Goal: Information Seeking & Learning: Learn about a topic

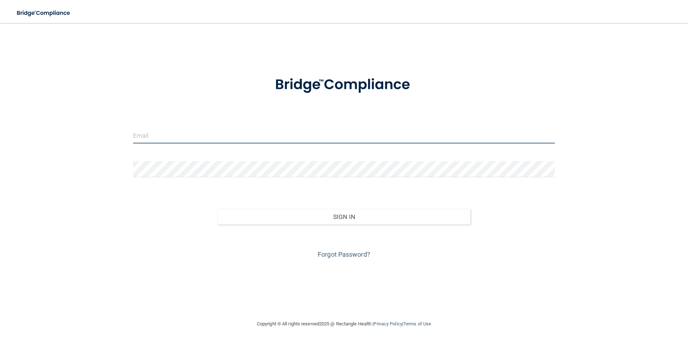
click at [286, 133] on input "email" at bounding box center [344, 135] width 422 height 16
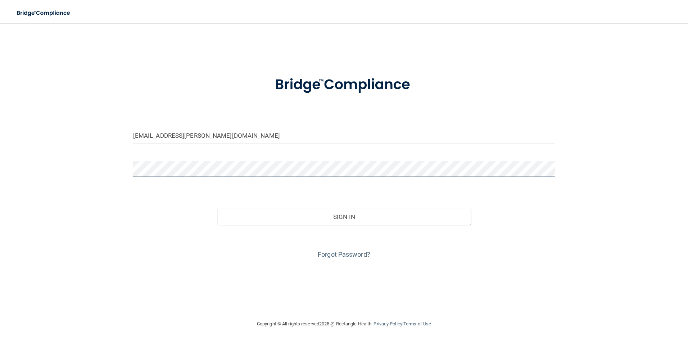
click at [217, 209] on button "Sign In" at bounding box center [343, 217] width 253 height 16
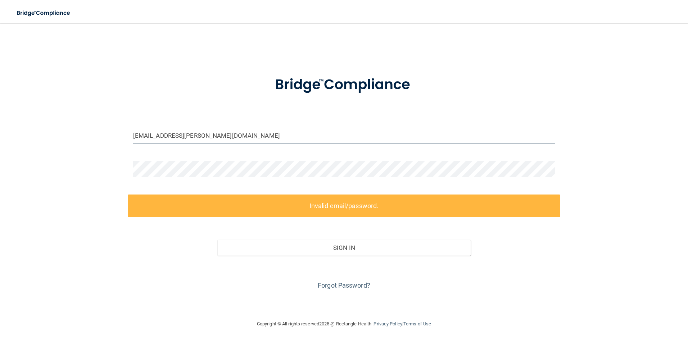
click at [240, 132] on input "[EMAIL_ADDRESS][PERSON_NAME][DOMAIN_NAME]" at bounding box center [344, 135] width 422 height 16
click at [219, 135] on input "[EMAIL_ADDRESS][PERSON_NAME][DOMAIN_NAME]" at bounding box center [344, 135] width 422 height 16
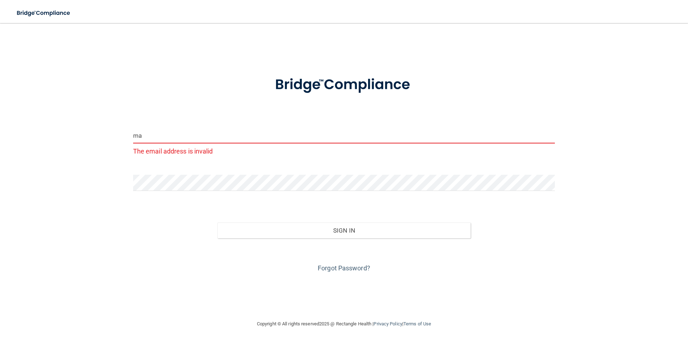
type input "m"
click at [164, 132] on input "mvk1012&gmailcom" at bounding box center [344, 135] width 422 height 16
type input "[EMAIL_ADDRESS]com"
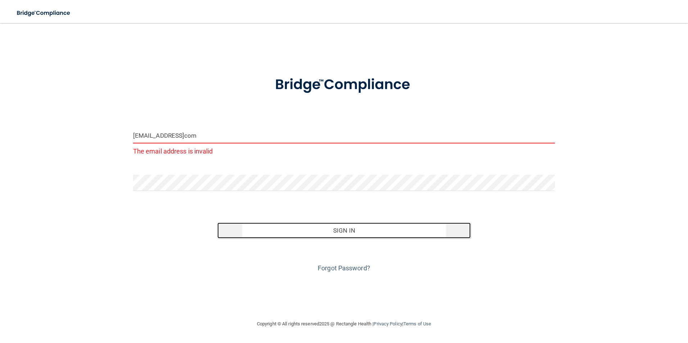
click at [296, 228] on button "Sign In" at bounding box center [343, 231] width 253 height 16
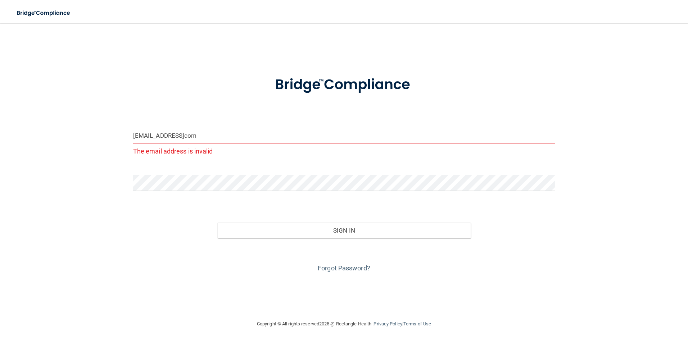
click at [234, 133] on input "[EMAIL_ADDRESS]com" at bounding box center [344, 135] width 422 height 16
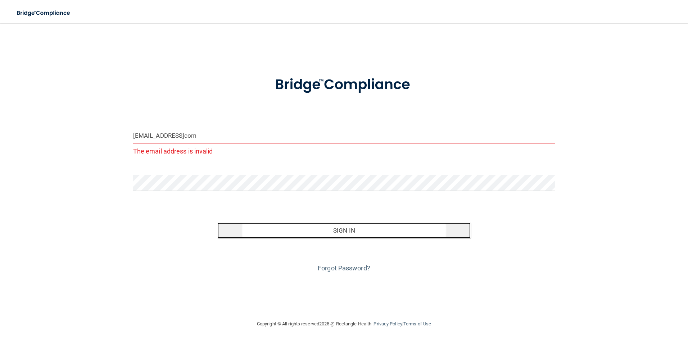
click at [312, 226] on button "Sign In" at bounding box center [343, 231] width 253 height 16
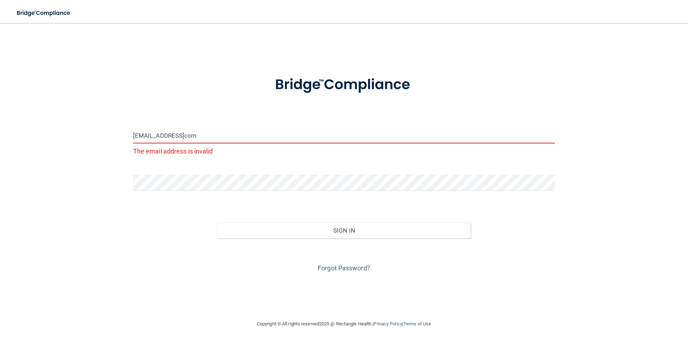
drag, startPoint x: 233, startPoint y: 137, endPoint x: 96, endPoint y: 141, distance: 136.5
click at [96, 141] on div "[EMAIL_ADDRESS]com The email address is invalid Invalid email/password. You don…" at bounding box center [343, 171] width 659 height 283
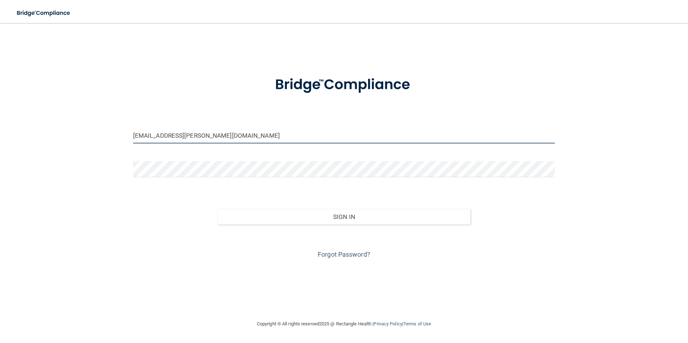
type input "[EMAIL_ADDRESS][PERSON_NAME][DOMAIN_NAME]"
click at [217, 209] on button "Sign In" at bounding box center [343, 217] width 253 height 16
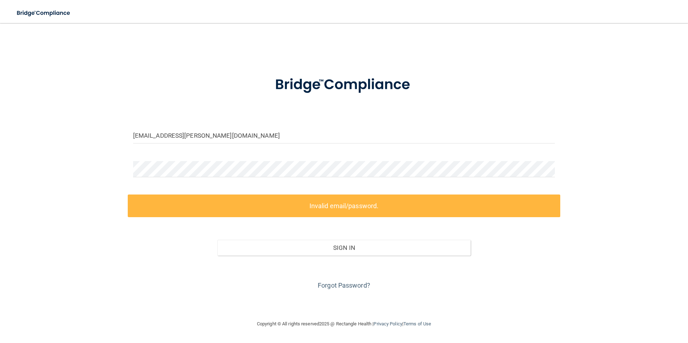
click at [290, 193] on form "[EMAIL_ADDRESS][PERSON_NAME][DOMAIN_NAME] Invalid email/password. You don't hav…" at bounding box center [344, 178] width 422 height 225
click at [91, 161] on div "[EMAIL_ADDRESS][PERSON_NAME][DOMAIN_NAME] Invalid email/password. You don't hav…" at bounding box center [343, 171] width 659 height 283
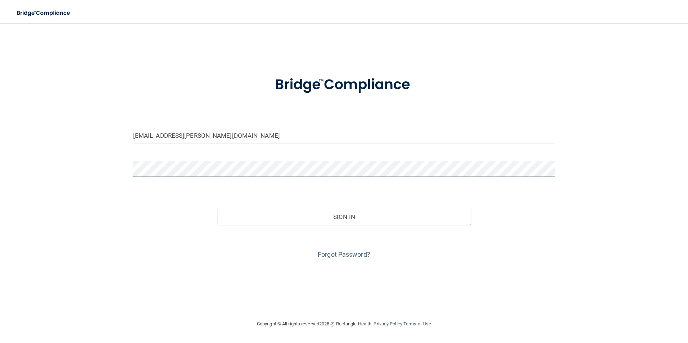
click at [217, 209] on button "Sign In" at bounding box center [343, 217] width 253 height 16
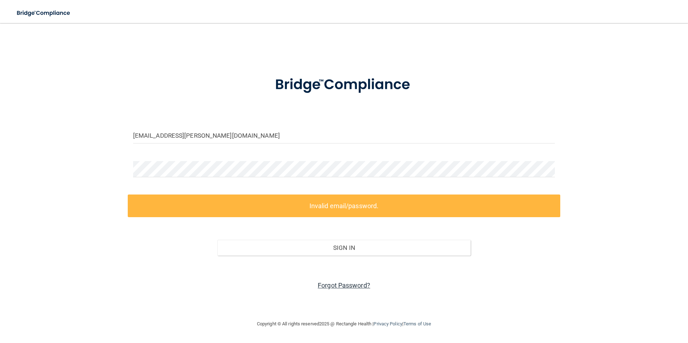
click at [357, 284] on link "Forgot Password?" at bounding box center [344, 286] width 53 height 8
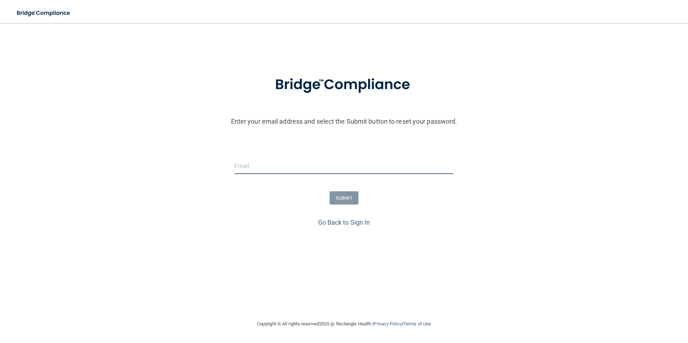
click at [340, 167] on input "email" at bounding box center [344, 166] width 220 height 16
type input "[EMAIL_ADDRESS][PERSON_NAME][DOMAIN_NAME]"
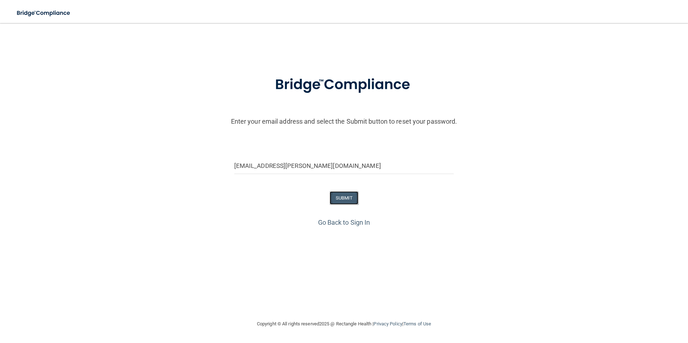
click at [342, 197] on button "SUBMIT" at bounding box center [344, 197] width 29 height 13
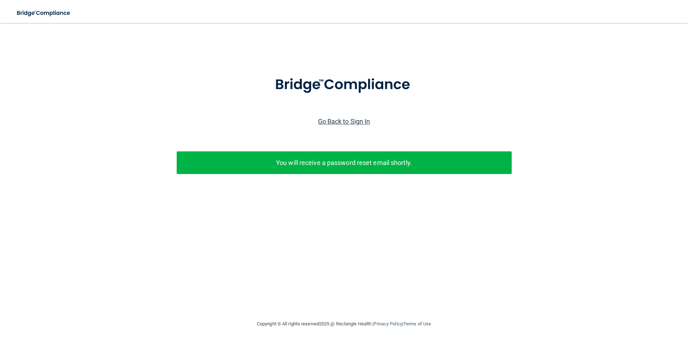
click at [342, 121] on link "Go Back to Sign In" at bounding box center [344, 122] width 52 height 8
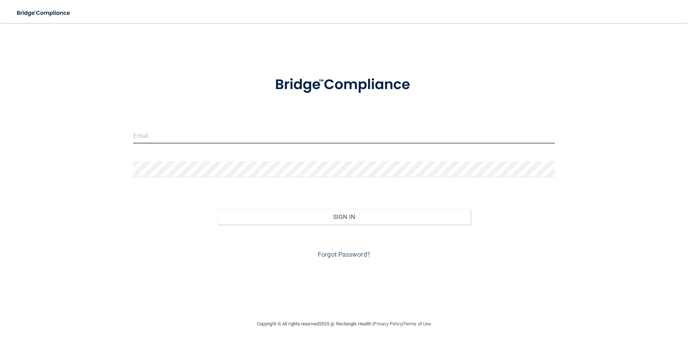
click at [189, 132] on input "email" at bounding box center [344, 135] width 422 height 16
type input "[EMAIL_ADDRESS][PERSON_NAME][DOMAIN_NAME]"
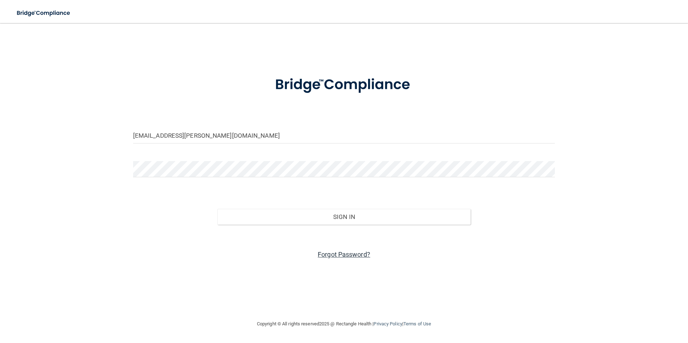
click at [356, 253] on link "Forgot Password?" at bounding box center [344, 255] width 53 height 8
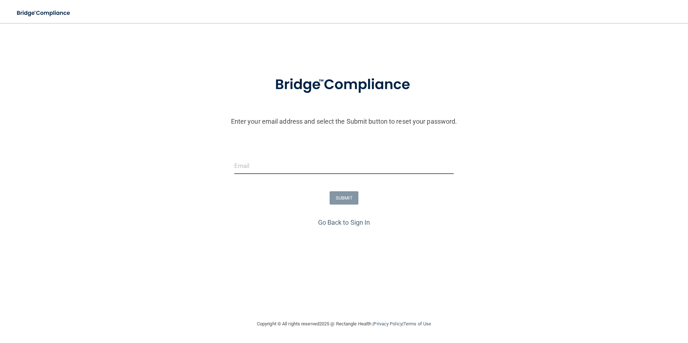
click at [279, 164] on input "email" at bounding box center [344, 166] width 220 height 16
type input "[EMAIL_ADDRESS][DOMAIN_NAME]"
click at [355, 194] on button "SUBMIT" at bounding box center [344, 197] width 29 height 13
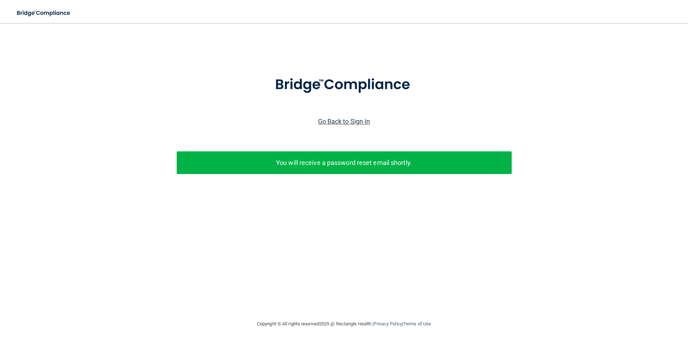
click at [358, 123] on link "Go Back to Sign In" at bounding box center [344, 122] width 52 height 8
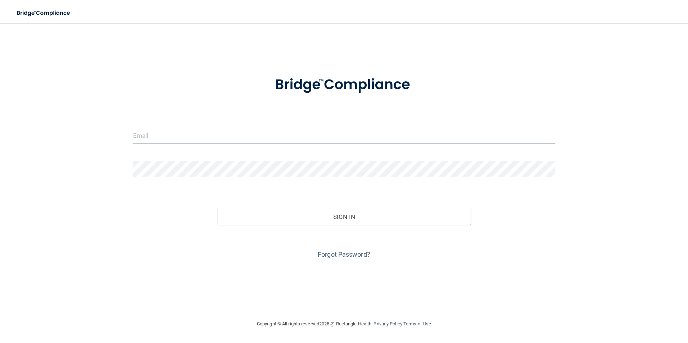
click at [257, 132] on input "email" at bounding box center [344, 135] width 422 height 16
type input "[EMAIL_ADDRESS][DOMAIN_NAME]"
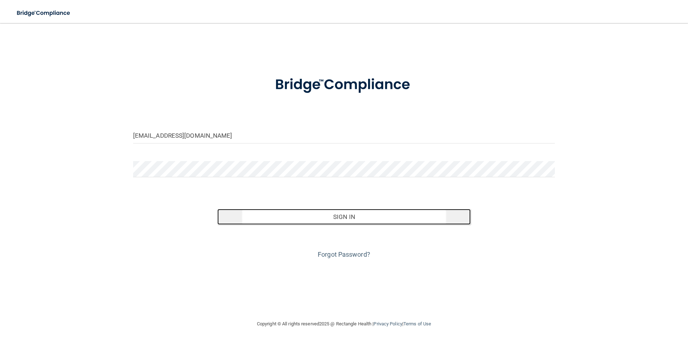
click at [261, 220] on button "Sign In" at bounding box center [343, 217] width 253 height 16
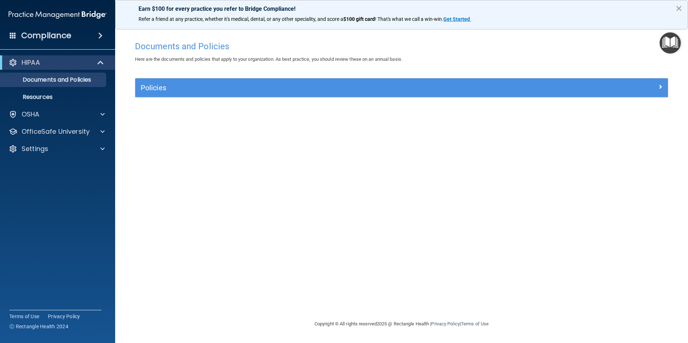
click at [682, 10] on div "Earn $100 for every practice you refer to Bridge Compliance! Refer a friend at …" at bounding box center [401, 15] width 573 height 30
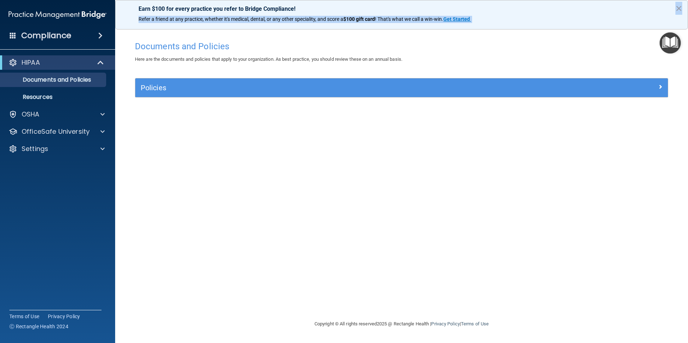
click at [556, 28] on div "Earn $100 for every practice you refer to Bridge Compliance! Refer a friend at …" at bounding box center [401, 15] width 573 height 30
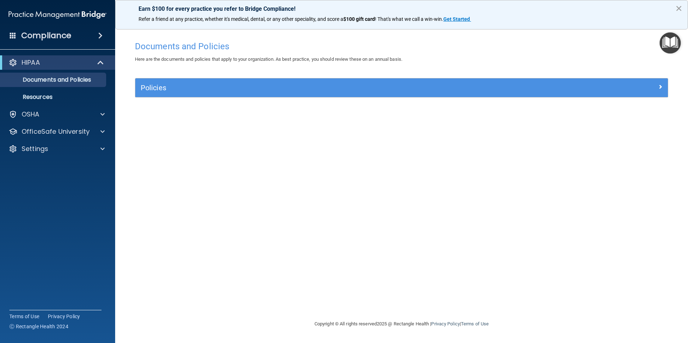
click at [681, 8] on button "×" at bounding box center [679, 9] width 7 height 12
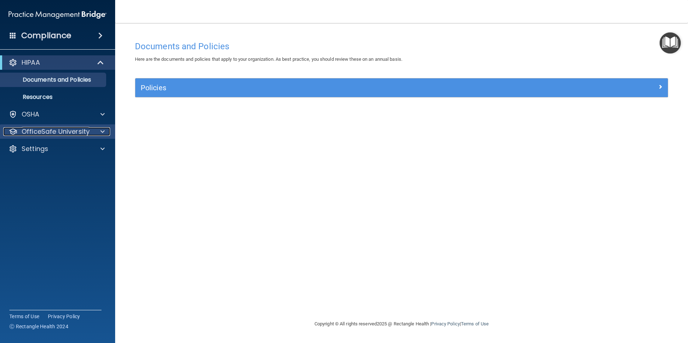
click at [98, 132] on div at bounding box center [102, 131] width 18 height 9
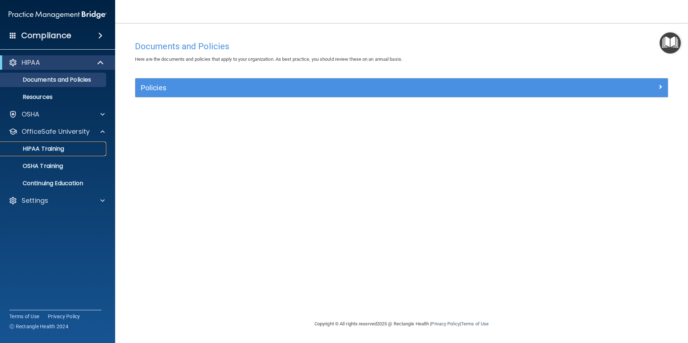
click at [68, 149] on div "HIPAA Training" at bounding box center [54, 148] width 98 height 7
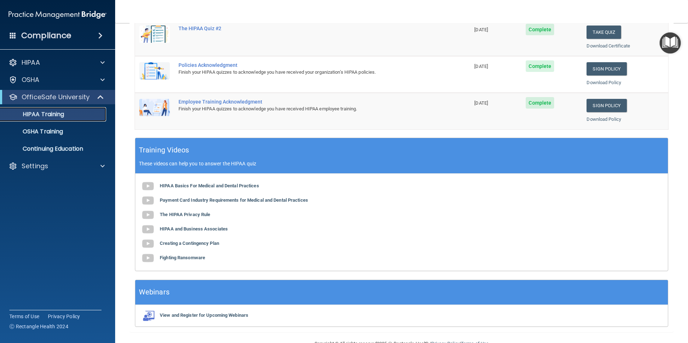
scroll to position [199, 0]
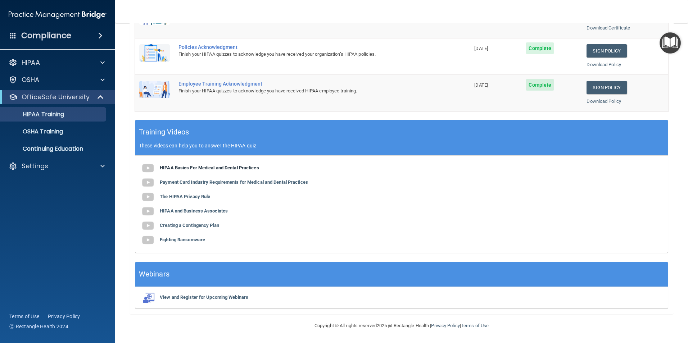
click at [229, 166] on b "HIPAA Basics For Medical and Dental Practices" at bounding box center [209, 167] width 99 height 5
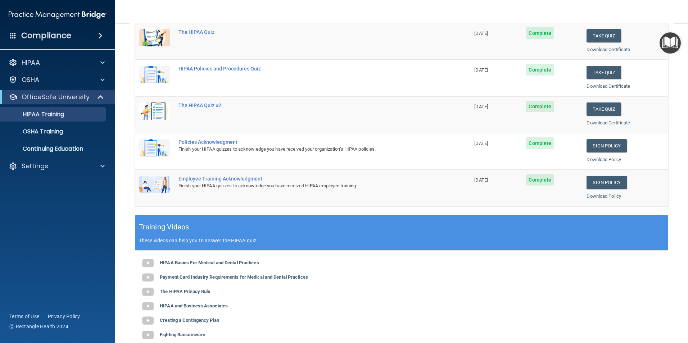
scroll to position [108, 0]
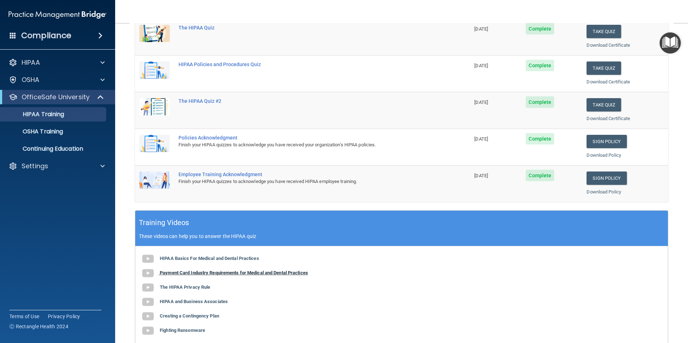
click at [229, 274] on b "Payment Card Industry Requirements for Medical and Dental Practices" at bounding box center [234, 272] width 148 height 5
click at [204, 287] on b "The HIPAA Privacy Rule" at bounding box center [185, 287] width 50 height 5
click at [198, 301] on b "HIPAA and Business Associates" at bounding box center [194, 301] width 68 height 5
click at [175, 334] on div "HIPAA Basics For Medical and Dental Practices Payment Card Industry Requirement…" at bounding box center [401, 295] width 533 height 97
click at [193, 314] on b "Creating a Contingency Plan" at bounding box center [189, 316] width 59 height 5
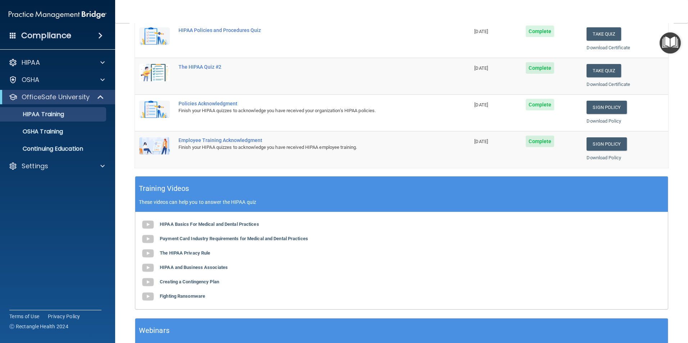
scroll to position [144, 0]
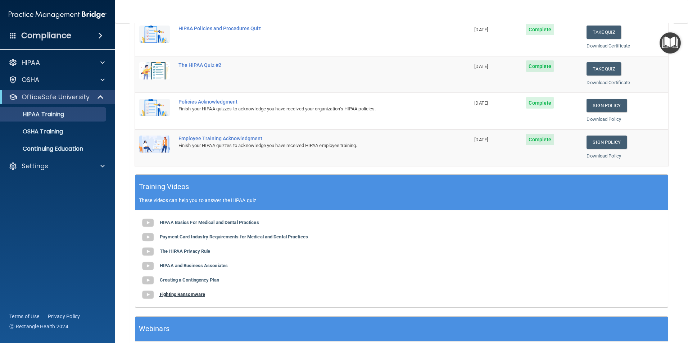
click at [176, 296] on b "Fighting Ransomware" at bounding box center [182, 294] width 45 height 5
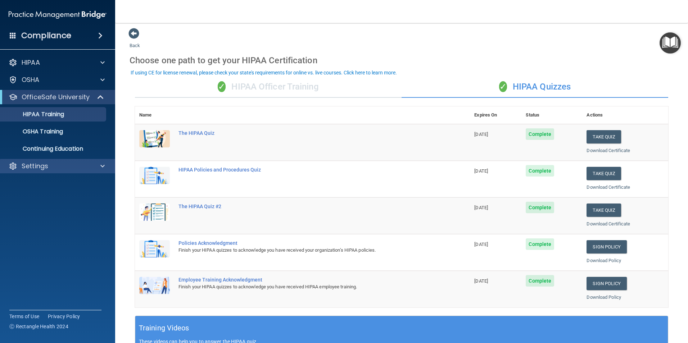
scroll to position [0, 0]
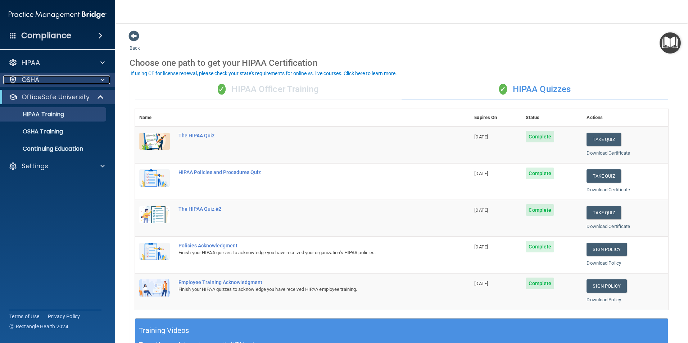
click at [94, 81] on div at bounding box center [102, 80] width 18 height 9
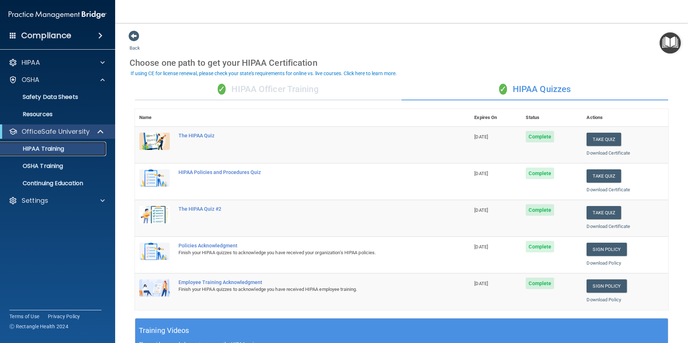
click at [89, 155] on link "HIPAA Training" at bounding box center [49, 149] width 113 height 14
click at [532, 136] on span "Complete" at bounding box center [540, 137] width 28 height 12
click at [530, 139] on span "Complete" at bounding box center [540, 137] width 28 height 12
click at [549, 134] on span "Complete" at bounding box center [540, 137] width 28 height 12
click at [197, 138] on div "The HIPAA Quiz" at bounding box center [307, 136] width 256 height 6
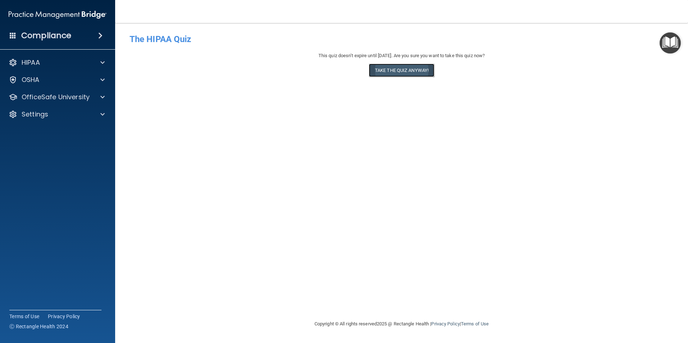
click at [409, 68] on button "Take the quiz anyway!" at bounding box center [402, 70] width 66 height 13
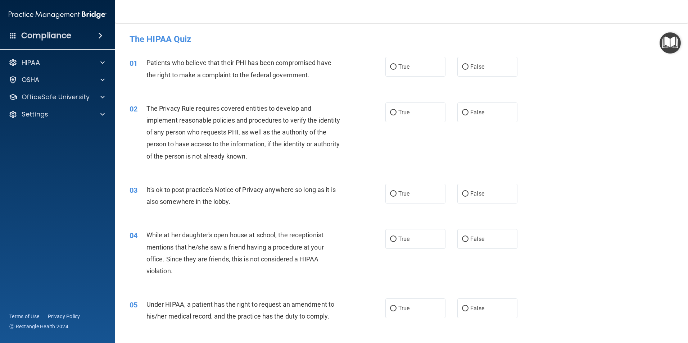
click at [444, 68] on div "True False" at bounding box center [458, 67] width 144 height 20
drag, startPoint x: 444, startPoint y: 68, endPoint x: 460, endPoint y: 70, distance: 16.7
click at [462, 70] on input "False" at bounding box center [465, 66] width 6 height 5
radio input "true"
click at [394, 111] on input "True" at bounding box center [393, 112] width 6 height 5
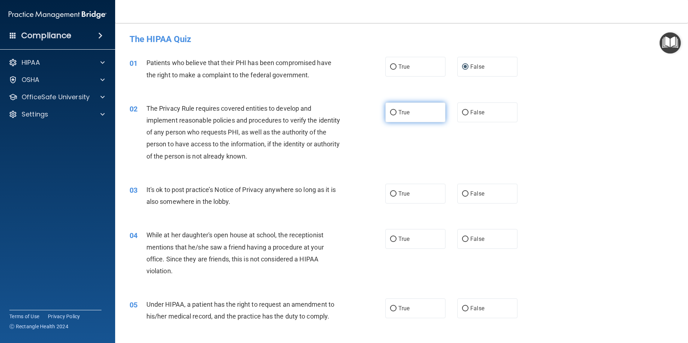
radio input "true"
click at [462, 193] on input "False" at bounding box center [465, 193] width 6 height 5
radio input "true"
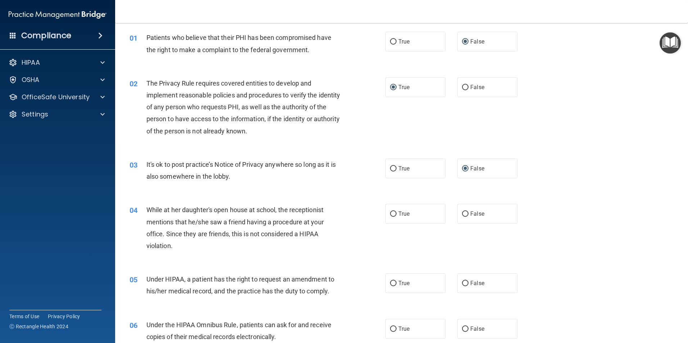
scroll to position [36, 0]
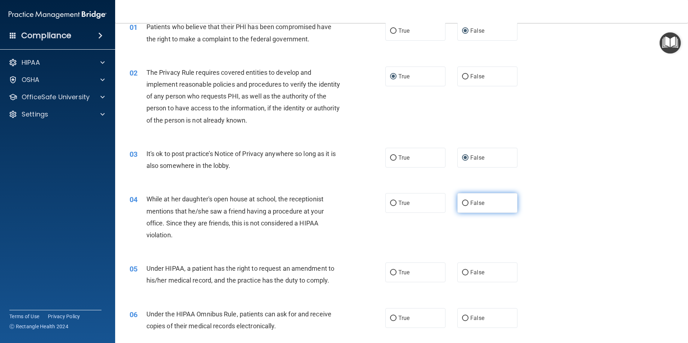
drag, startPoint x: 462, startPoint y: 205, endPoint x: 454, endPoint y: 202, distance: 8.3
click at [457, 202] on label "False" at bounding box center [487, 203] width 60 height 20
click at [464, 204] on input "False" at bounding box center [465, 203] width 6 height 5
radio input "true"
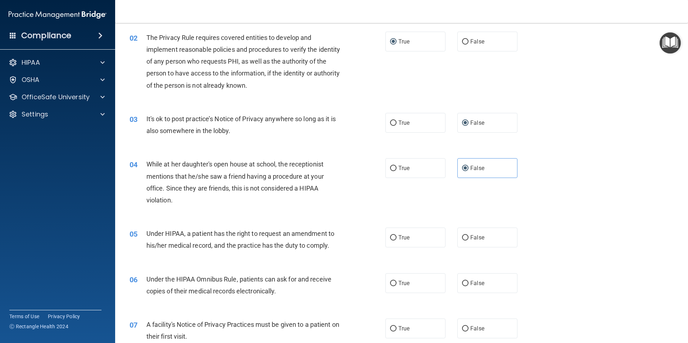
scroll to position [72, 0]
click at [462, 237] on input "False" at bounding box center [465, 236] width 6 height 5
radio input "true"
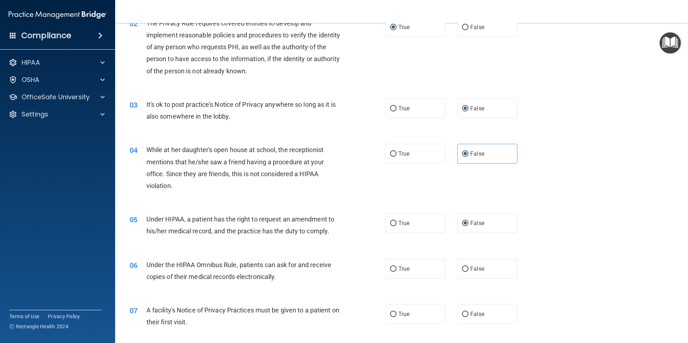
scroll to position [108, 0]
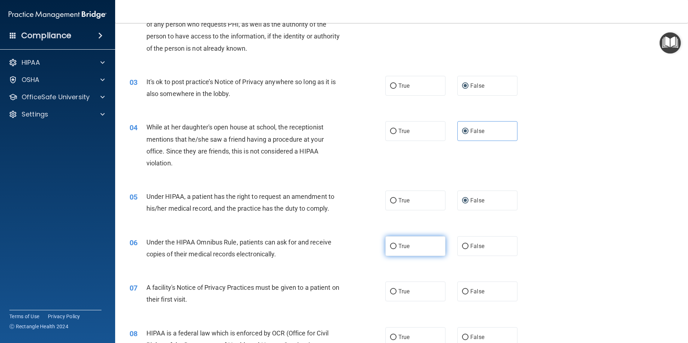
click at [390, 248] on input "True" at bounding box center [393, 246] width 6 height 5
radio input "true"
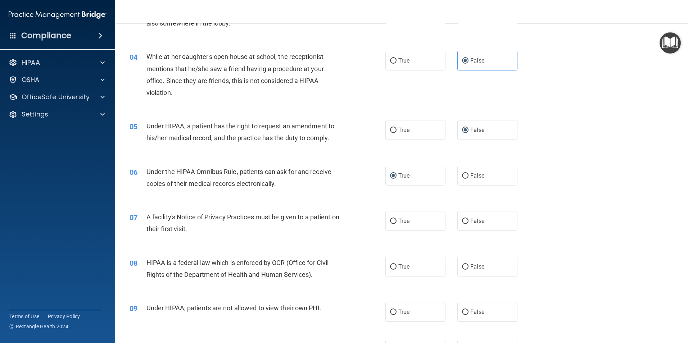
scroll to position [180, 0]
click at [392, 221] on input "True" at bounding box center [393, 219] width 6 height 5
radio input "true"
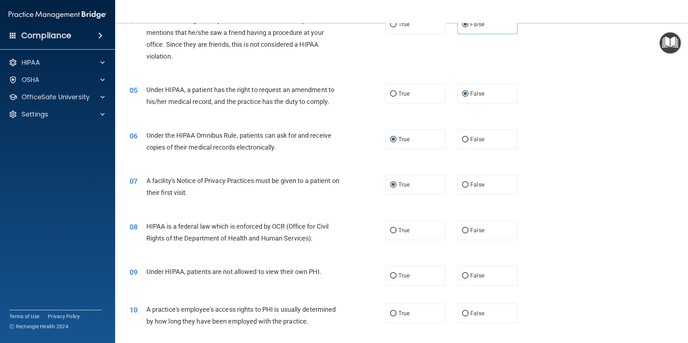
scroll to position [216, 0]
click at [462, 272] on input "False" at bounding box center [465, 274] width 6 height 5
radio input "true"
click at [390, 231] on input "True" at bounding box center [393, 229] width 6 height 5
radio input "true"
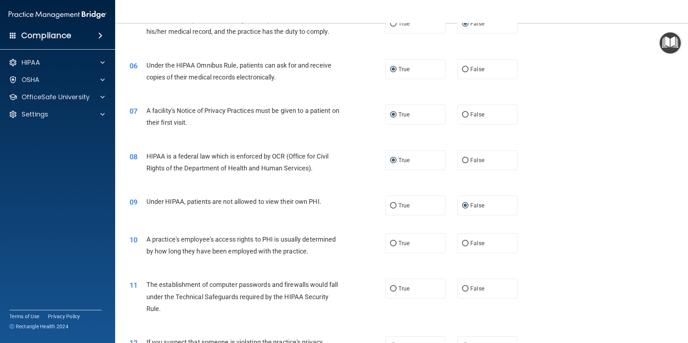
scroll to position [288, 0]
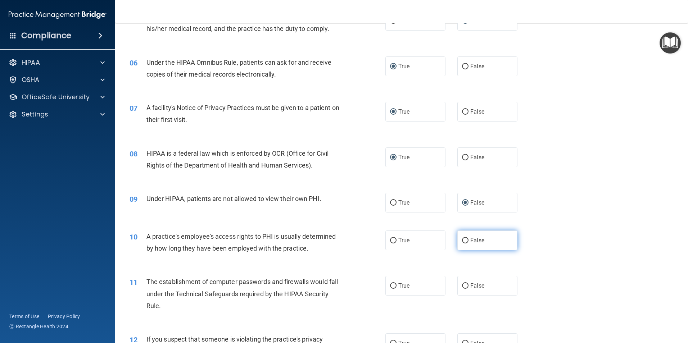
click at [462, 239] on input "False" at bounding box center [465, 240] width 6 height 5
radio input "true"
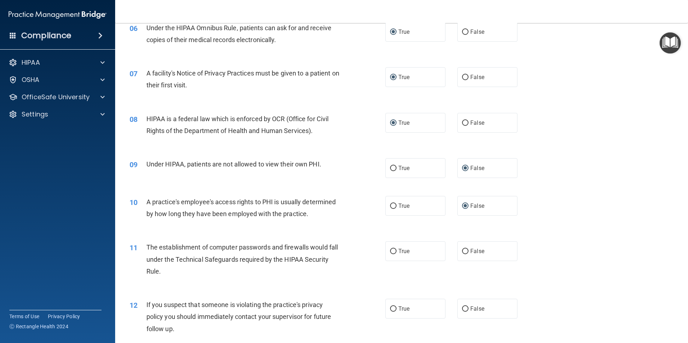
scroll to position [324, 0]
click at [392, 245] on label "True" at bounding box center [416, 250] width 60 height 20
click at [392, 248] on input "True" at bounding box center [393, 250] width 6 height 5
radio input "true"
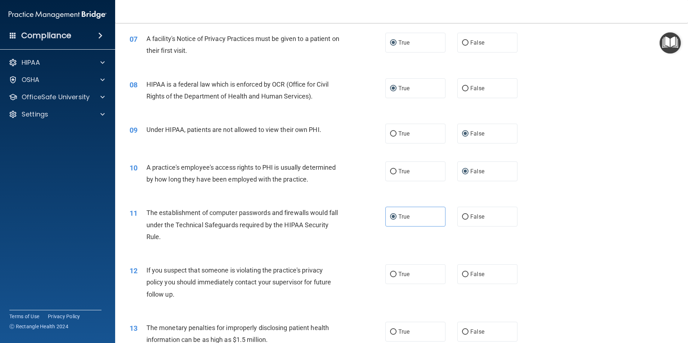
scroll to position [360, 0]
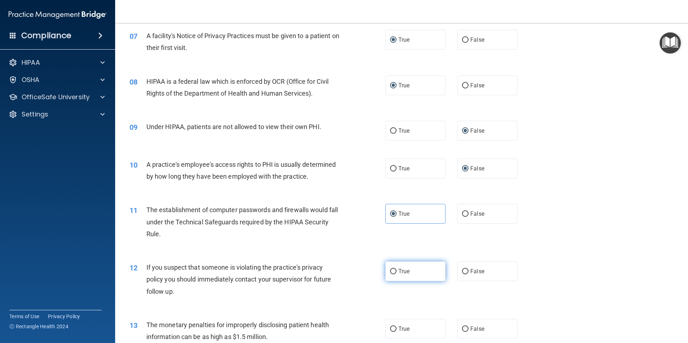
click at [391, 271] on input "True" at bounding box center [393, 271] width 6 height 5
radio input "true"
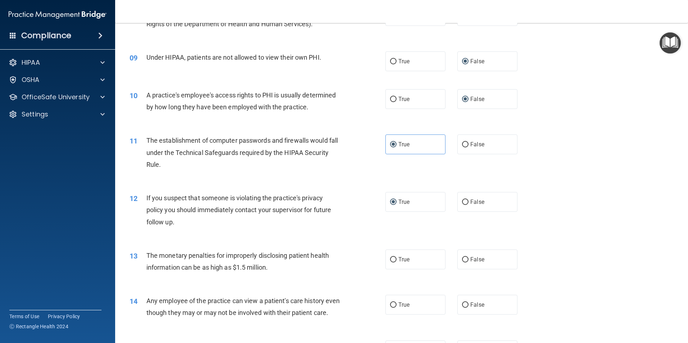
scroll to position [432, 0]
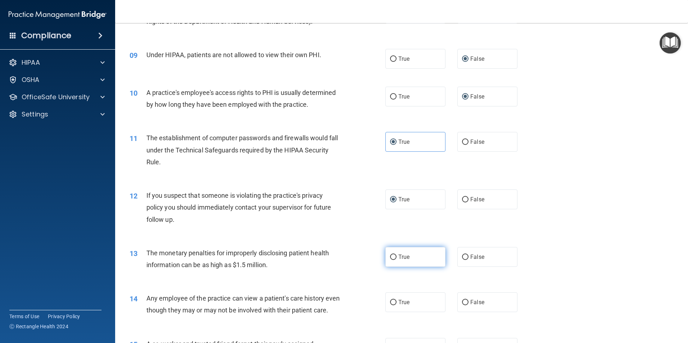
click at [391, 255] on input "True" at bounding box center [393, 257] width 6 height 5
radio input "true"
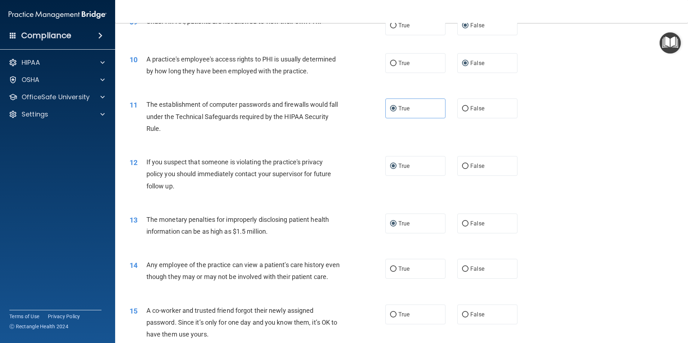
scroll to position [468, 0]
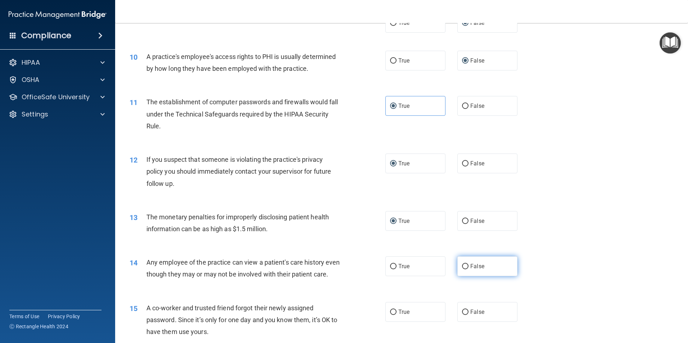
click at [460, 272] on label "False" at bounding box center [487, 267] width 60 height 20
click at [462, 270] on input "False" at bounding box center [465, 266] width 6 height 5
radio input "true"
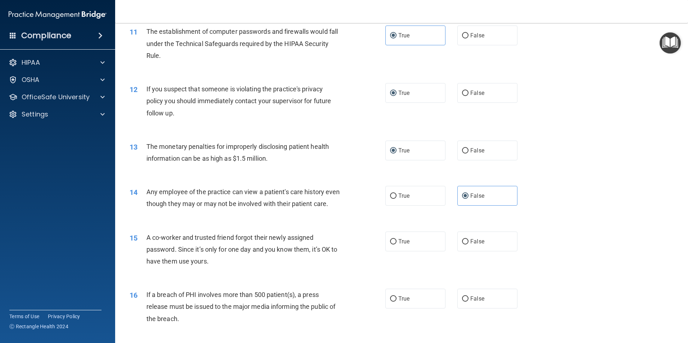
scroll to position [540, 0]
click at [451, 250] on div "True False" at bounding box center [458, 240] width 144 height 20
click at [462, 243] on input "False" at bounding box center [465, 240] width 6 height 5
radio input "true"
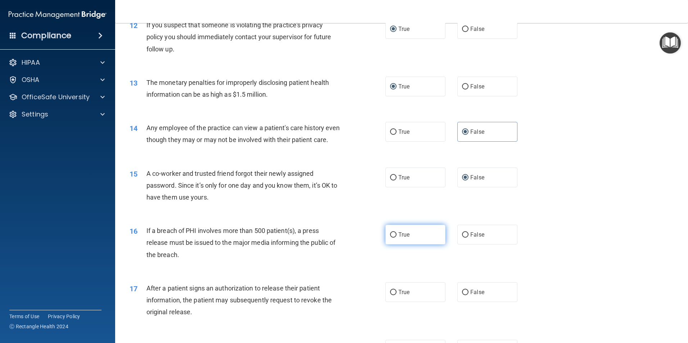
scroll to position [612, 0]
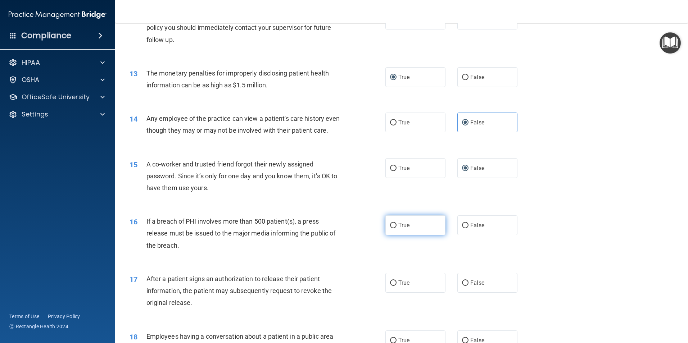
click at [389, 235] on label "True" at bounding box center [416, 226] width 60 height 20
click at [390, 229] on input "True" at bounding box center [393, 225] width 6 height 5
radio input "true"
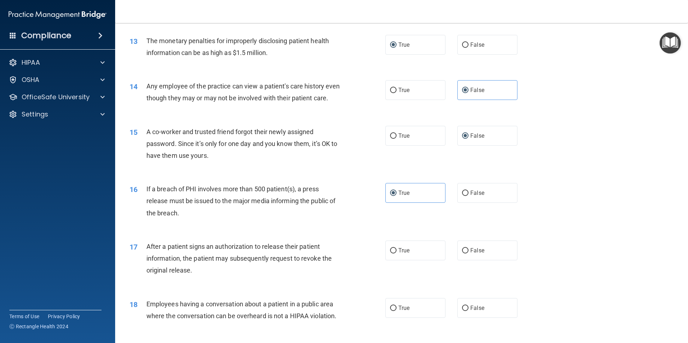
scroll to position [648, 0]
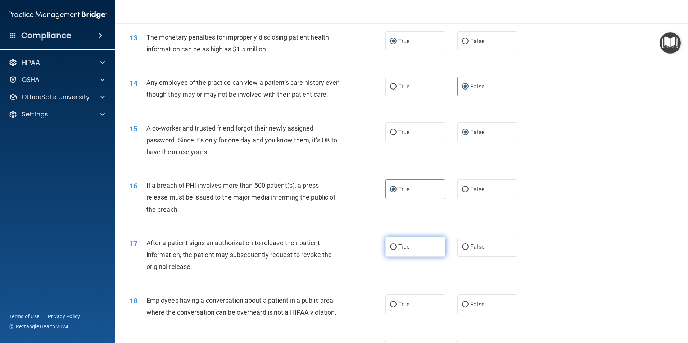
click at [393, 250] on input "True" at bounding box center [393, 247] width 6 height 5
radio input "true"
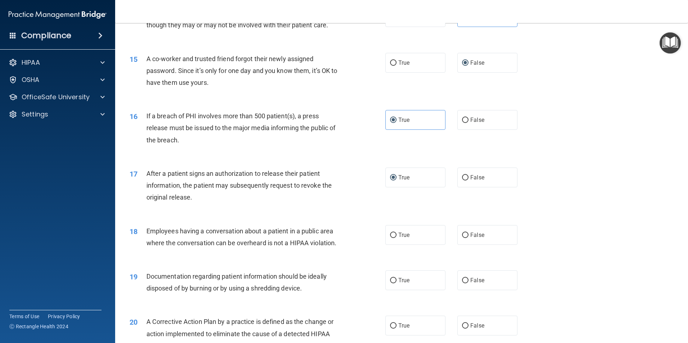
scroll to position [720, 0]
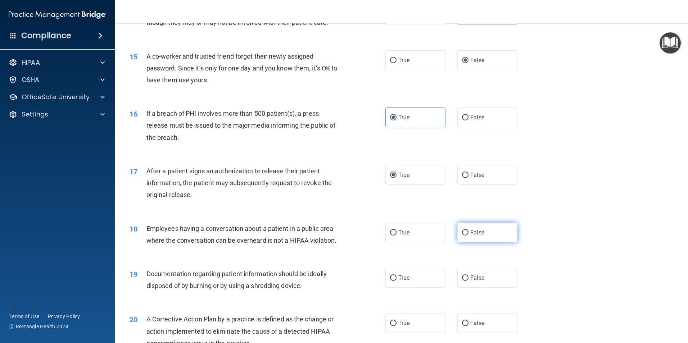
click at [466, 243] on label "False" at bounding box center [487, 233] width 60 height 20
click at [466, 236] on input "False" at bounding box center [465, 232] width 6 height 5
radio input "true"
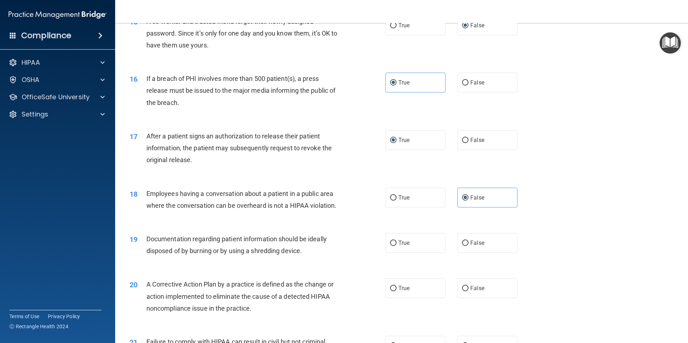
scroll to position [756, 0]
click at [392, 245] on input "True" at bounding box center [393, 242] width 6 height 5
radio input "true"
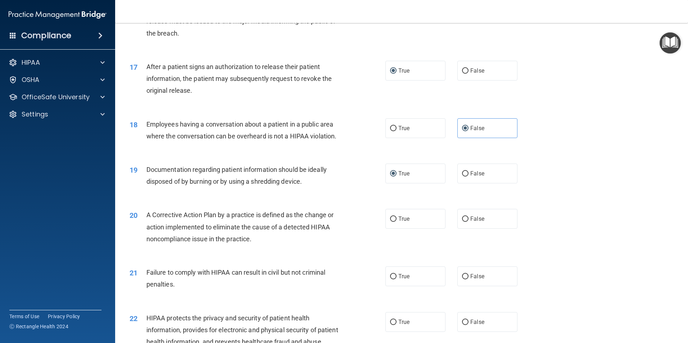
scroll to position [828, 0]
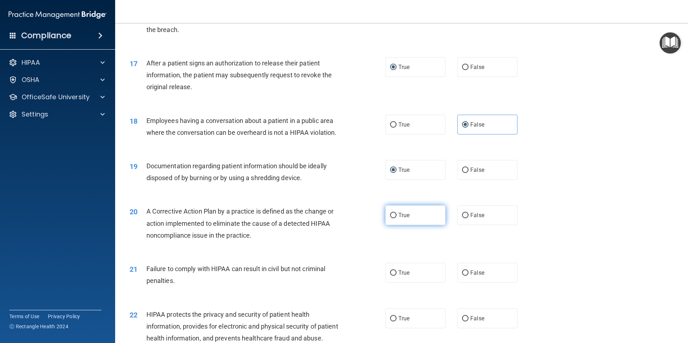
click at [393, 225] on label "True" at bounding box center [416, 216] width 60 height 20
click at [387, 280] on label "True" at bounding box center [416, 273] width 60 height 20
click at [390, 276] on input "True" at bounding box center [393, 273] width 6 height 5
radio input "true"
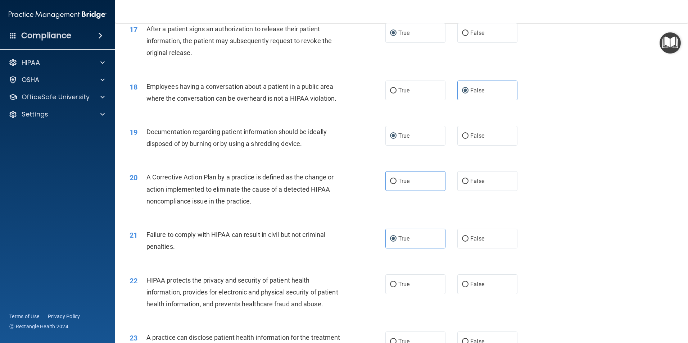
scroll to position [864, 0]
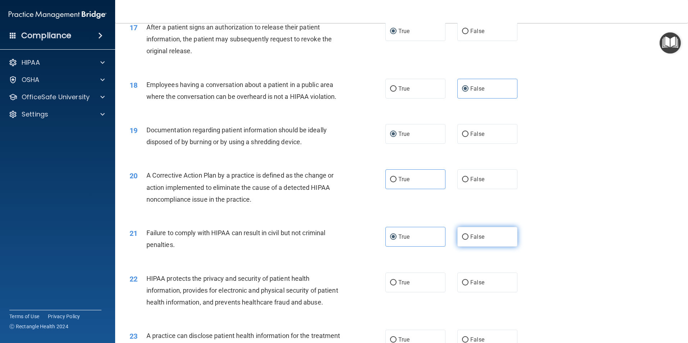
click at [462, 240] on input "False" at bounding box center [465, 237] width 6 height 5
radio input "true"
radio input "false"
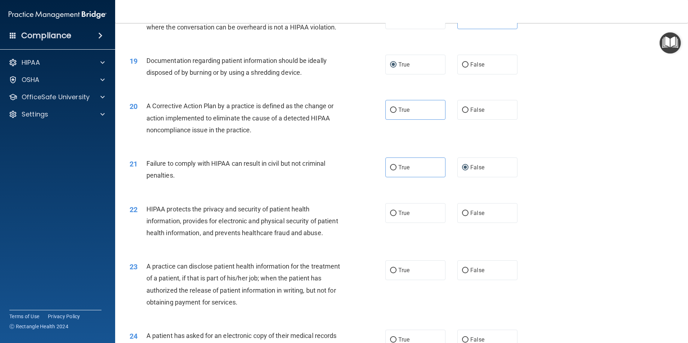
scroll to position [936, 0]
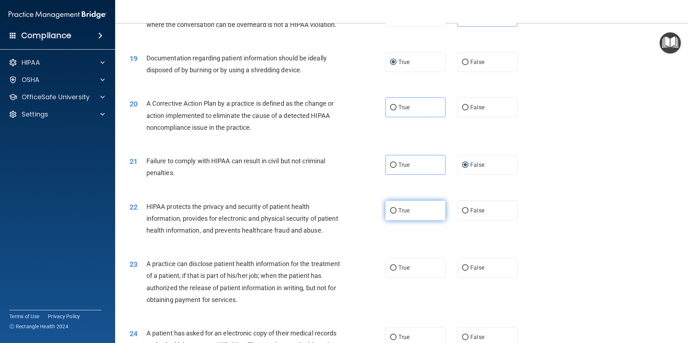
click at [390, 214] on input "True" at bounding box center [393, 210] width 6 height 5
radio input "true"
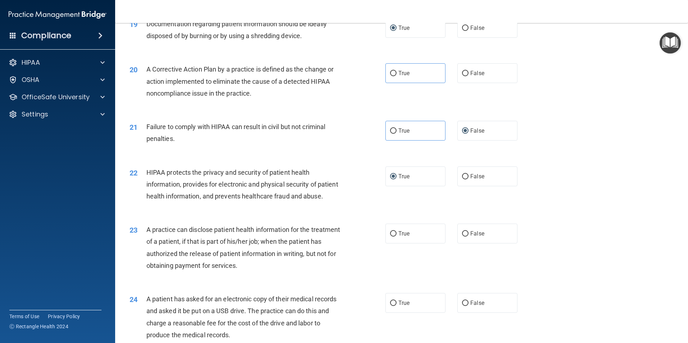
scroll to position [972, 0]
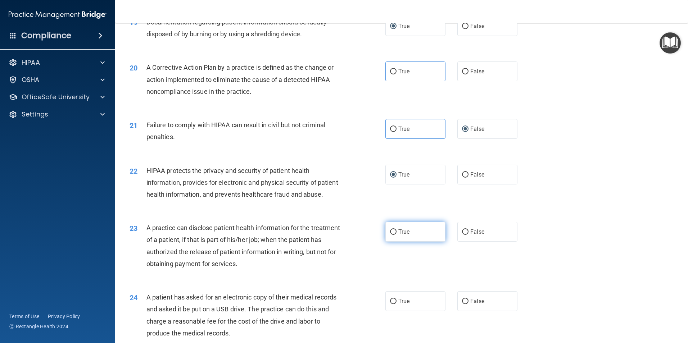
click at [394, 242] on label "True" at bounding box center [416, 232] width 60 height 20
click at [394, 235] on input "True" at bounding box center [393, 232] width 6 height 5
radio input "true"
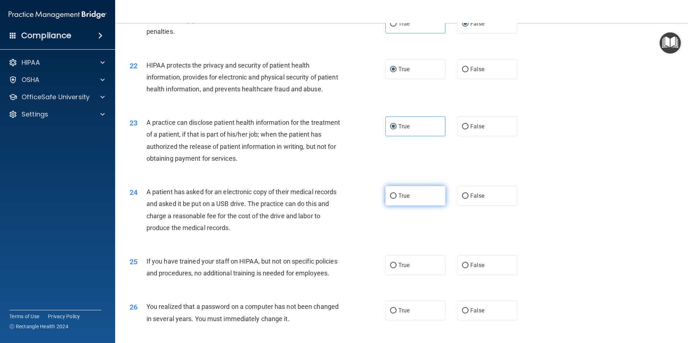
scroll to position [1080, 0]
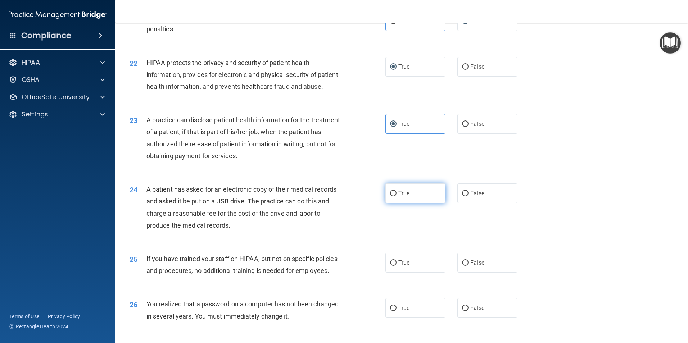
click at [391, 203] on label "True" at bounding box center [416, 194] width 60 height 20
click at [391, 197] on input "True" at bounding box center [393, 193] width 6 height 5
radio input "true"
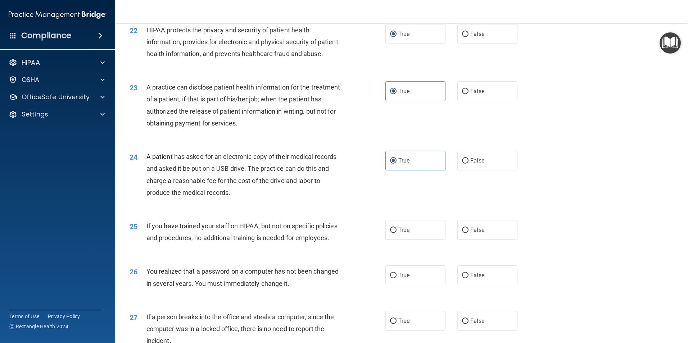
scroll to position [1116, 0]
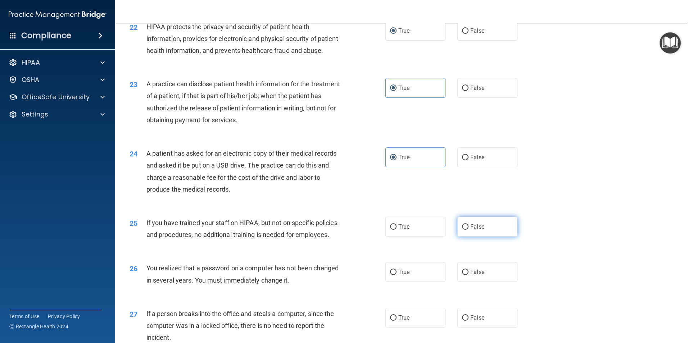
click at [462, 230] on input "False" at bounding box center [465, 227] width 6 height 5
radio input "true"
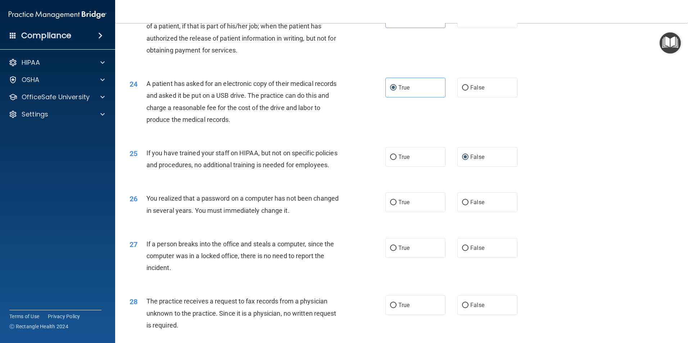
scroll to position [1188, 0]
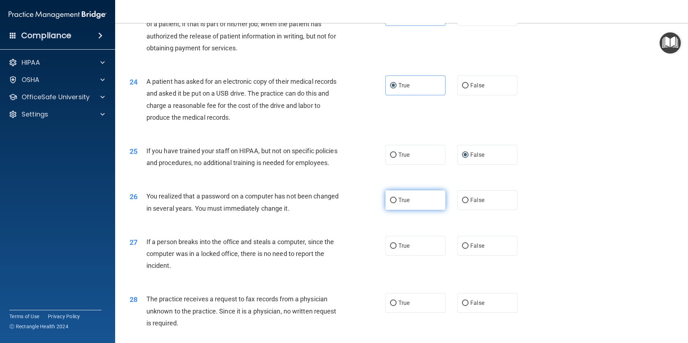
click at [391, 203] on input "True" at bounding box center [393, 200] width 6 height 5
radio input "true"
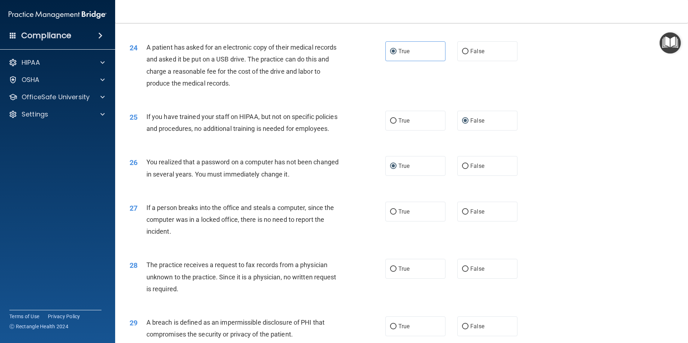
scroll to position [1224, 0]
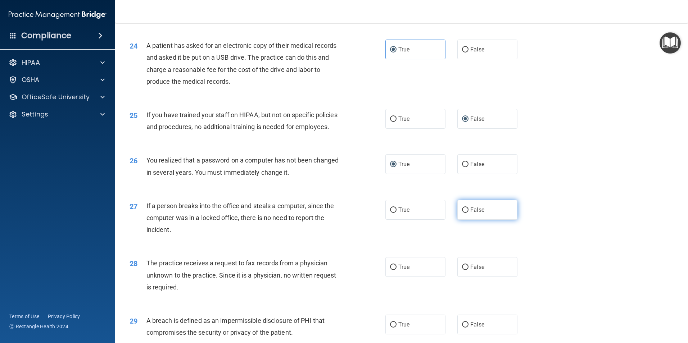
click at [462, 213] on input "False" at bounding box center [465, 210] width 6 height 5
radio input "true"
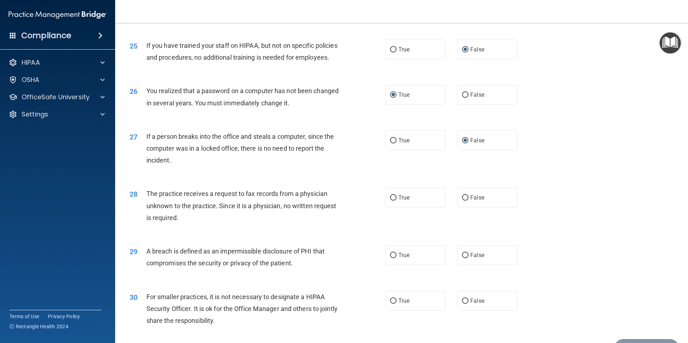
scroll to position [1296, 0]
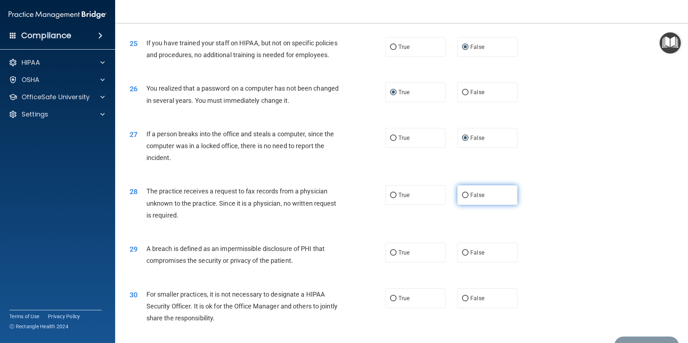
click at [457, 205] on label "False" at bounding box center [487, 195] width 60 height 20
click at [462, 198] on input "False" at bounding box center [465, 195] width 6 height 5
radio input "true"
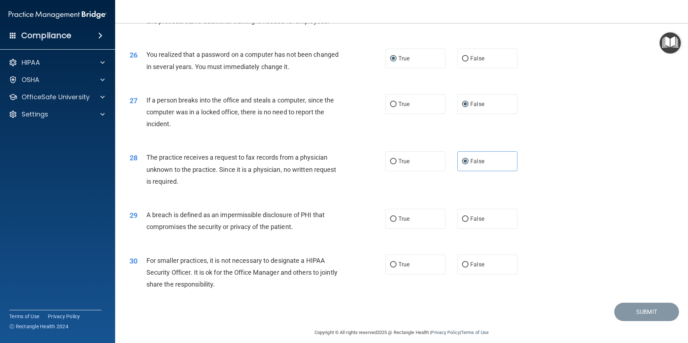
scroll to position [1332, 0]
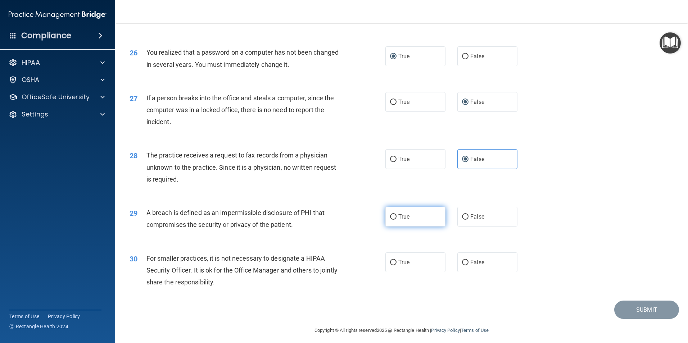
click at [393, 227] on label "True" at bounding box center [416, 217] width 60 height 20
click at [393, 220] on input "True" at bounding box center [393, 217] width 6 height 5
radio input "true"
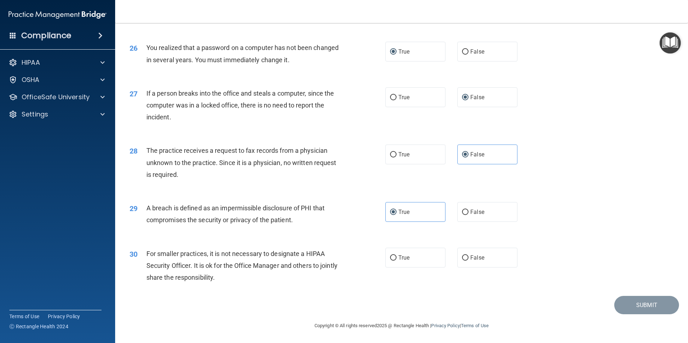
scroll to position [1372, 0]
click at [462, 260] on input "False" at bounding box center [465, 258] width 6 height 5
radio input "true"
click at [605, 205] on div "29 A breach is defined as an impermissible disclosure of PHI that compromises t…" at bounding box center [401, 215] width 555 height 45
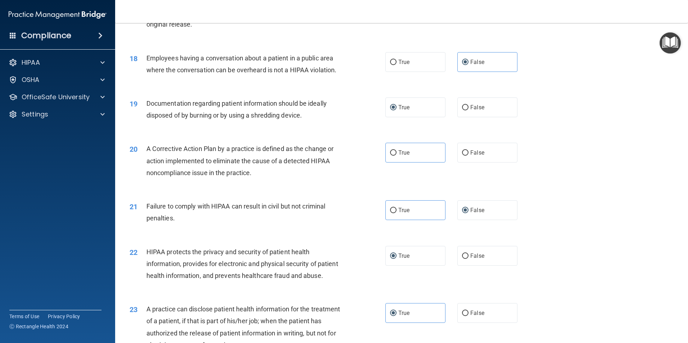
scroll to position [868, 0]
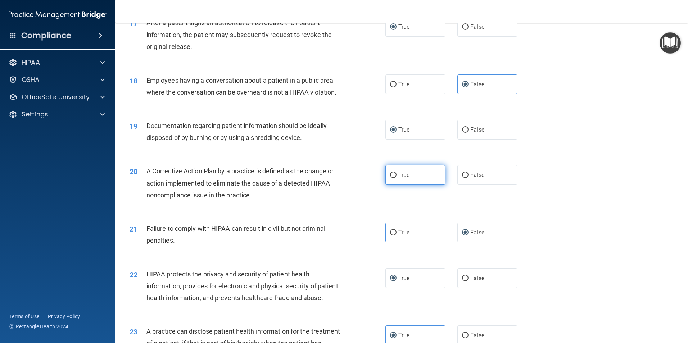
click at [392, 178] on input "True" at bounding box center [393, 175] width 6 height 5
radio input "true"
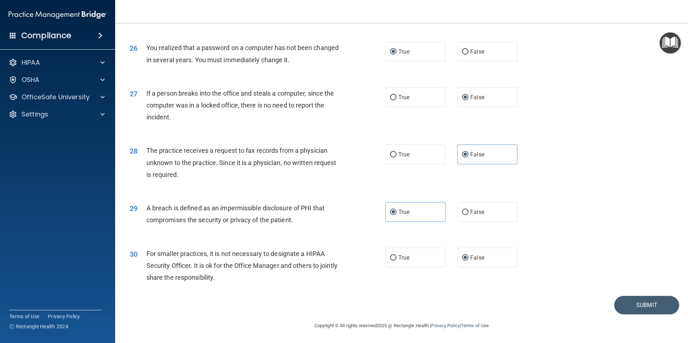
scroll to position [1372, 0]
click at [627, 313] on button "Submit" at bounding box center [646, 305] width 65 height 18
click at [633, 308] on button "Submit" at bounding box center [646, 305] width 65 height 18
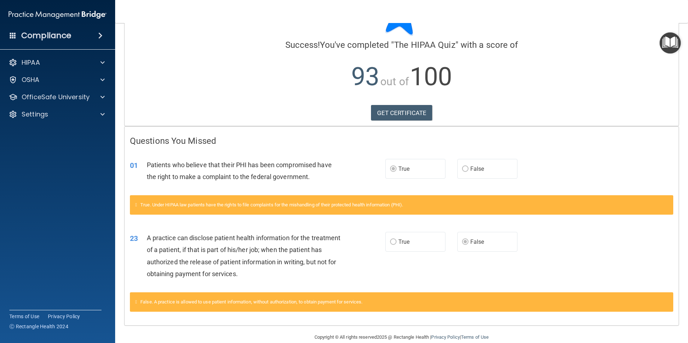
scroll to position [55, 0]
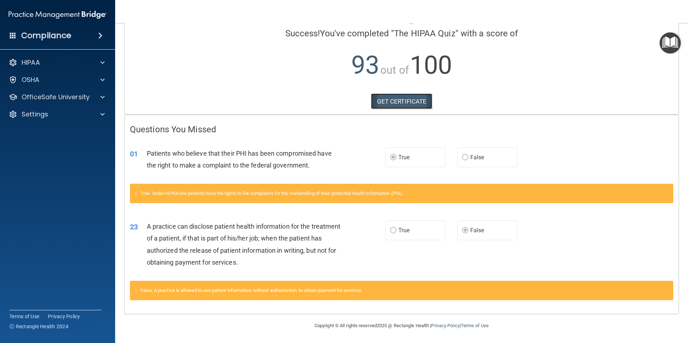
click at [402, 102] on link "GET CERTIFICATE" at bounding box center [402, 102] width 62 height 16
click at [74, 102] on div "OfficeSafe University" at bounding box center [58, 97] width 116 height 14
click at [98, 96] on div at bounding box center [102, 97] width 18 height 9
click at [97, 114] on div "HIPAA Training" at bounding box center [54, 114] width 98 height 7
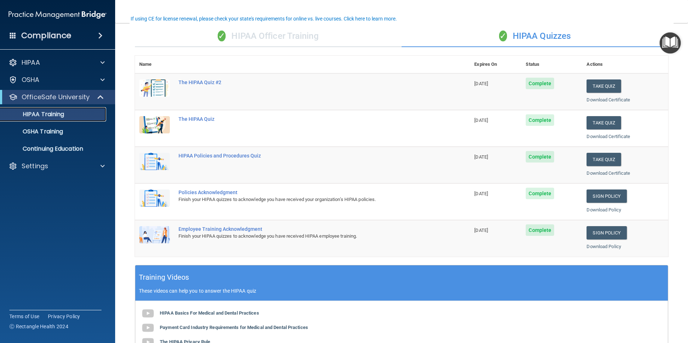
scroll to position [55, 0]
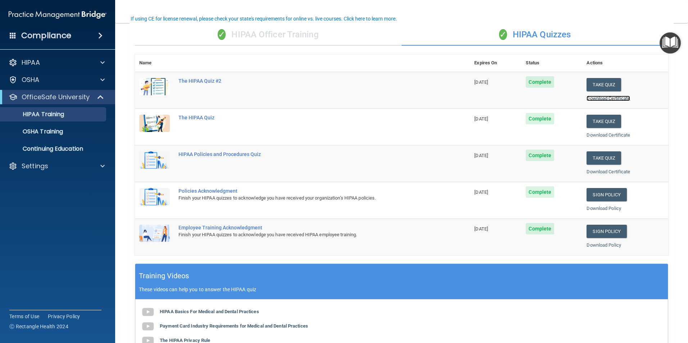
click at [596, 100] on link "Download Certificate" at bounding box center [609, 98] width 44 height 5
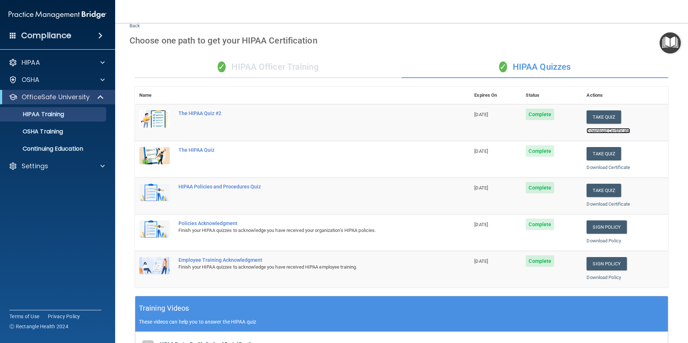
scroll to position [19, 0]
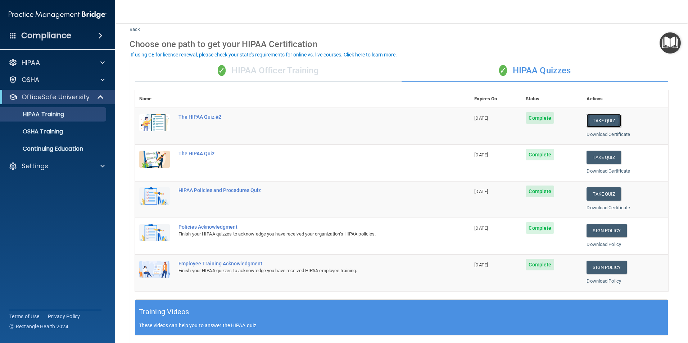
click at [604, 124] on button "Take Quiz" at bounding box center [604, 120] width 35 height 13
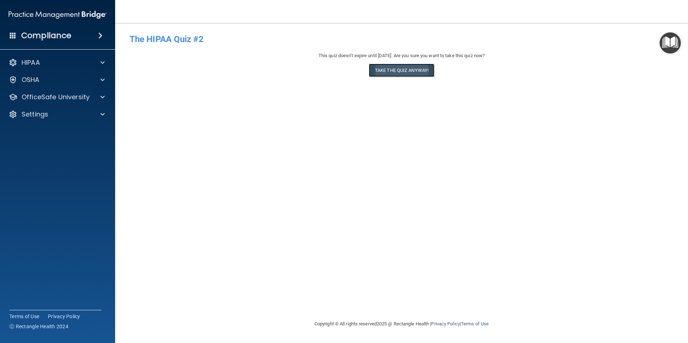
click at [398, 66] on button "Take the quiz anyway!" at bounding box center [402, 70] width 66 height 13
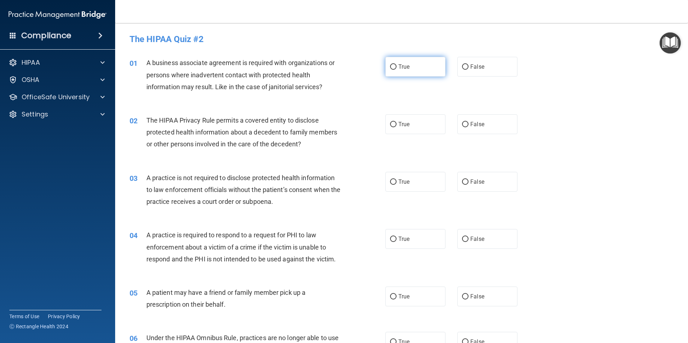
click at [390, 64] on input "True" at bounding box center [393, 66] width 6 height 5
radio input "true"
click at [463, 123] on input "False" at bounding box center [465, 124] width 6 height 5
radio input "true"
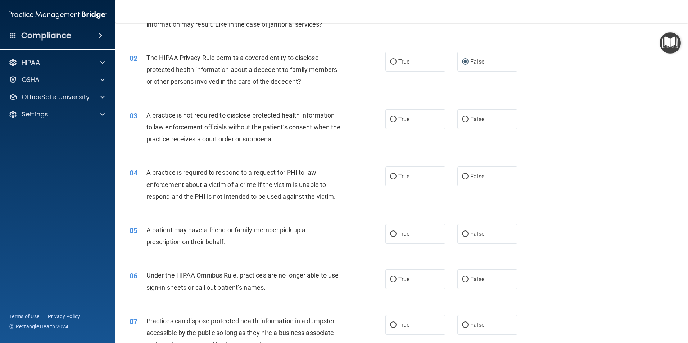
scroll to position [72, 0]
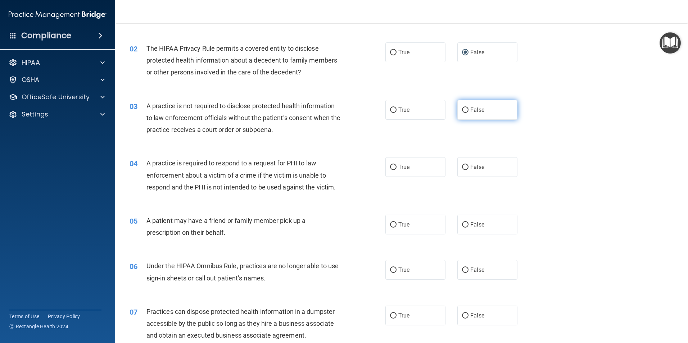
click at [465, 110] on input "False" at bounding box center [465, 110] width 6 height 5
radio input "true"
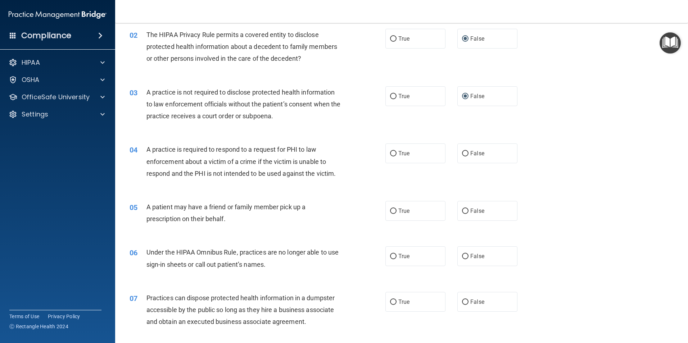
scroll to position [108, 0]
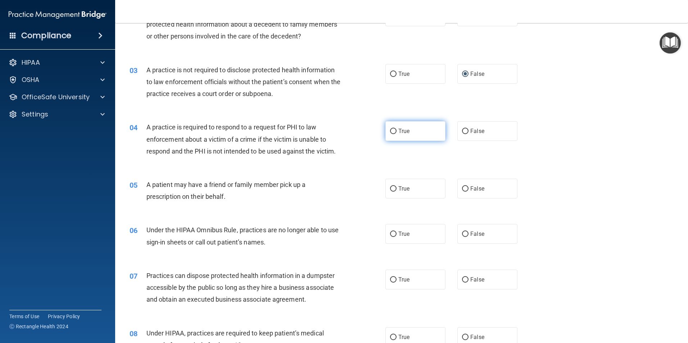
click at [395, 131] on label "True" at bounding box center [416, 131] width 60 height 20
click at [395, 131] on input "True" at bounding box center [393, 131] width 6 height 5
radio input "true"
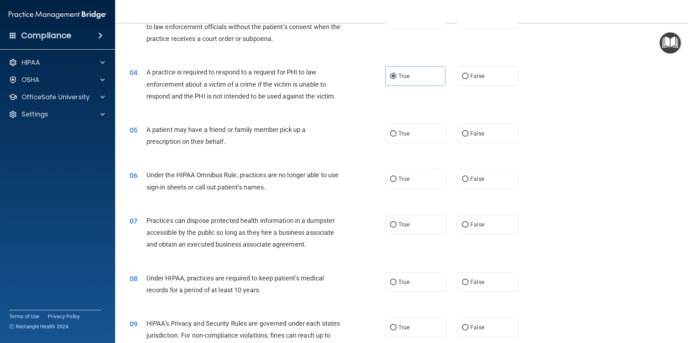
scroll to position [180, 0]
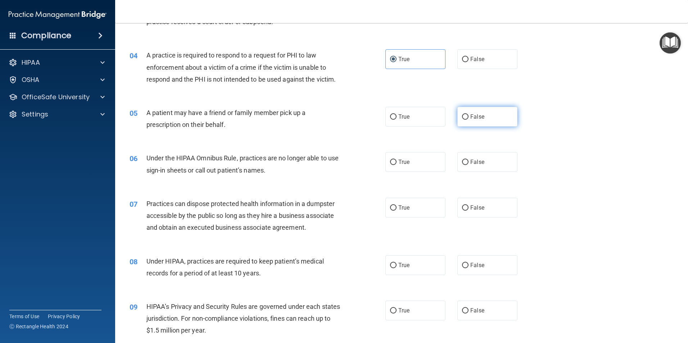
click at [462, 118] on input "False" at bounding box center [465, 116] width 6 height 5
radio input "true"
click at [462, 161] on input "False" at bounding box center [465, 162] width 6 height 5
radio input "true"
click at [463, 206] on input "False" at bounding box center [465, 208] width 6 height 5
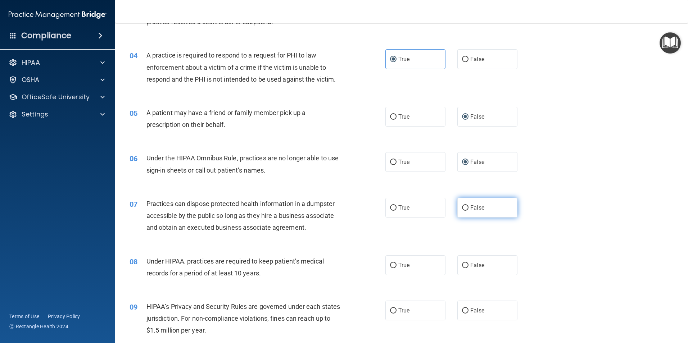
radio input "true"
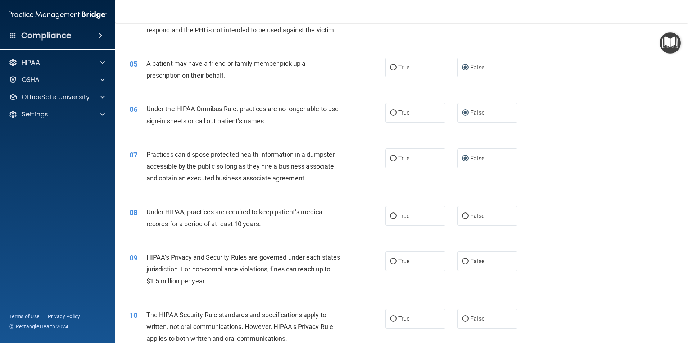
scroll to position [252, 0]
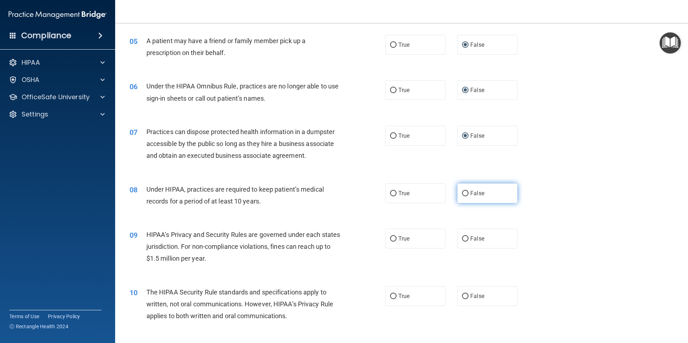
click at [464, 191] on input "False" at bounding box center [465, 193] width 6 height 5
radio input "true"
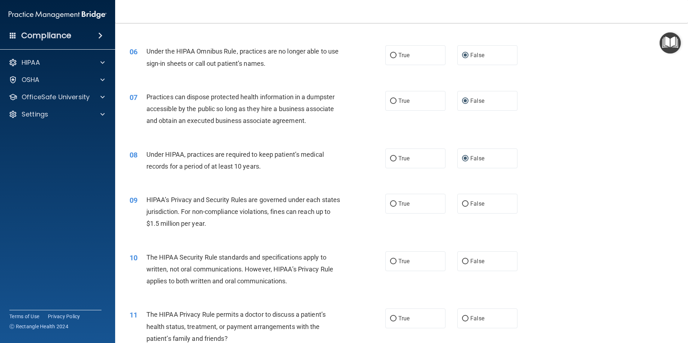
scroll to position [288, 0]
click at [393, 202] on input "True" at bounding box center [393, 202] width 6 height 5
radio input "true"
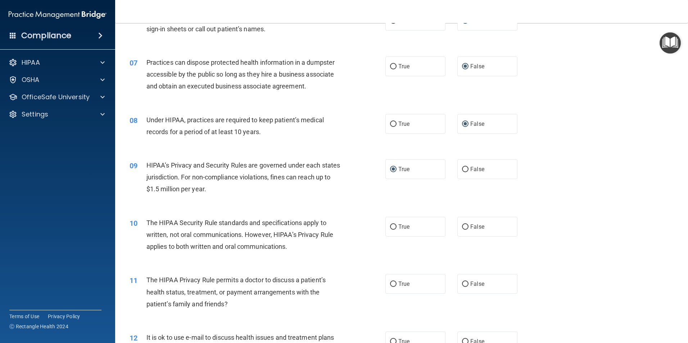
scroll to position [324, 0]
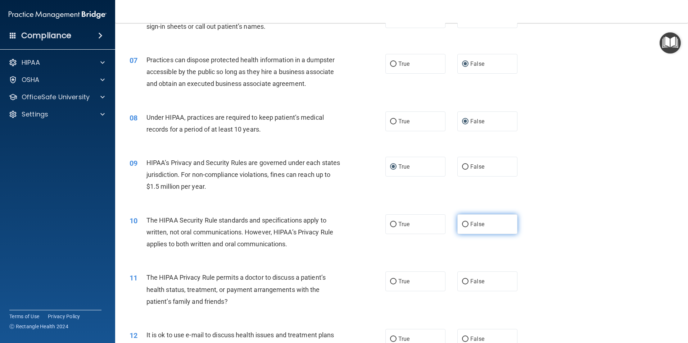
click at [466, 225] on label "False" at bounding box center [487, 225] width 60 height 20
click at [466, 225] on input "False" at bounding box center [465, 224] width 6 height 5
radio input "true"
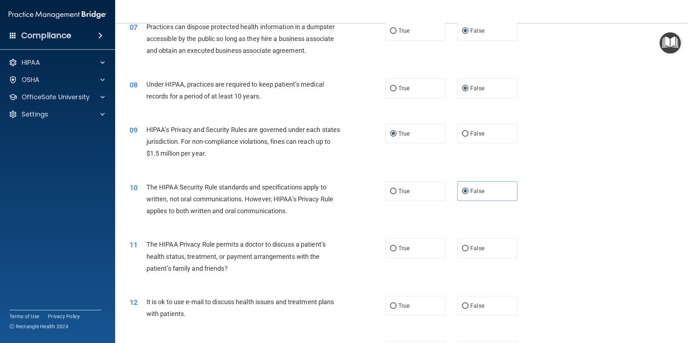
scroll to position [360, 0]
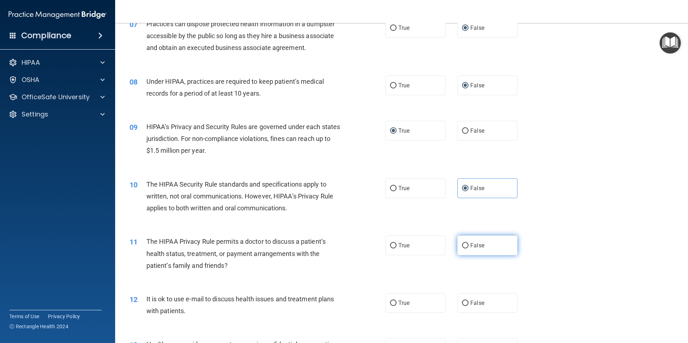
click at [464, 245] on input "False" at bounding box center [465, 245] width 6 height 5
radio input "true"
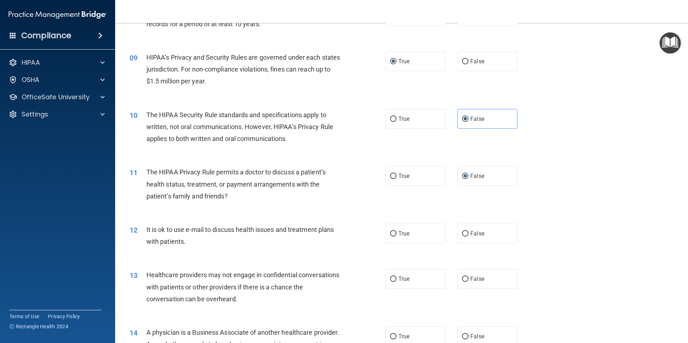
scroll to position [432, 0]
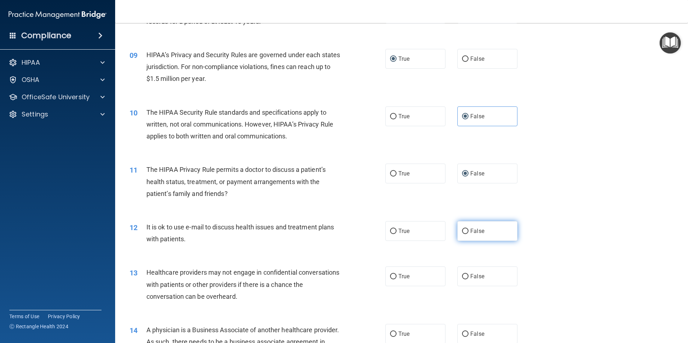
drag, startPoint x: 463, startPoint y: 231, endPoint x: 457, endPoint y: 231, distance: 5.4
click at [462, 231] on input "False" at bounding box center [465, 231] width 6 height 5
radio input "true"
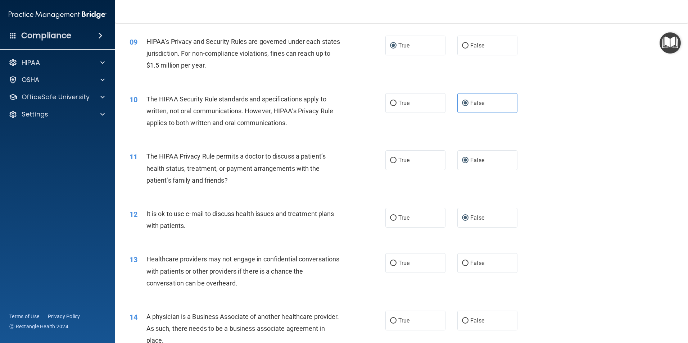
scroll to position [468, 0]
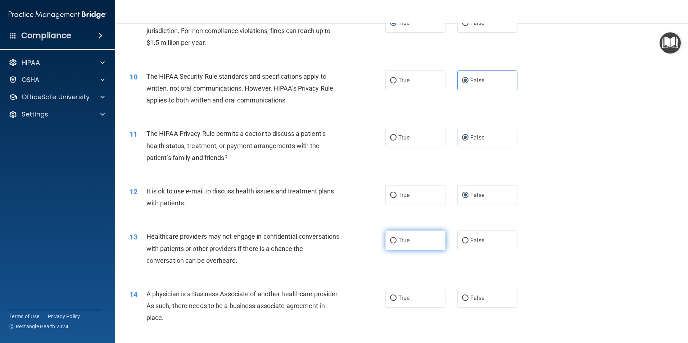
click at [389, 236] on label "True" at bounding box center [416, 241] width 60 height 20
click at [390, 238] on input "True" at bounding box center [393, 240] width 6 height 5
radio input "true"
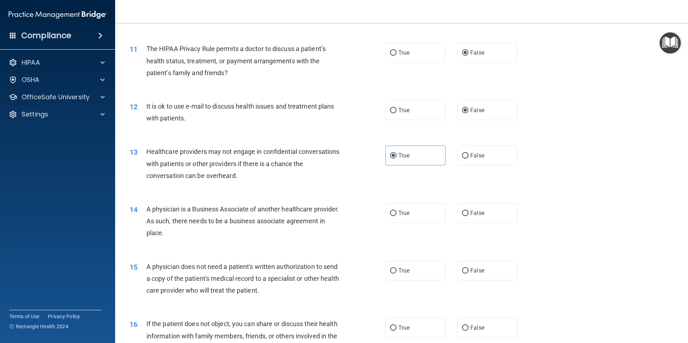
scroll to position [576, 0]
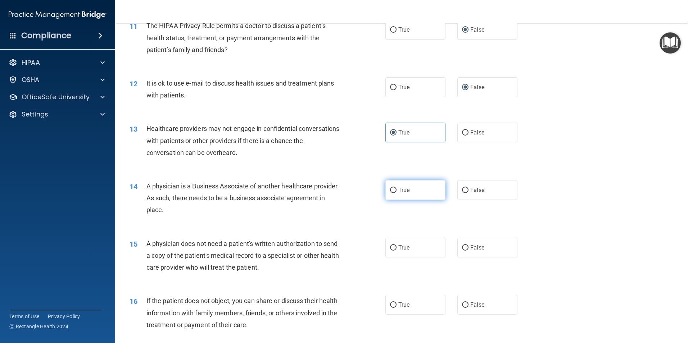
click at [393, 186] on label "True" at bounding box center [416, 190] width 60 height 20
click at [393, 188] on input "True" at bounding box center [393, 190] width 6 height 5
radio input "true"
click at [463, 249] on input "False" at bounding box center [465, 247] width 6 height 5
radio input "true"
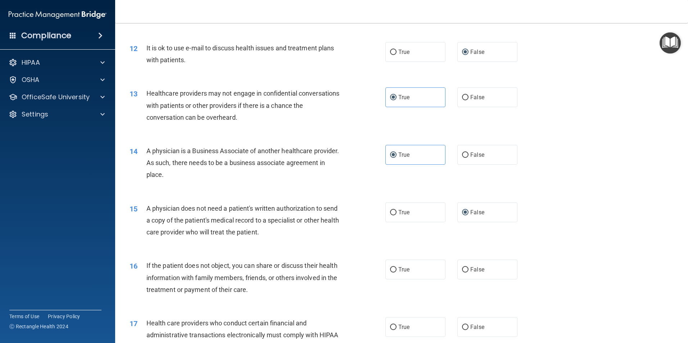
scroll to position [612, 0]
click at [386, 268] on label "True" at bounding box center [416, 269] width 60 height 20
click at [390, 268] on input "True" at bounding box center [393, 269] width 6 height 5
radio input "true"
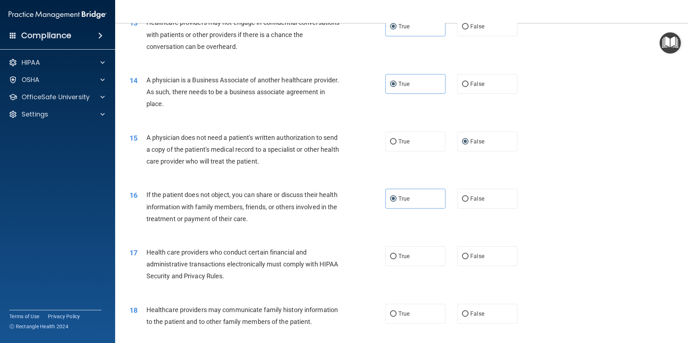
scroll to position [684, 0]
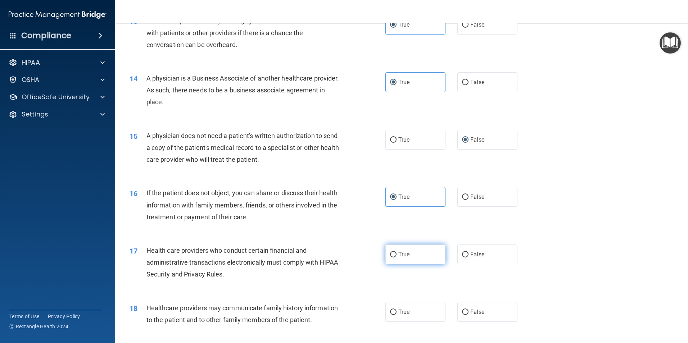
click at [386, 249] on label "True" at bounding box center [416, 255] width 60 height 20
click at [390, 252] on input "True" at bounding box center [393, 254] width 6 height 5
radio input "true"
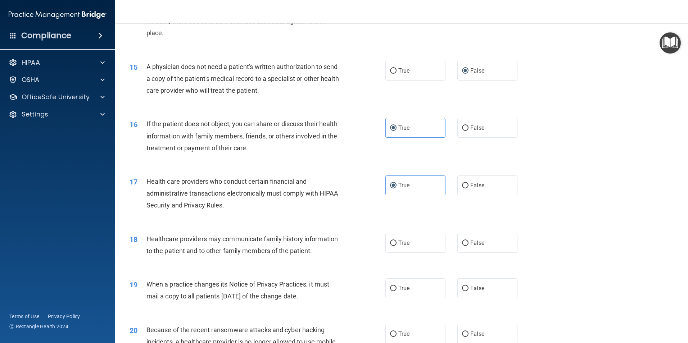
scroll to position [756, 0]
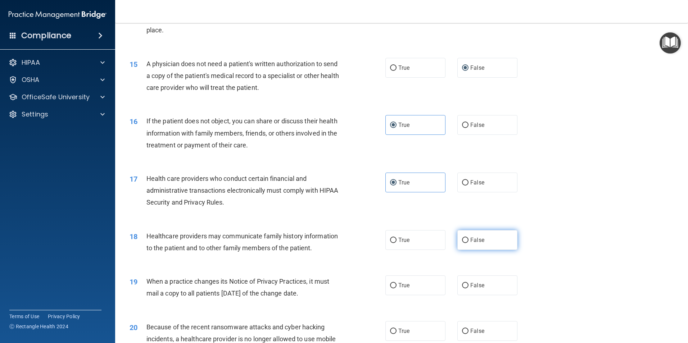
click at [462, 240] on input "False" at bounding box center [465, 240] width 6 height 5
radio input "true"
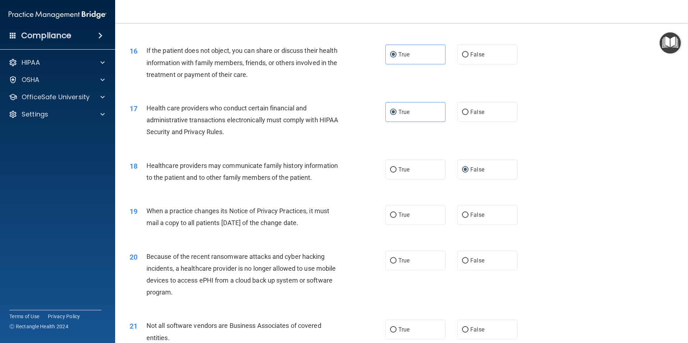
scroll to position [828, 0]
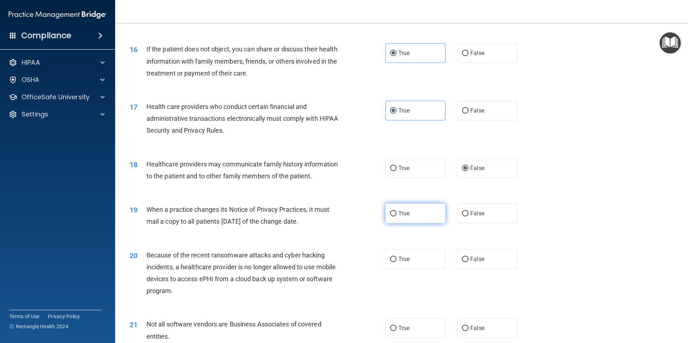
click at [386, 223] on label "True" at bounding box center [416, 214] width 60 height 20
click at [390, 217] on input "True" at bounding box center [393, 213] width 6 height 5
radio input "true"
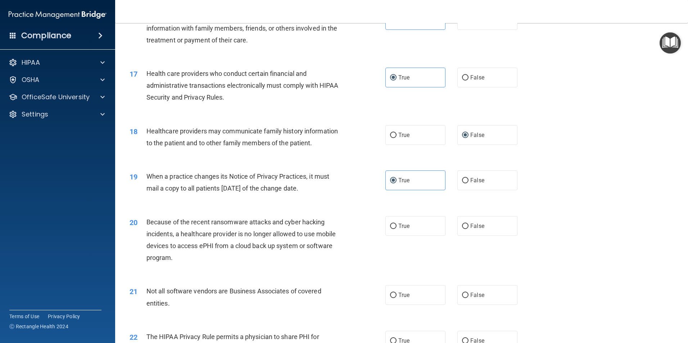
scroll to position [864, 0]
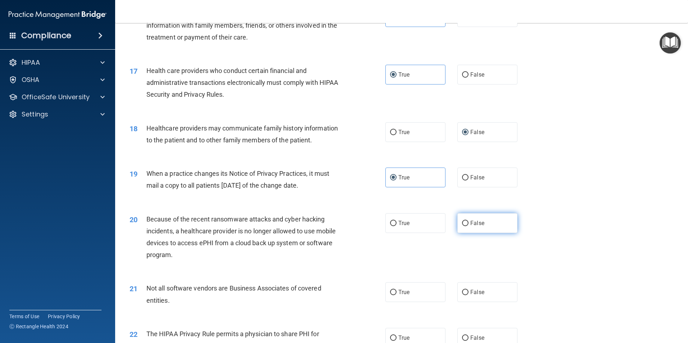
click at [463, 225] on input "False" at bounding box center [465, 223] width 6 height 5
radio input "true"
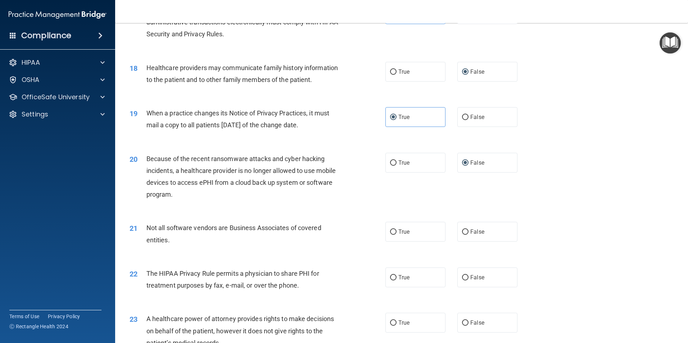
scroll to position [936, 0]
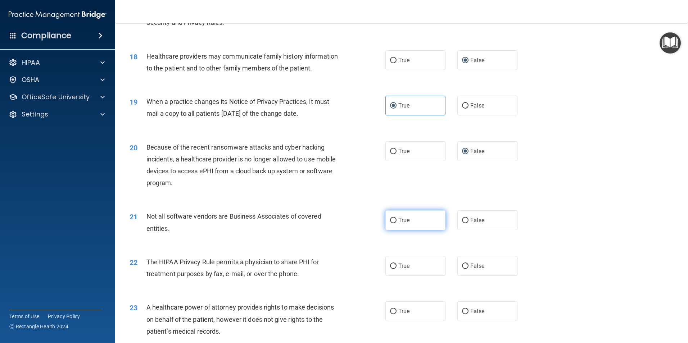
click at [386, 219] on label "True" at bounding box center [416, 221] width 60 height 20
click at [390, 219] on input "True" at bounding box center [393, 220] width 6 height 5
radio input "true"
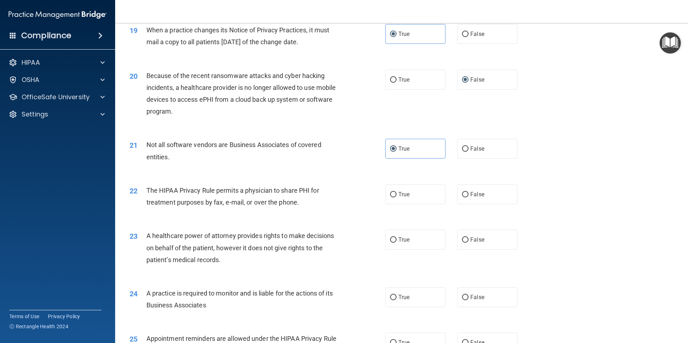
scroll to position [1008, 0]
click at [394, 190] on label "True" at bounding box center [416, 194] width 60 height 20
click at [394, 192] on input "True" at bounding box center [393, 194] width 6 height 5
radio input "true"
click at [465, 238] on input "False" at bounding box center [465, 239] width 6 height 5
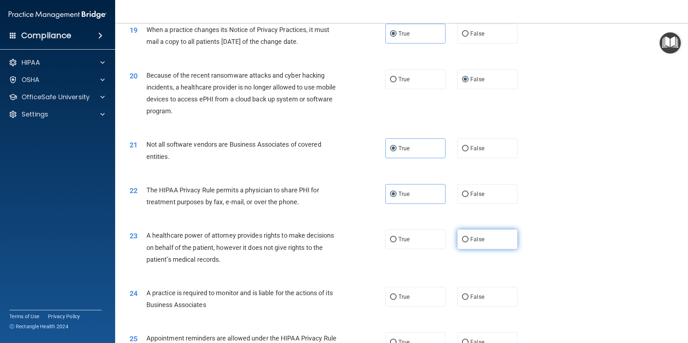
radio input "true"
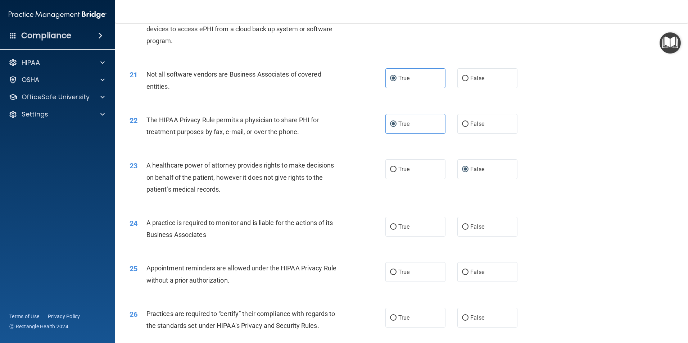
scroll to position [1080, 0]
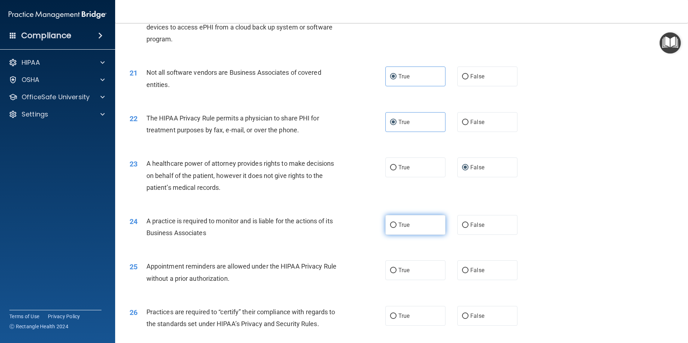
click at [393, 225] on input "True" at bounding box center [393, 225] width 6 height 5
radio input "true"
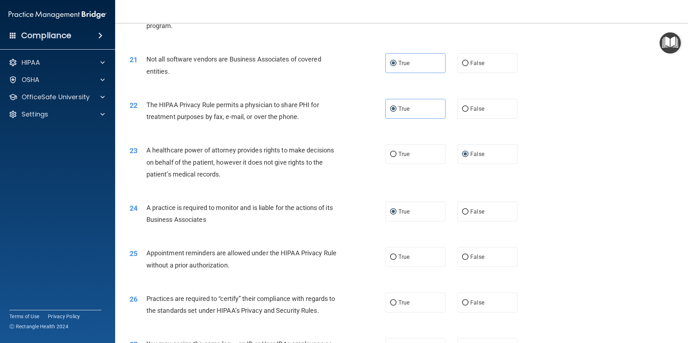
scroll to position [1116, 0]
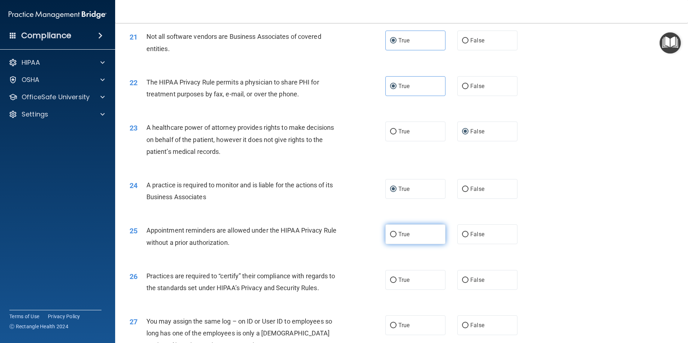
click at [390, 234] on input "True" at bounding box center [393, 234] width 6 height 5
radio input "true"
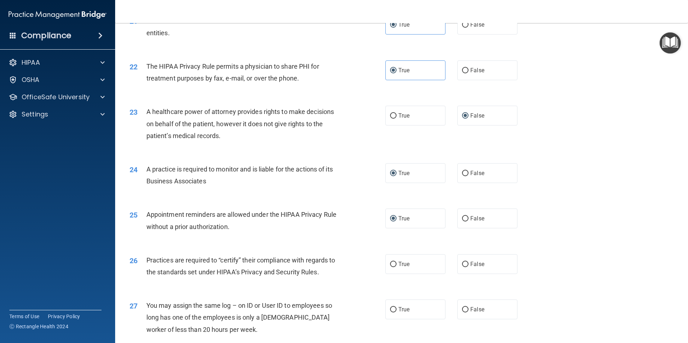
scroll to position [1152, 0]
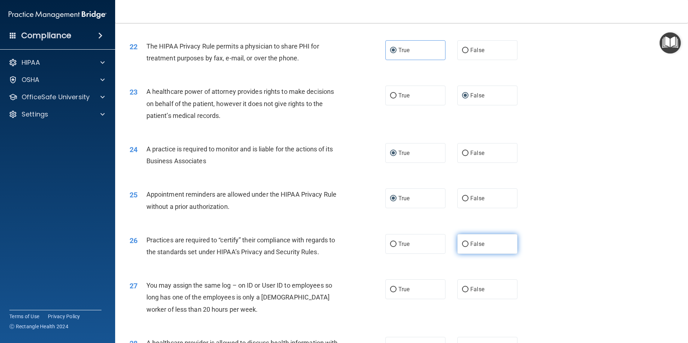
click at [463, 246] on input "False" at bounding box center [465, 244] width 6 height 5
radio input "true"
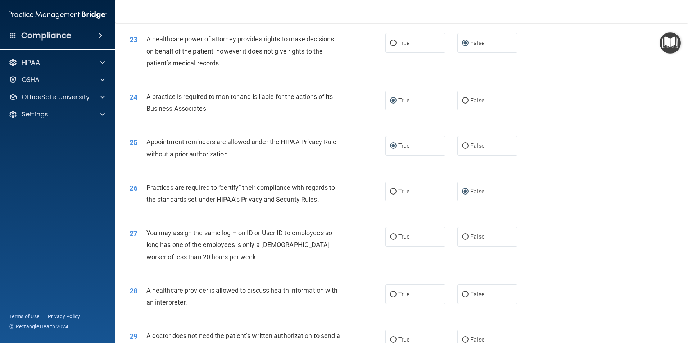
scroll to position [1224, 0]
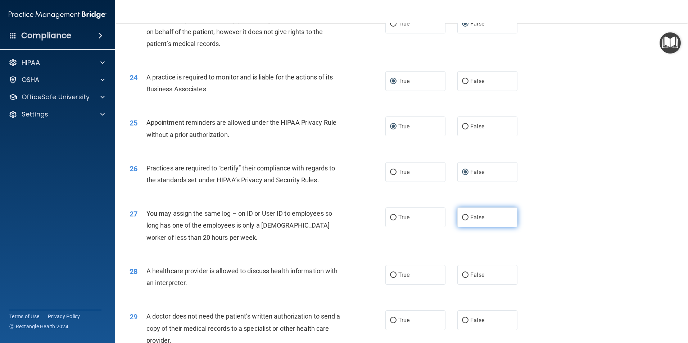
click at [457, 218] on label "False" at bounding box center [487, 218] width 60 height 20
click at [462, 218] on input "False" at bounding box center [465, 217] width 6 height 5
radio input "true"
click at [398, 274] on span "True" at bounding box center [403, 275] width 11 height 7
click at [396, 274] on input "True" at bounding box center [393, 275] width 6 height 5
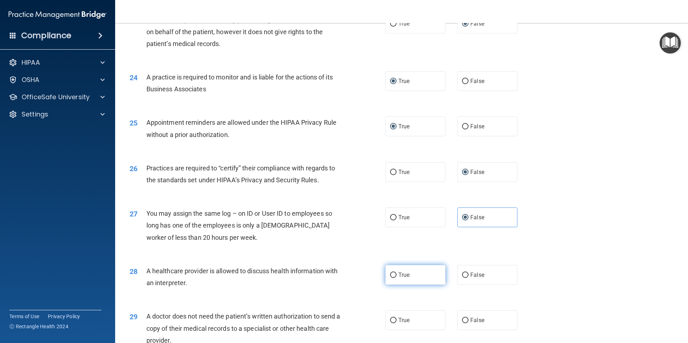
radio input "true"
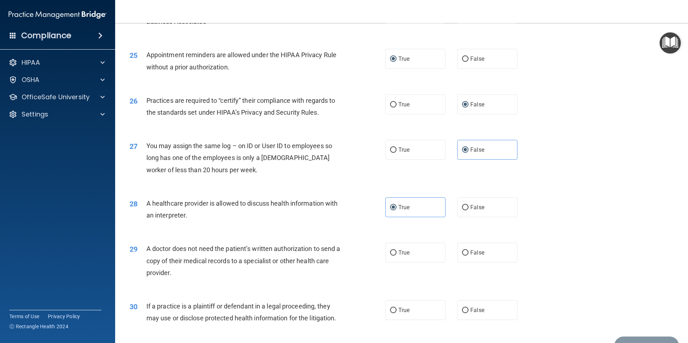
scroll to position [1296, 0]
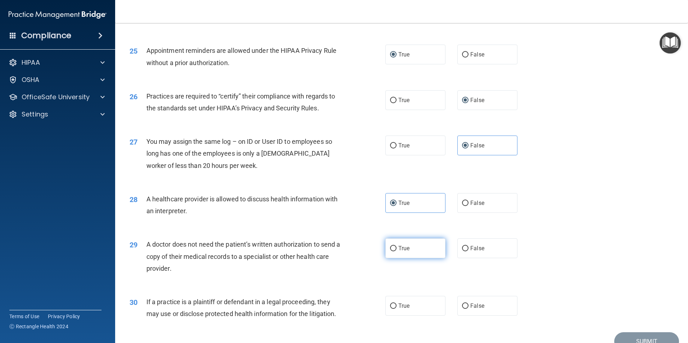
click at [392, 250] on input "True" at bounding box center [393, 248] width 6 height 5
radio input "true"
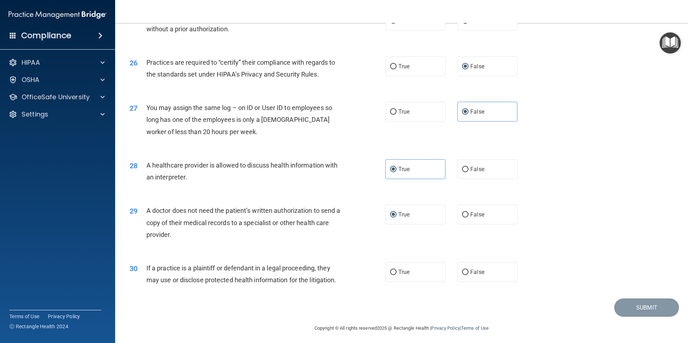
scroll to position [1332, 0]
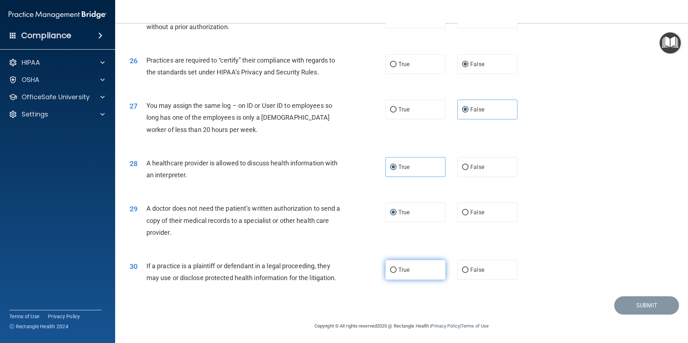
click at [391, 270] on input "True" at bounding box center [393, 270] width 6 height 5
radio input "true"
click at [650, 298] on button "Submit" at bounding box center [646, 306] width 65 height 18
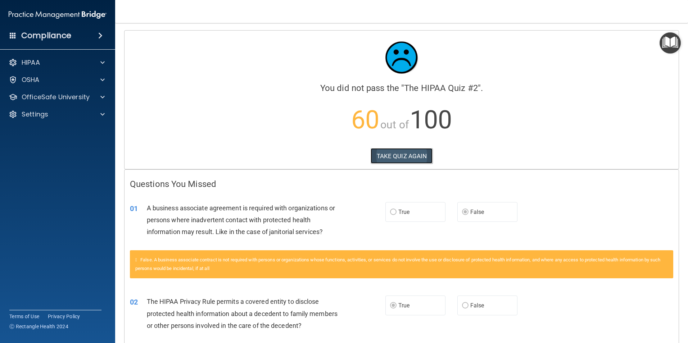
click at [399, 159] on button "TAKE QUIZ AGAIN" at bounding box center [402, 156] width 62 height 16
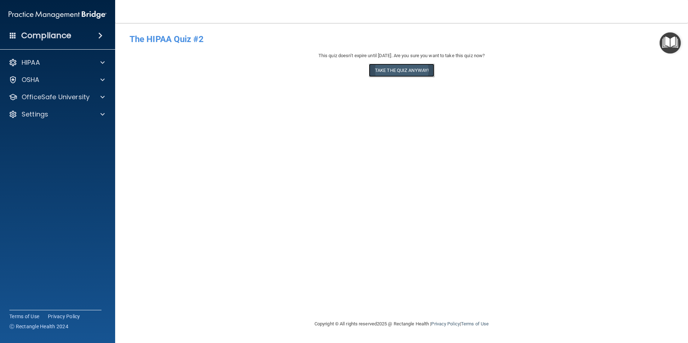
click at [400, 73] on button "Take the quiz anyway!" at bounding box center [402, 70] width 66 height 13
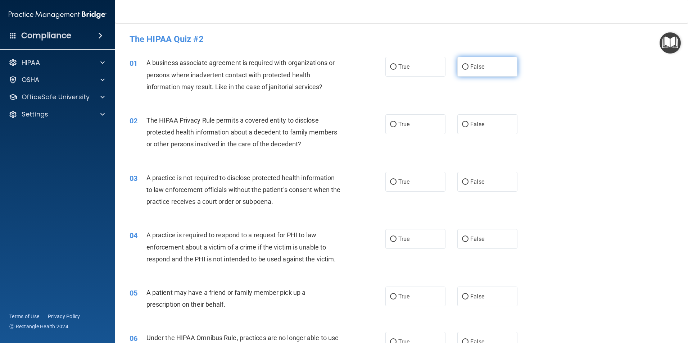
click at [462, 67] on input "False" at bounding box center [465, 66] width 6 height 5
radio input "true"
click at [391, 124] on input "True" at bounding box center [393, 124] width 6 height 5
radio input "true"
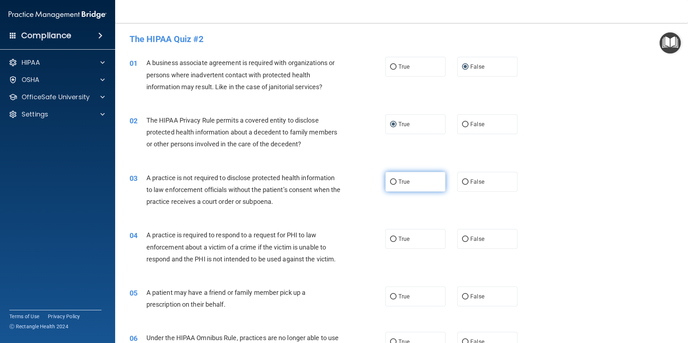
click at [398, 182] on span "True" at bounding box center [403, 182] width 11 height 7
click at [396, 182] on input "True" at bounding box center [393, 182] width 6 height 5
radio input "true"
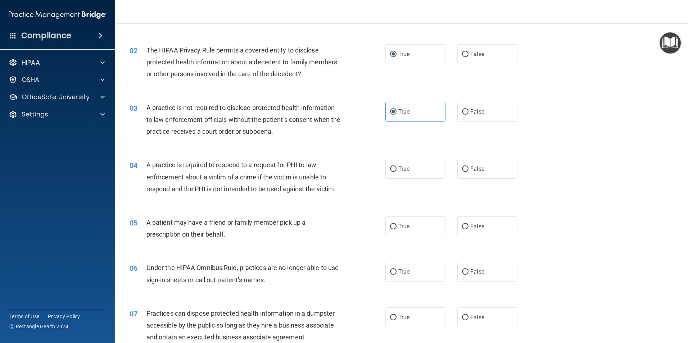
scroll to position [72, 0]
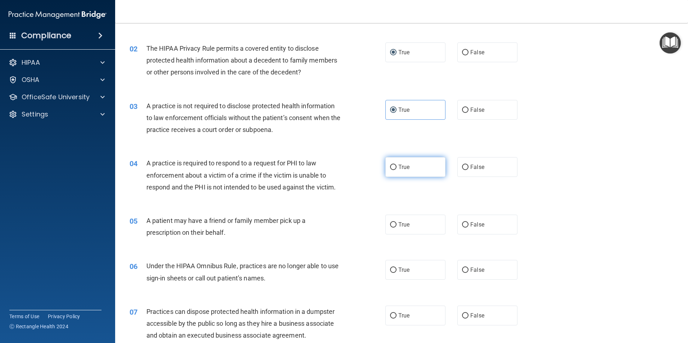
click at [391, 163] on label "True" at bounding box center [416, 167] width 60 height 20
click at [391, 165] on input "True" at bounding box center [393, 167] width 6 height 5
radio input "true"
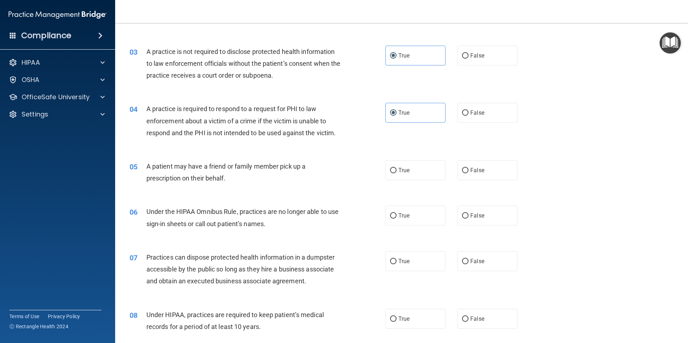
scroll to position [144, 0]
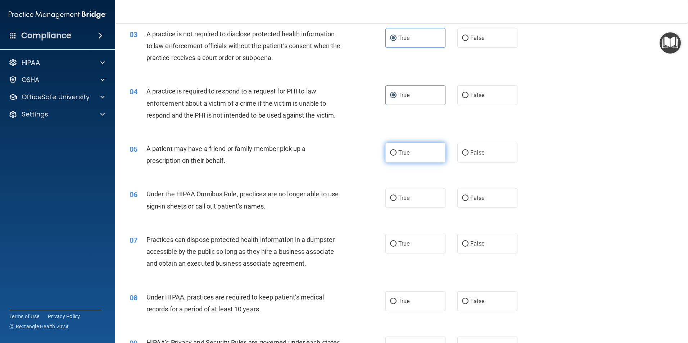
click at [391, 157] on label "True" at bounding box center [416, 153] width 60 height 20
click at [391, 156] on input "True" at bounding box center [393, 152] width 6 height 5
radio input "true"
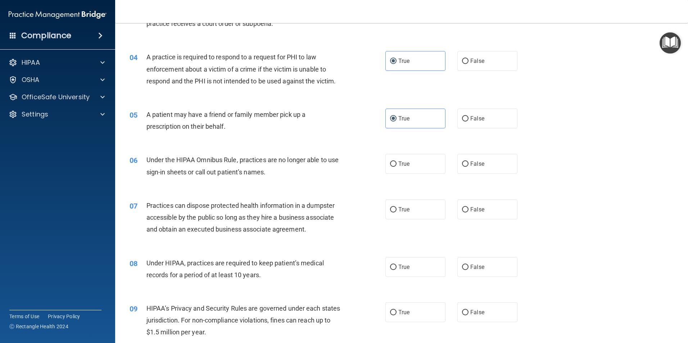
scroll to position [180, 0]
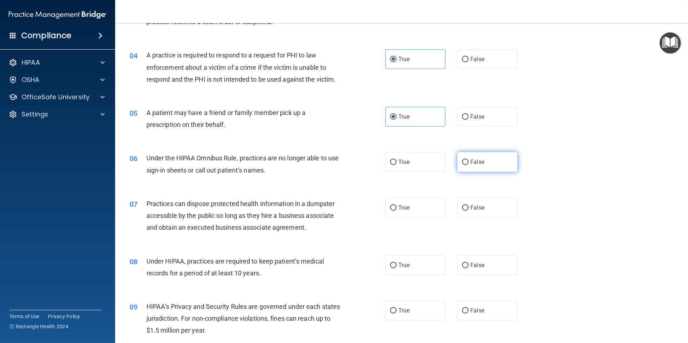
click at [462, 162] on input "False" at bounding box center [465, 162] width 6 height 5
radio input "true"
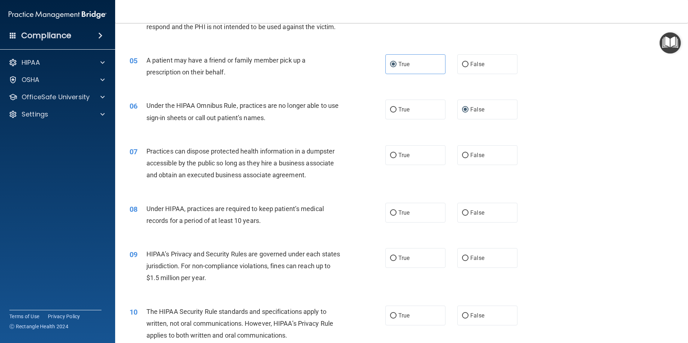
scroll to position [252, 0]
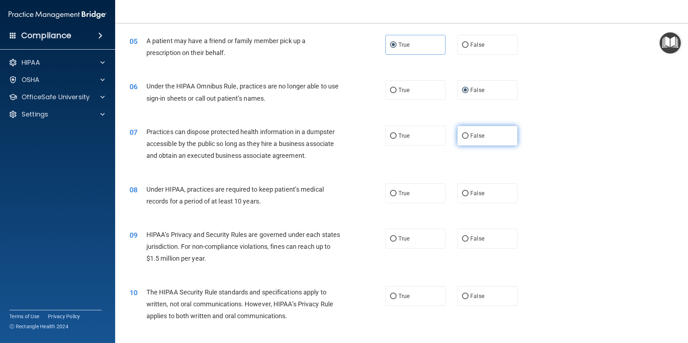
click at [465, 136] on label "False" at bounding box center [487, 136] width 60 height 20
click at [465, 136] on input "False" at bounding box center [465, 136] width 6 height 5
radio input "true"
click at [463, 195] on input "False" at bounding box center [465, 193] width 6 height 5
radio input "true"
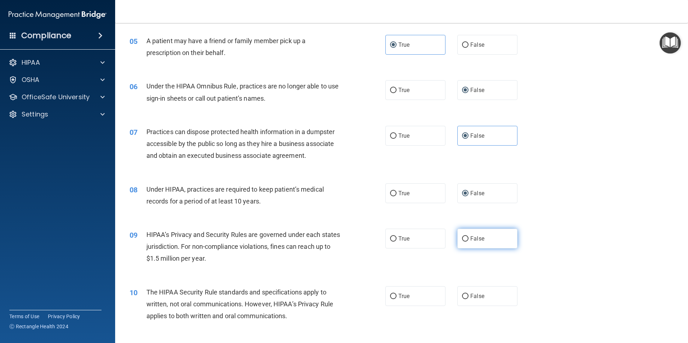
drag, startPoint x: 468, startPoint y: 236, endPoint x: 463, endPoint y: 236, distance: 4.3
click at [463, 236] on label "False" at bounding box center [487, 239] width 60 height 20
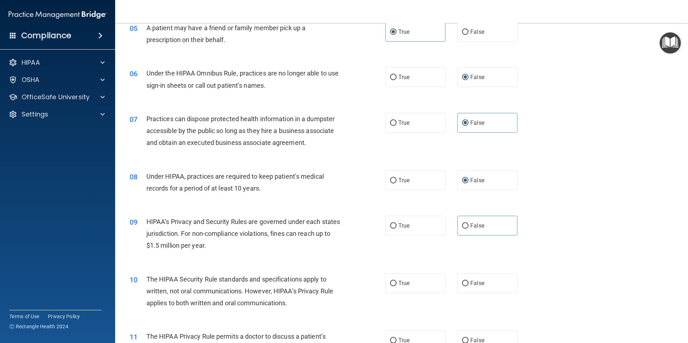
scroll to position [288, 0]
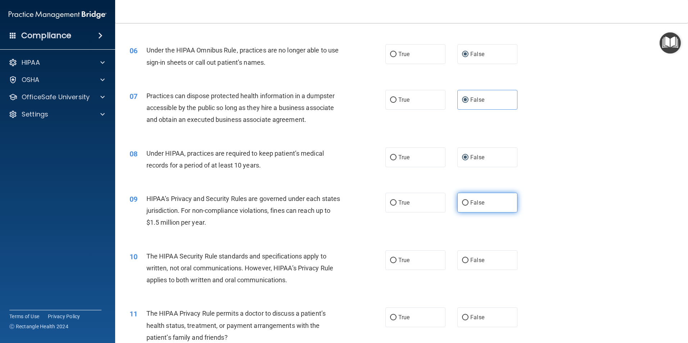
click at [463, 202] on input "False" at bounding box center [465, 202] width 6 height 5
radio input "true"
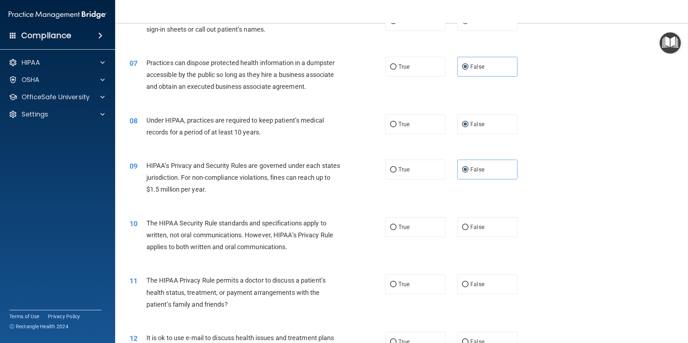
scroll to position [324, 0]
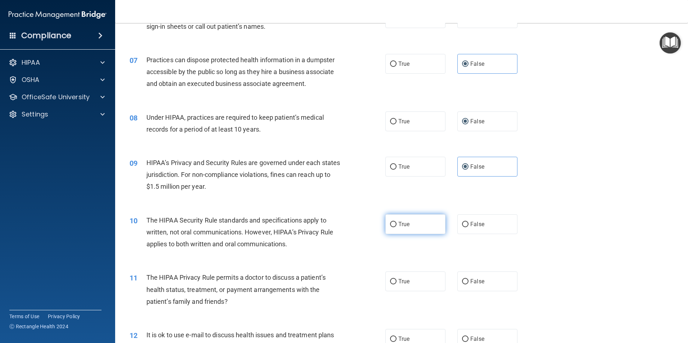
click at [390, 225] on input "True" at bounding box center [393, 224] width 6 height 5
radio input "true"
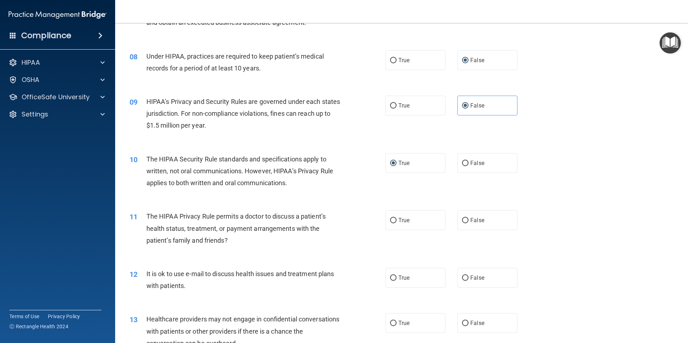
scroll to position [396, 0]
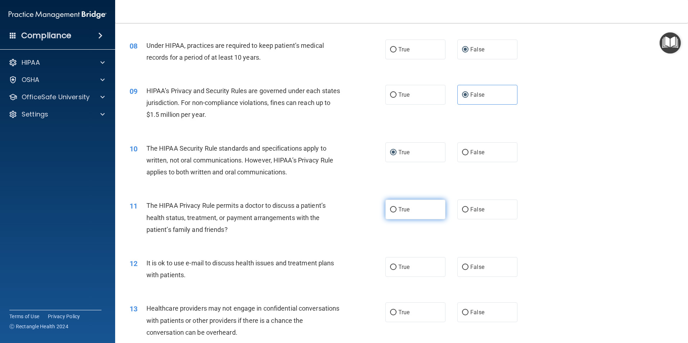
click at [391, 207] on input "True" at bounding box center [393, 209] width 6 height 5
radio input "true"
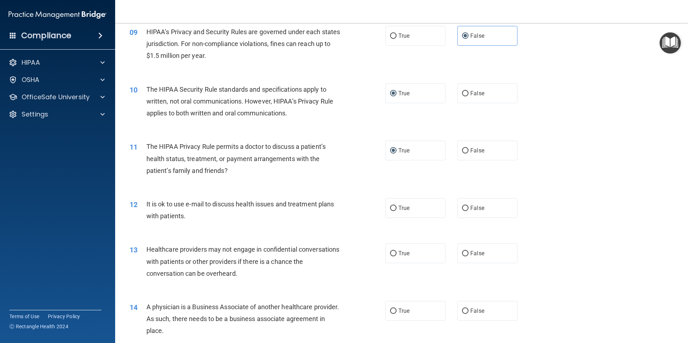
scroll to position [468, 0]
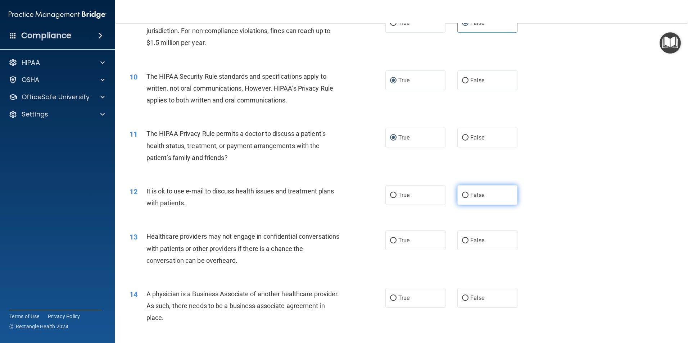
click at [463, 196] on input "False" at bounding box center [465, 195] width 6 height 5
radio input "true"
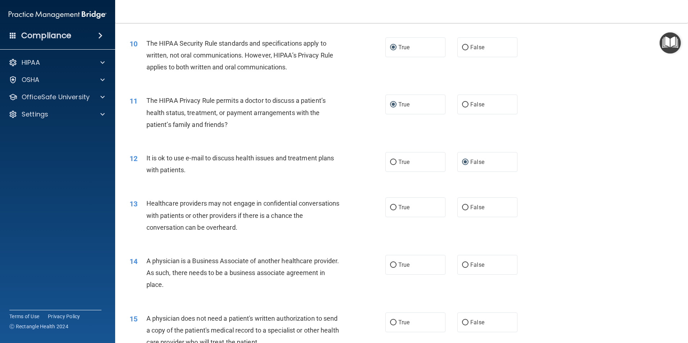
scroll to position [504, 0]
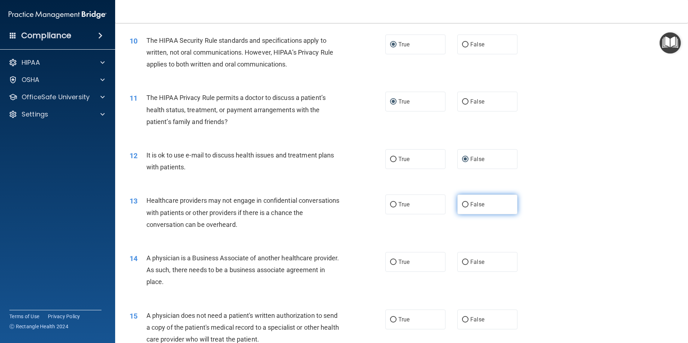
click at [460, 211] on label "False" at bounding box center [487, 205] width 60 height 20
click at [462, 208] on input "False" at bounding box center [465, 204] width 6 height 5
radio input "true"
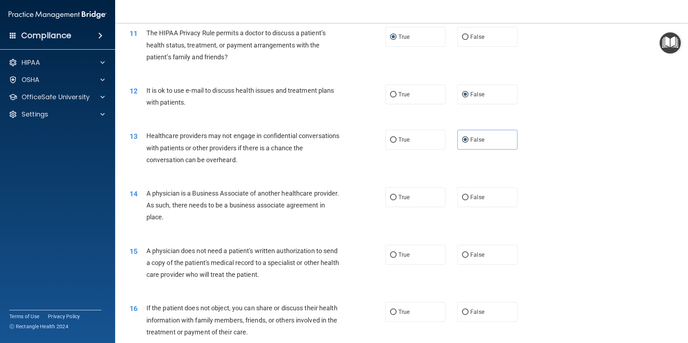
scroll to position [576, 0]
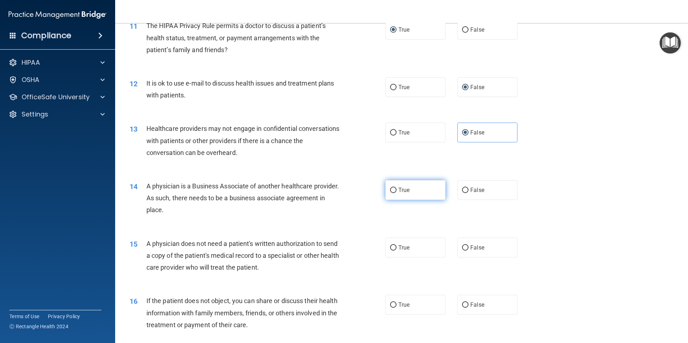
click at [392, 193] on input "True" at bounding box center [393, 190] width 6 height 5
radio input "true"
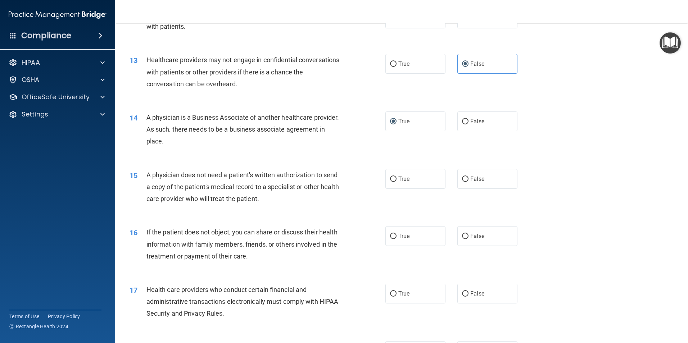
scroll to position [648, 0]
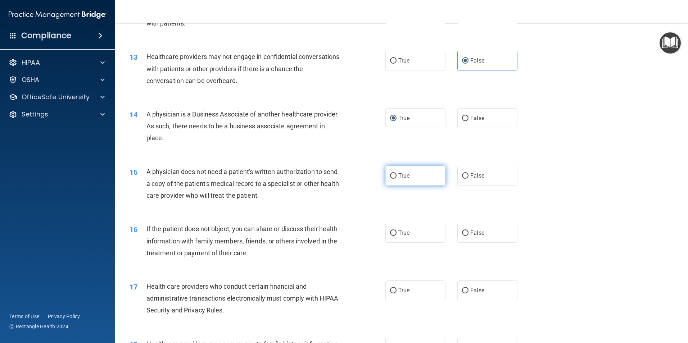
click at [393, 178] on input "True" at bounding box center [393, 175] width 6 height 5
radio input "true"
click at [396, 236] on label "True" at bounding box center [416, 233] width 60 height 20
click at [396, 236] on input "True" at bounding box center [393, 233] width 6 height 5
radio input "true"
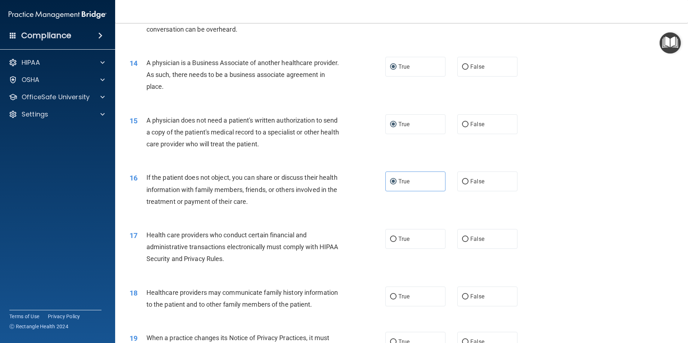
scroll to position [720, 0]
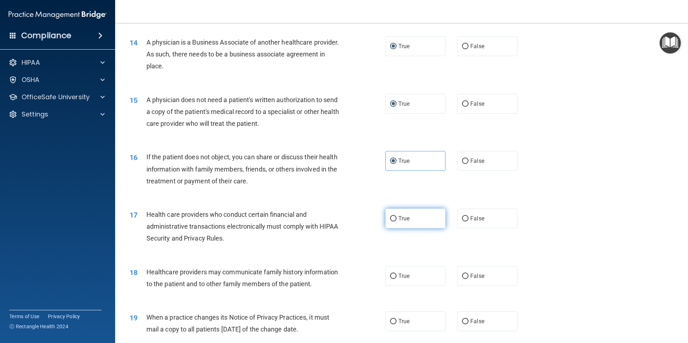
click at [397, 222] on label "True" at bounding box center [416, 219] width 60 height 20
click at [397, 222] on input "True" at bounding box center [393, 218] width 6 height 5
radio input "true"
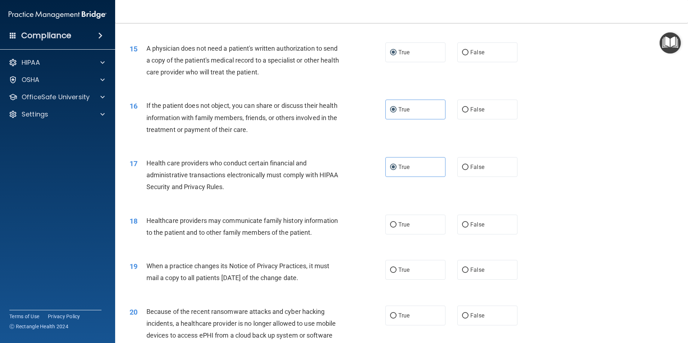
scroll to position [792, 0]
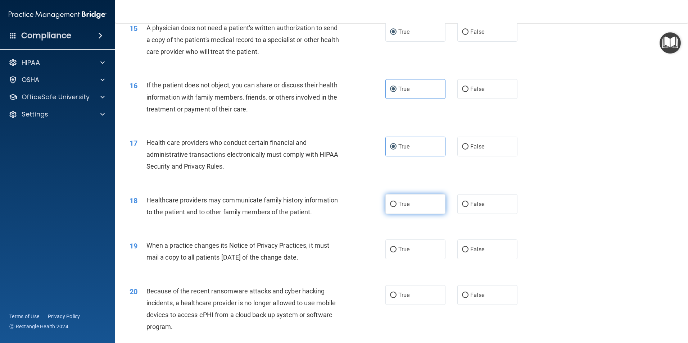
click at [395, 208] on label "True" at bounding box center [416, 204] width 60 height 20
click at [395, 207] on input "True" at bounding box center [393, 204] width 6 height 5
radio input "true"
drag, startPoint x: 209, startPoint y: 124, endPoint x: 225, endPoint y: 111, distance: 20.2
drag, startPoint x: 225, startPoint y: 111, endPoint x: 78, endPoint y: 265, distance: 212.6
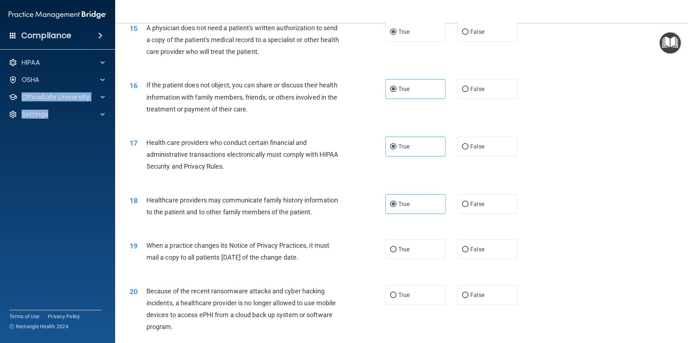
click at [78, 265] on div "Compliance HIPAA Documents and Policies Report an Incident Business Associates …" at bounding box center [57, 171] width 115 height 343
click at [460, 254] on label "False" at bounding box center [487, 250] width 60 height 20
click at [462, 253] on input "False" at bounding box center [465, 249] width 6 height 5
radio input "true"
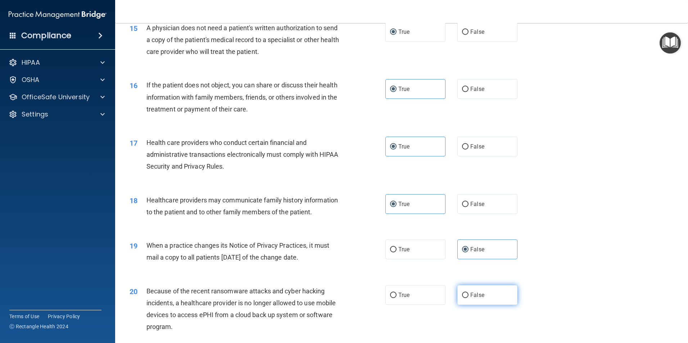
click at [462, 296] on input "False" at bounding box center [465, 295] width 6 height 5
radio input "true"
drag, startPoint x: -1, startPoint y: 362, endPoint x: -1, endPoint y: 299, distance: 62.3
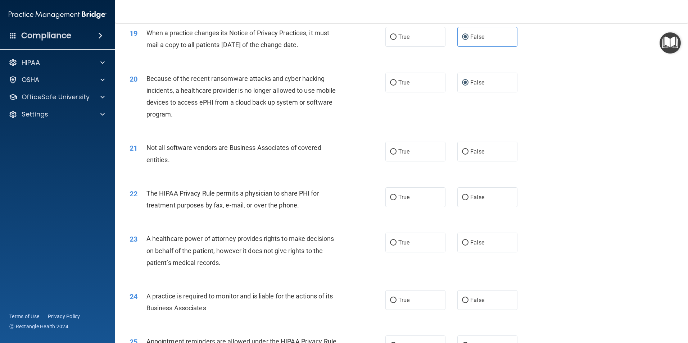
scroll to position [1008, 0]
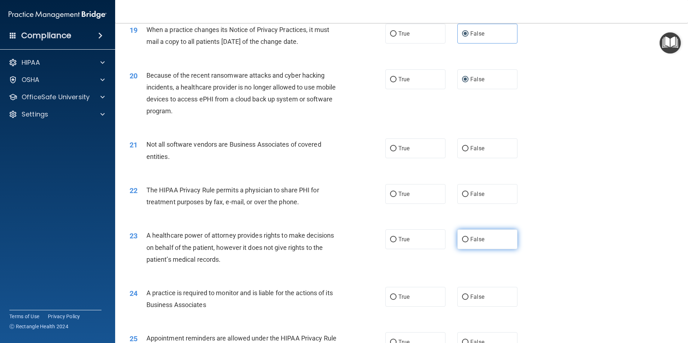
click at [462, 239] on input "False" at bounding box center [465, 239] width 6 height 5
radio input "true"
click at [386, 194] on label "True" at bounding box center [416, 194] width 60 height 20
click at [390, 194] on input "True" at bounding box center [393, 194] width 6 height 5
radio input "true"
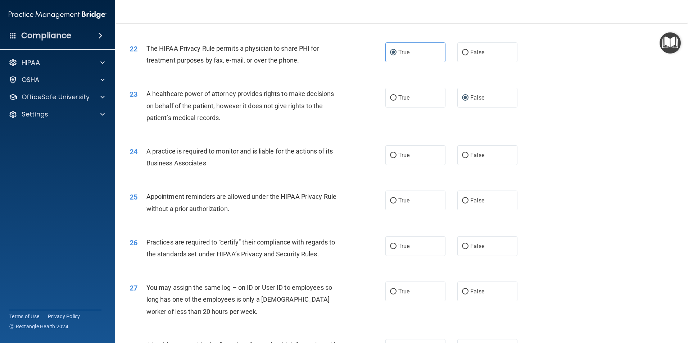
scroll to position [1152, 0]
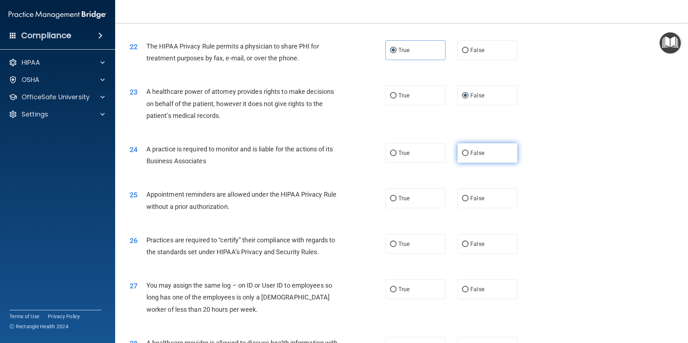
click at [470, 153] on span "False" at bounding box center [477, 153] width 14 height 7
click at [468, 153] on input "False" at bounding box center [465, 153] width 6 height 5
radio input "true"
click at [386, 200] on label "True" at bounding box center [416, 199] width 60 height 20
click at [390, 200] on input "True" at bounding box center [393, 198] width 6 height 5
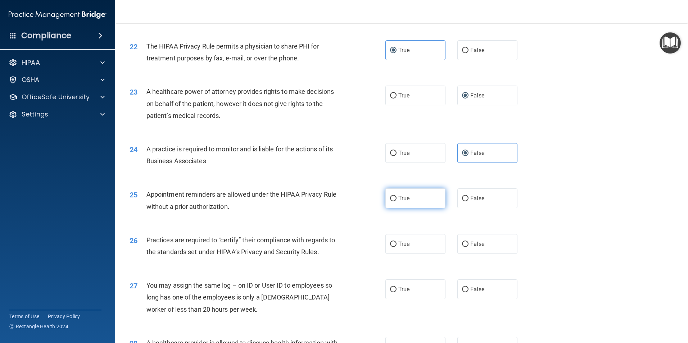
radio input "true"
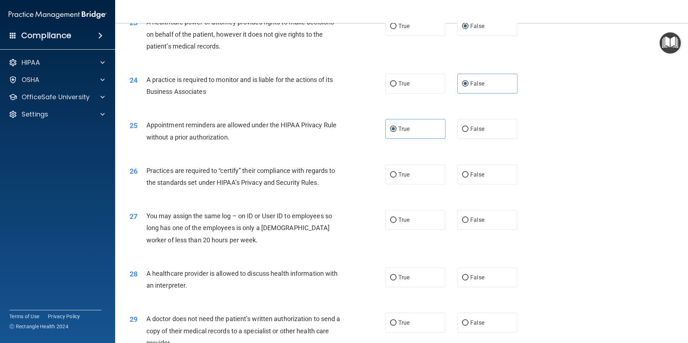
scroll to position [1224, 0]
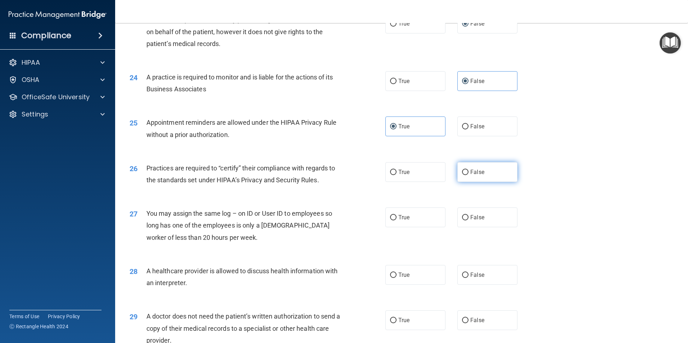
click at [462, 175] on input "False" at bounding box center [465, 172] width 6 height 5
radio input "true"
click at [470, 215] on span "False" at bounding box center [477, 217] width 14 height 7
click at [468, 215] on input "False" at bounding box center [465, 217] width 6 height 5
radio input "true"
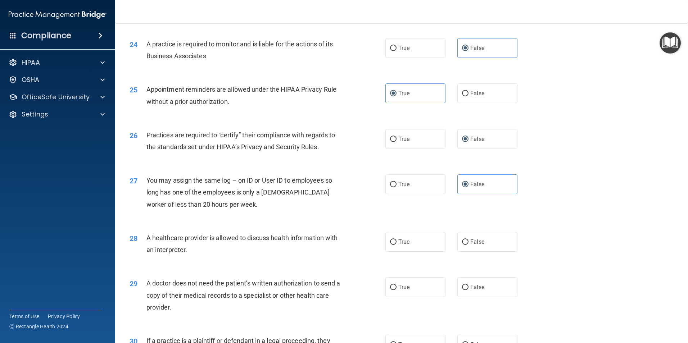
scroll to position [1260, 0]
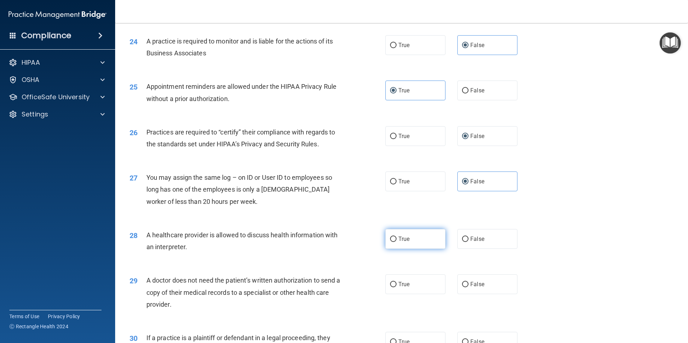
click at [392, 234] on label "True" at bounding box center [416, 239] width 60 height 20
click at [392, 237] on input "True" at bounding box center [393, 239] width 6 height 5
radio input "true"
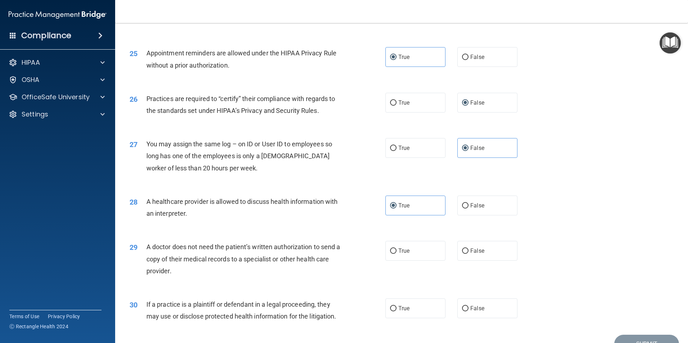
scroll to position [1296, 0]
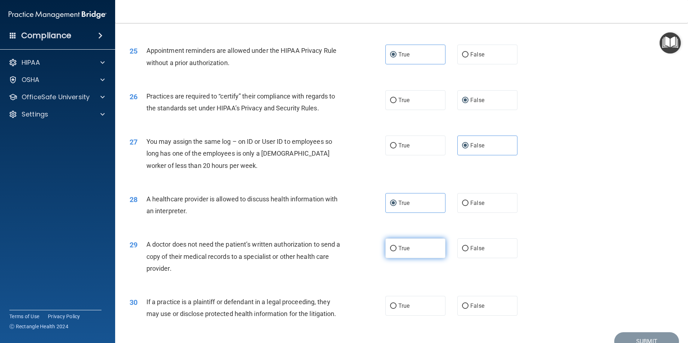
click at [390, 248] on input "True" at bounding box center [393, 248] width 6 height 5
radio input "true"
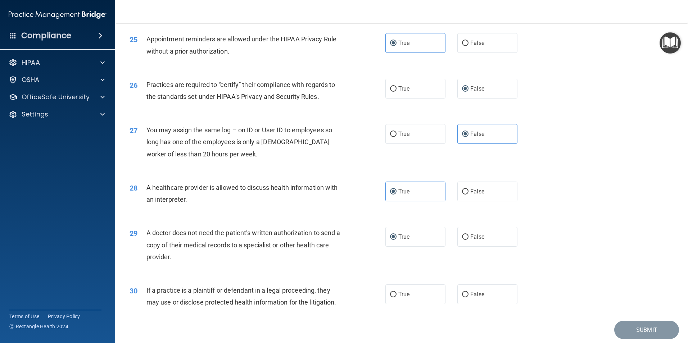
scroll to position [1332, 0]
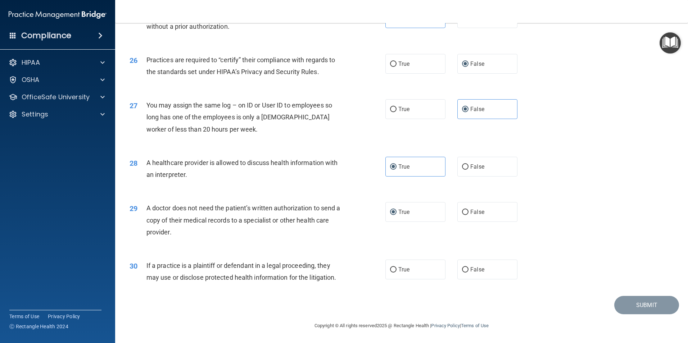
drag, startPoint x: -1, startPoint y: 314, endPoint x: 13, endPoint y: 313, distance: 14.1
drag, startPoint x: 13, startPoint y: 313, endPoint x: 12, endPoint y: 288, distance: 24.9
drag, startPoint x: 12, startPoint y: 288, endPoint x: 13, endPoint y: 310, distance: 22.4
drag, startPoint x: 13, startPoint y: 310, endPoint x: 229, endPoint y: 316, distance: 216.0
click at [228, 318] on footer "Copyright © All rights reserved 2025 @ Rectangle Health | Privacy Policy | Term…" at bounding box center [402, 326] width 544 height 22
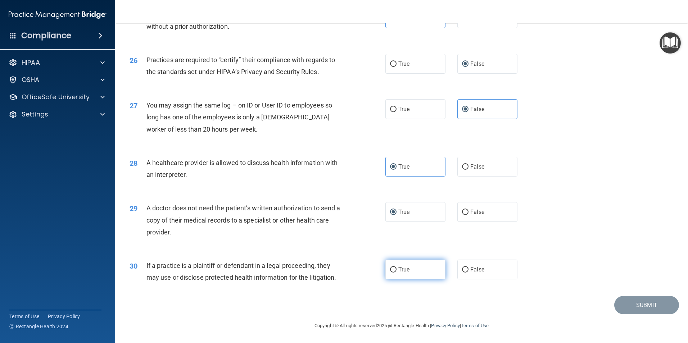
click at [393, 271] on input "True" at bounding box center [393, 269] width 6 height 5
radio input "true"
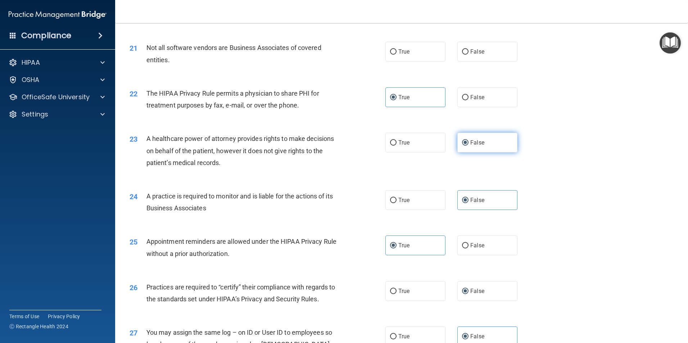
scroll to position [1044, 0]
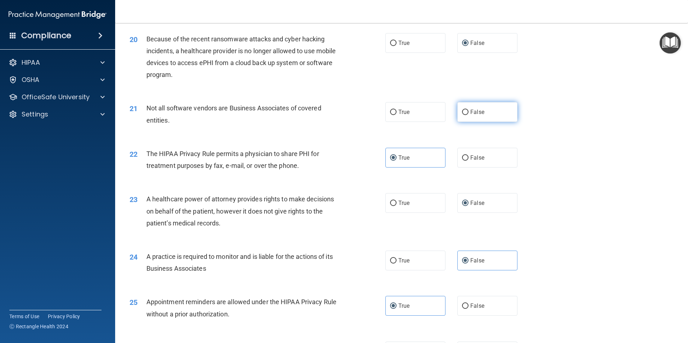
click at [474, 114] on span "False" at bounding box center [477, 112] width 14 height 7
click at [469, 114] on input "False" at bounding box center [465, 112] width 6 height 5
radio input "true"
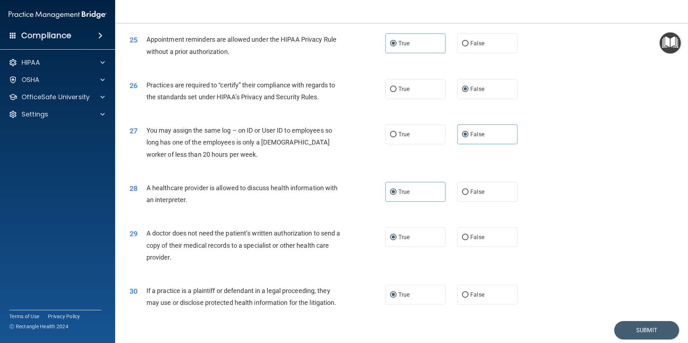
scroll to position [1332, 0]
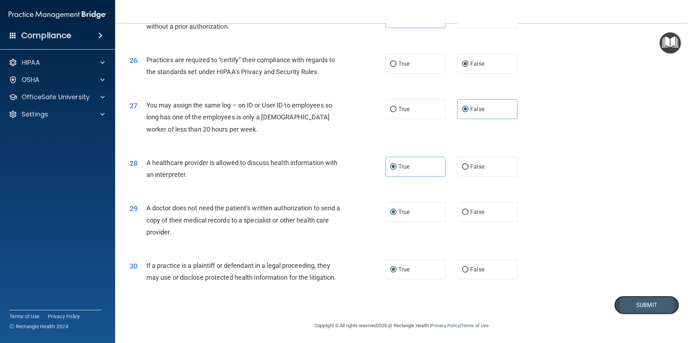
click at [661, 314] on button "Submit" at bounding box center [646, 305] width 65 height 18
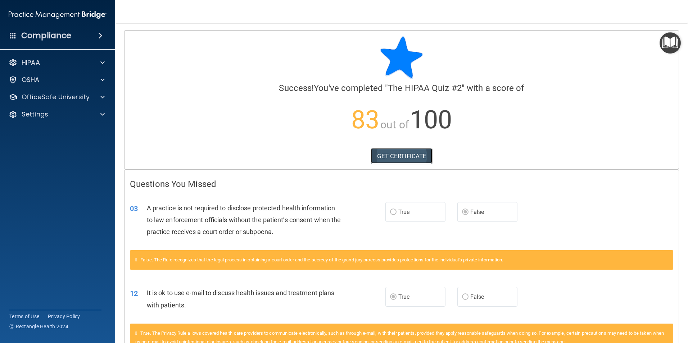
click at [398, 158] on link "GET CERTIFICATE" at bounding box center [402, 156] width 62 height 16
click at [104, 81] on span at bounding box center [102, 80] width 4 height 9
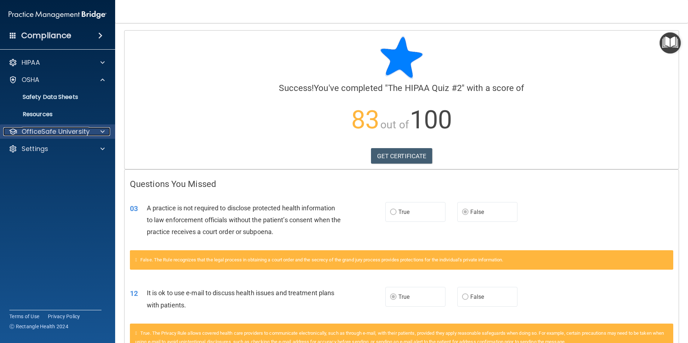
click at [106, 130] on div at bounding box center [102, 131] width 18 height 9
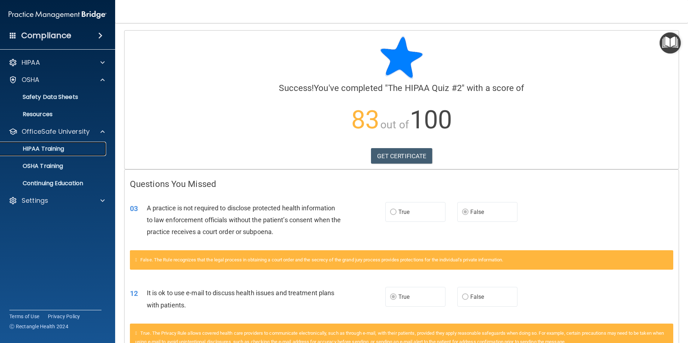
click at [94, 144] on link "HIPAA Training" at bounding box center [49, 149] width 113 height 14
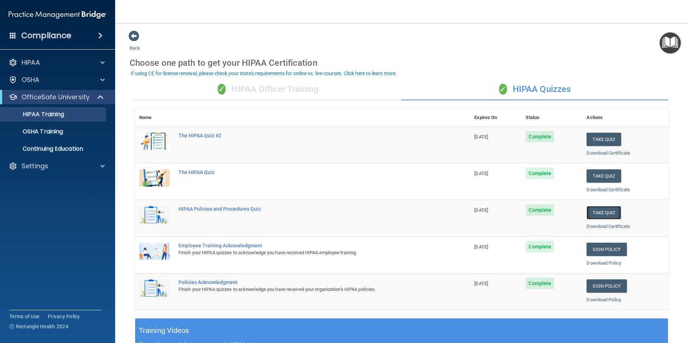
click at [603, 215] on button "Take Quiz" at bounding box center [604, 212] width 35 height 13
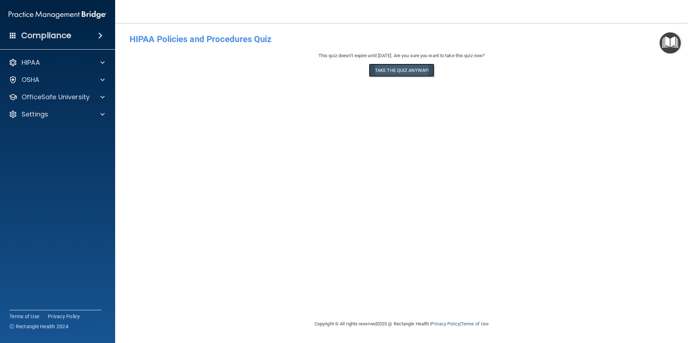
click at [423, 68] on button "Take the quiz anyway!" at bounding box center [402, 70] width 66 height 13
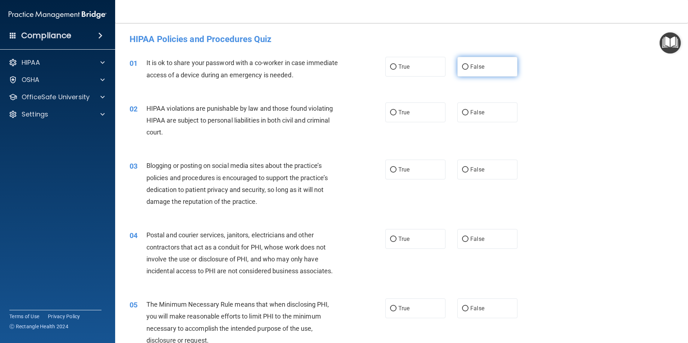
click at [466, 66] on label "False" at bounding box center [487, 67] width 60 height 20
click at [466, 66] on input "False" at bounding box center [465, 66] width 6 height 5
radio input "true"
click at [390, 114] on input "True" at bounding box center [393, 112] width 6 height 5
radio input "true"
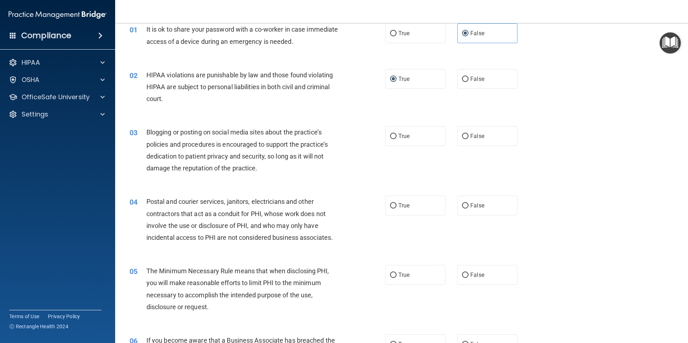
scroll to position [36, 0]
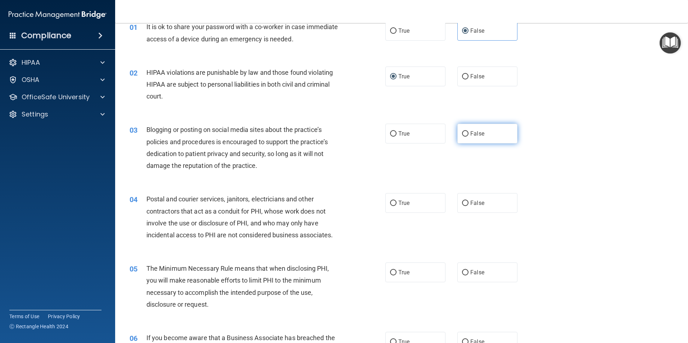
click at [465, 133] on label "False" at bounding box center [487, 134] width 60 height 20
click at [465, 133] on input "False" at bounding box center [465, 133] width 6 height 5
radio input "true"
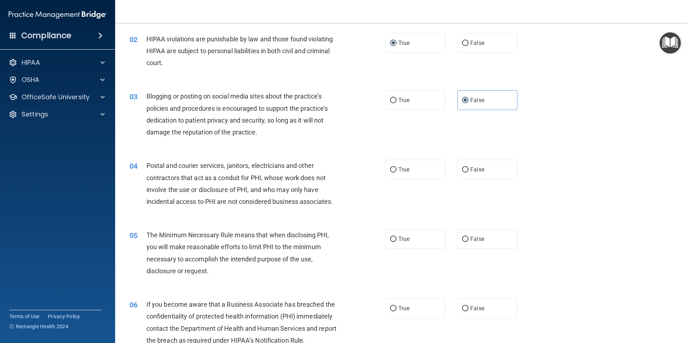
scroll to position [72, 0]
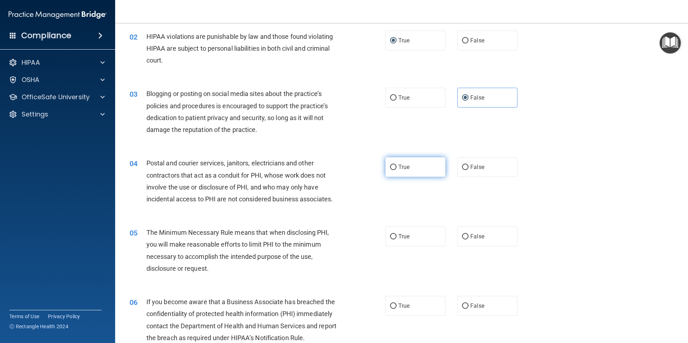
click at [390, 166] on input "True" at bounding box center [393, 167] width 6 height 5
radio input "true"
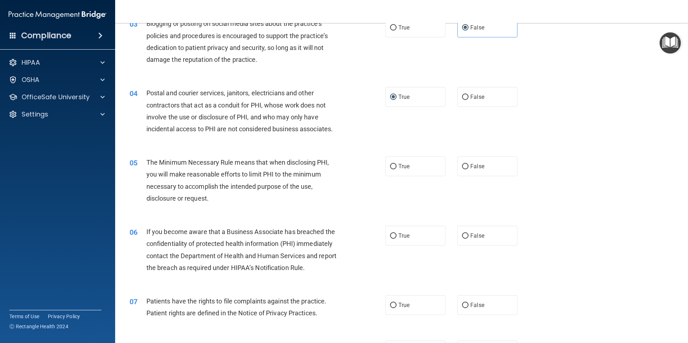
scroll to position [144, 0]
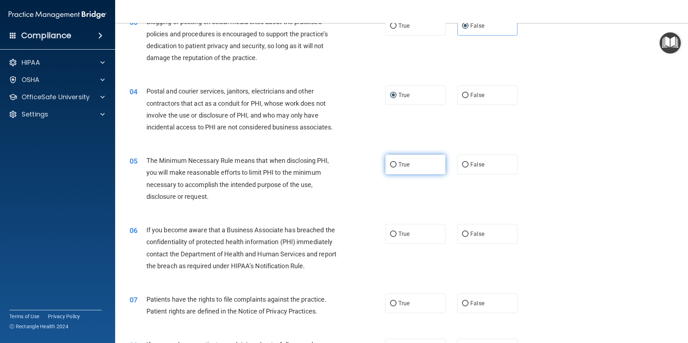
click at [393, 164] on input "True" at bounding box center [393, 164] width 6 height 5
radio input "true"
click at [391, 232] on input "True" at bounding box center [393, 234] width 6 height 5
radio input "true"
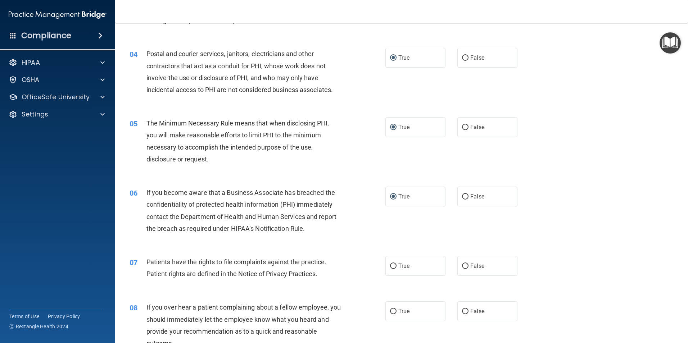
scroll to position [216, 0]
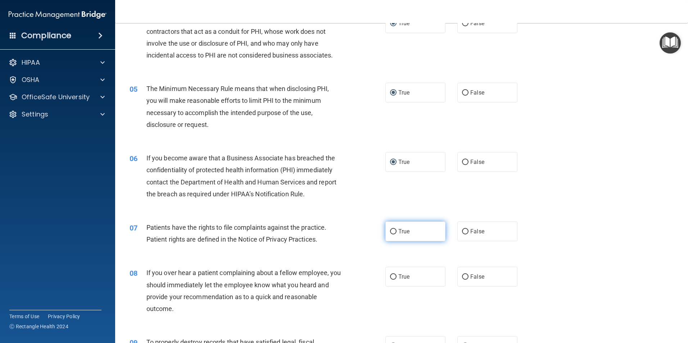
click at [387, 228] on label "True" at bounding box center [416, 232] width 60 height 20
click at [390, 229] on input "True" at bounding box center [393, 231] width 6 height 5
radio input "true"
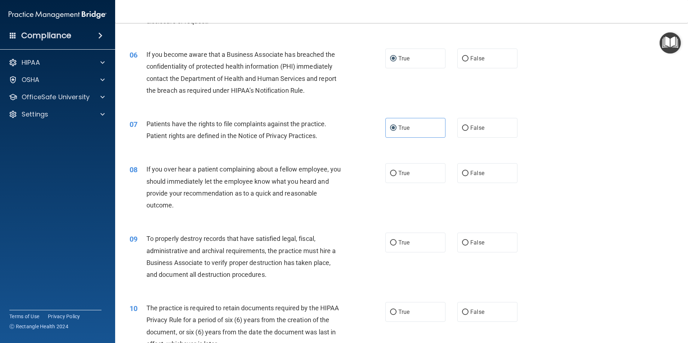
scroll to position [324, 0]
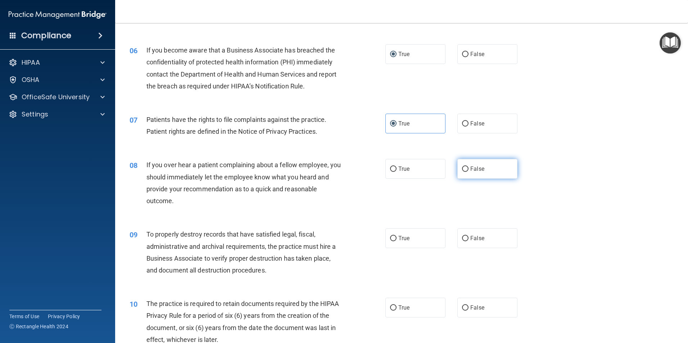
click at [462, 170] on input "False" at bounding box center [465, 169] width 6 height 5
radio input "true"
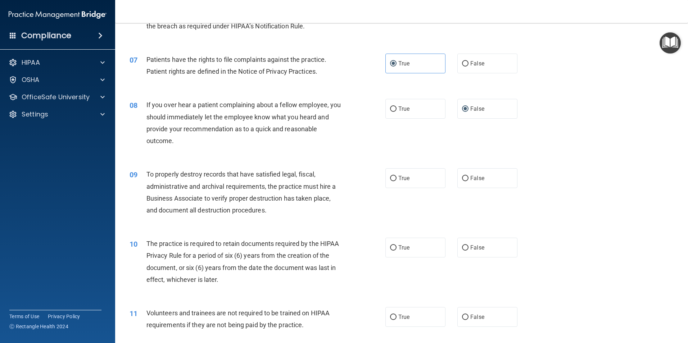
scroll to position [396, 0]
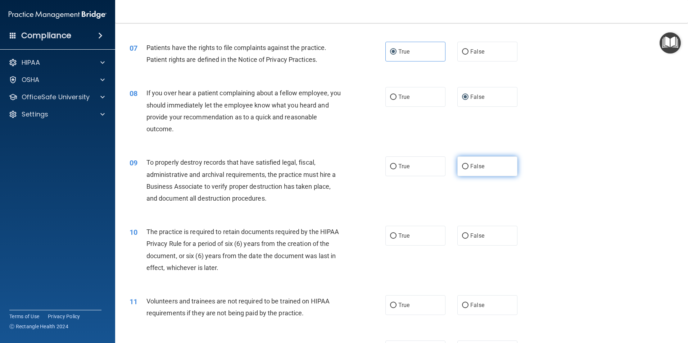
click at [464, 170] on input "False" at bounding box center [465, 166] width 6 height 5
radio input "true"
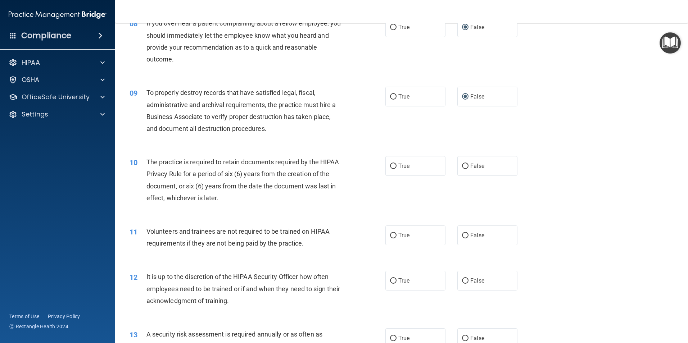
scroll to position [468, 0]
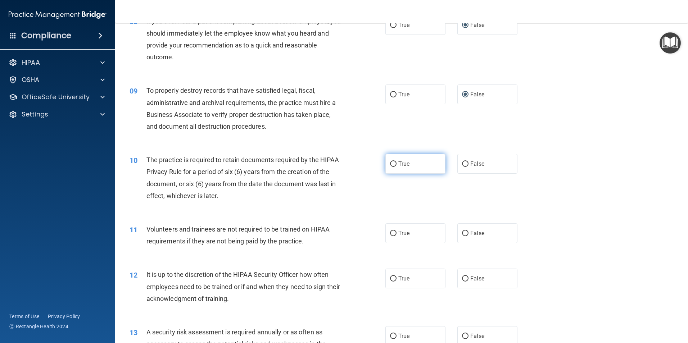
drag, startPoint x: 390, startPoint y: 163, endPoint x: 385, endPoint y: 164, distance: 5.1
click at [386, 164] on label "True" at bounding box center [416, 164] width 60 height 20
click at [390, 164] on input "True" at bounding box center [393, 164] width 6 height 5
radio input "true"
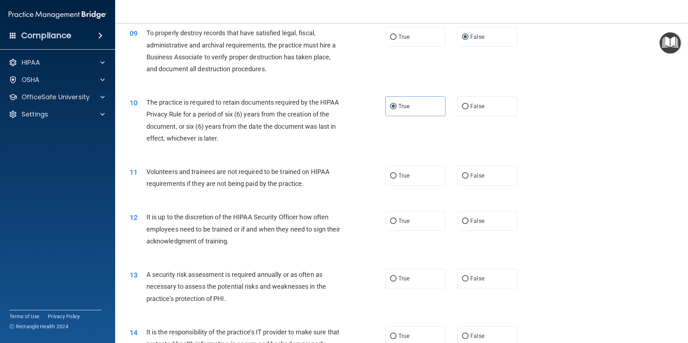
scroll to position [540, 0]
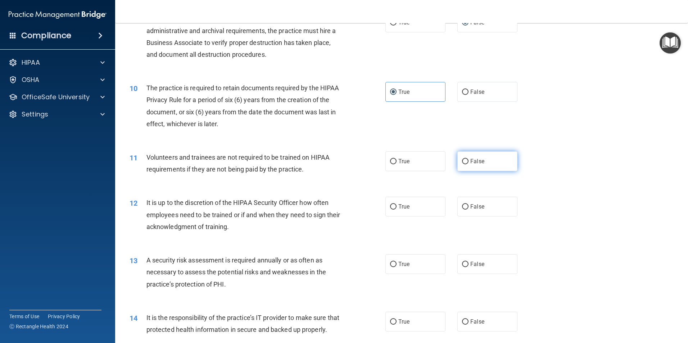
click at [464, 163] on input "False" at bounding box center [465, 161] width 6 height 5
radio input "true"
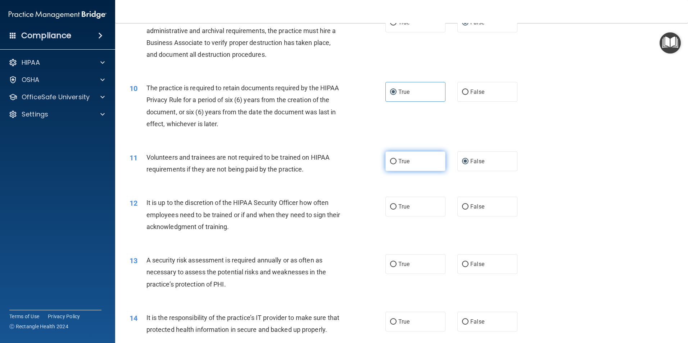
click at [388, 166] on label "True" at bounding box center [416, 162] width 60 height 20
click at [390, 164] on input "True" at bounding box center [393, 161] width 6 height 5
radio input "true"
radio input "false"
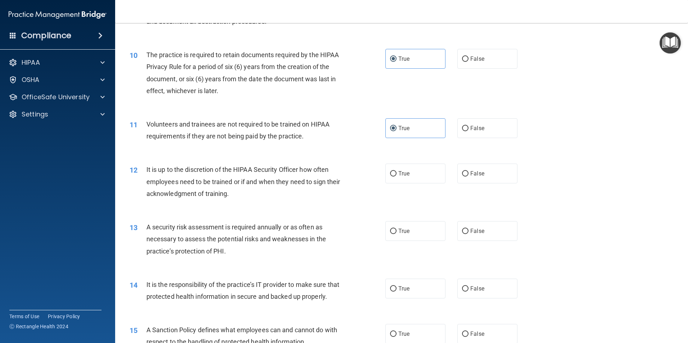
scroll to position [576, 0]
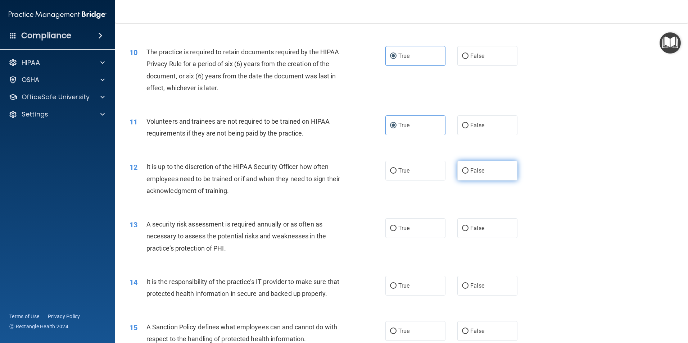
drag, startPoint x: 463, startPoint y: 170, endPoint x: 459, endPoint y: 171, distance: 3.8
click at [462, 170] on input "False" at bounding box center [465, 170] width 6 height 5
radio input "true"
click at [390, 228] on input "True" at bounding box center [393, 228] width 6 height 5
radio input "true"
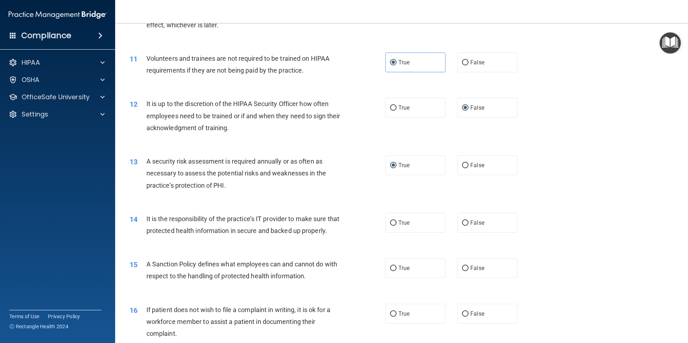
scroll to position [648, 0]
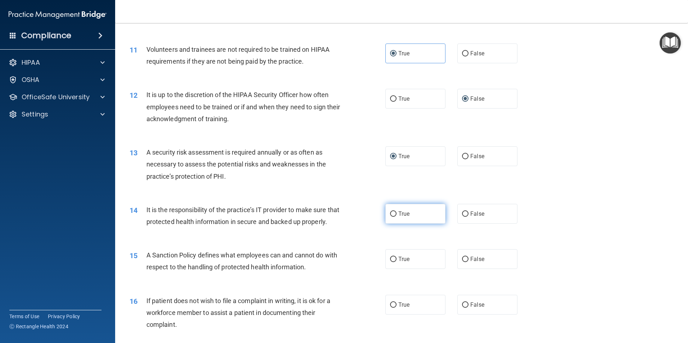
click at [391, 215] on input "True" at bounding box center [393, 214] width 6 height 5
radio input "true"
click at [465, 262] on input "False" at bounding box center [465, 259] width 6 height 5
radio input "true"
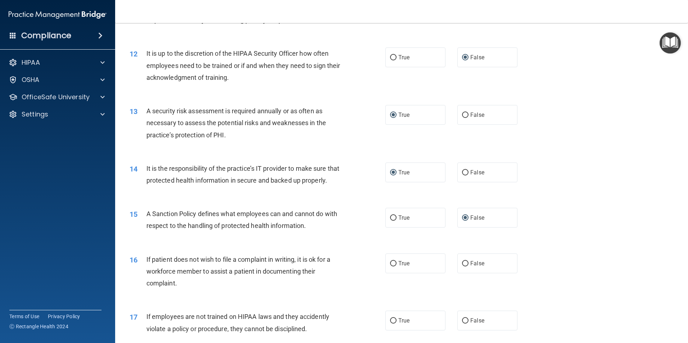
scroll to position [720, 0]
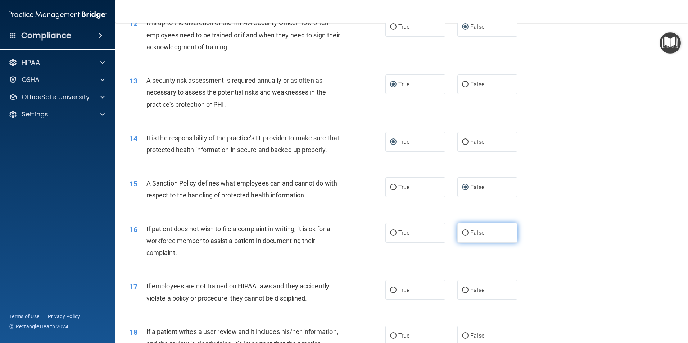
click at [463, 236] on input "False" at bounding box center [465, 233] width 6 height 5
radio input "true"
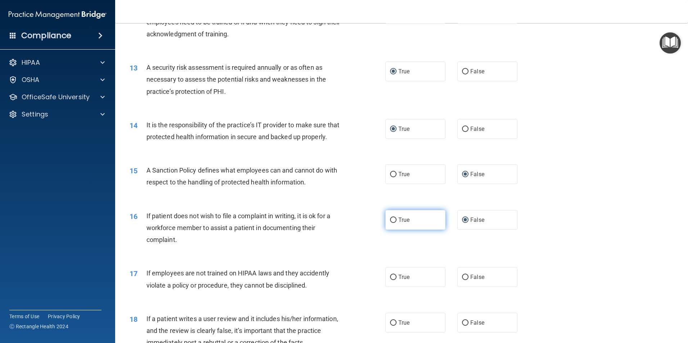
scroll to position [756, 0]
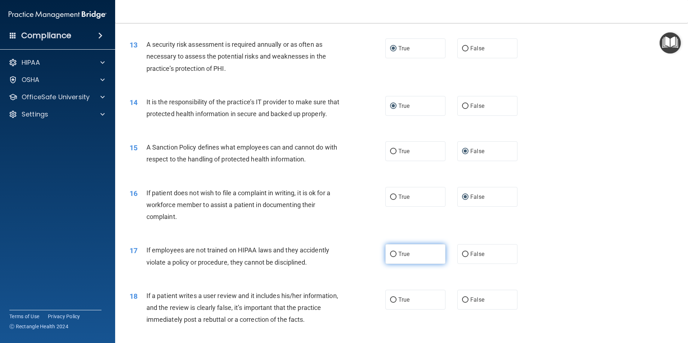
click at [391, 257] on input "True" at bounding box center [393, 254] width 6 height 5
radio input "true"
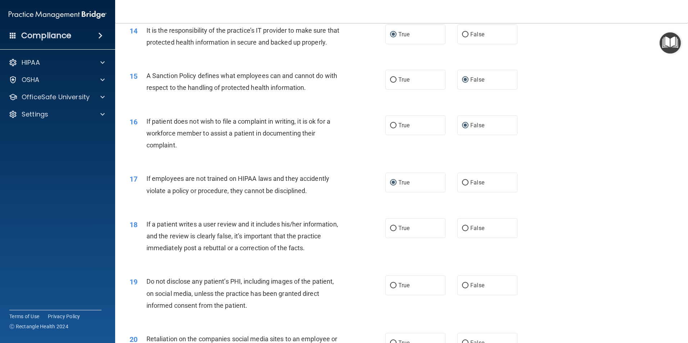
scroll to position [828, 0]
click at [462, 231] on input "False" at bounding box center [465, 228] width 6 height 5
radio input "true"
drag, startPoint x: 393, startPoint y: 300, endPoint x: 382, endPoint y: 294, distance: 12.4
click at [386, 295] on label "True" at bounding box center [416, 285] width 60 height 20
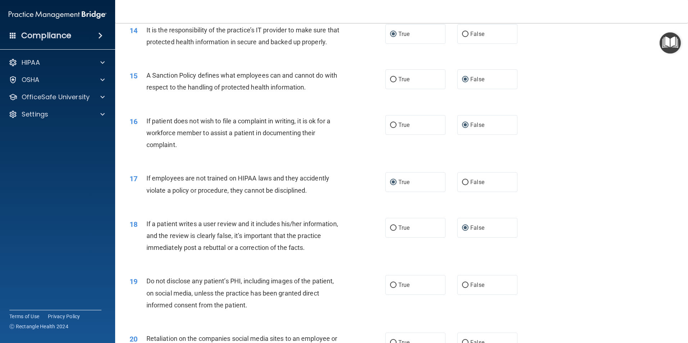
click at [390, 288] on input "True" at bounding box center [393, 285] width 6 height 5
radio input "true"
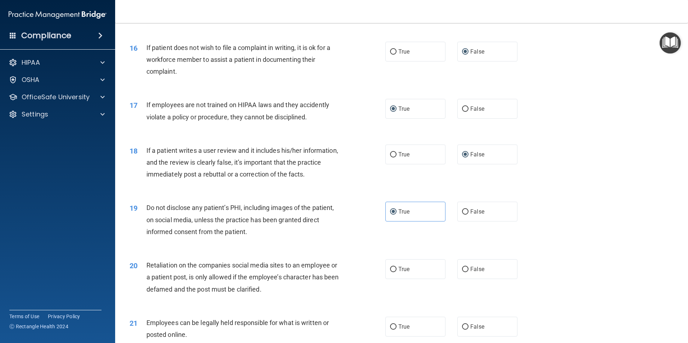
scroll to position [936, 0]
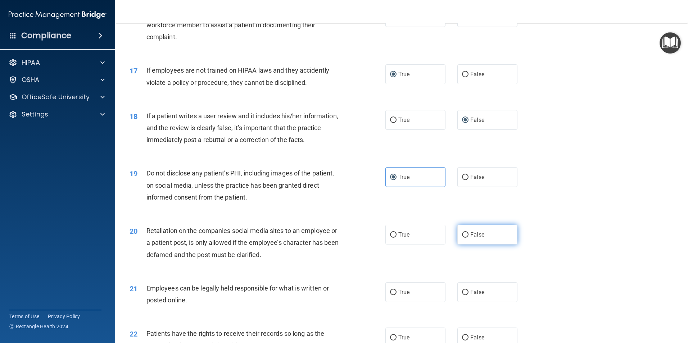
click at [464, 238] on input "False" at bounding box center [465, 235] width 6 height 5
radio input "true"
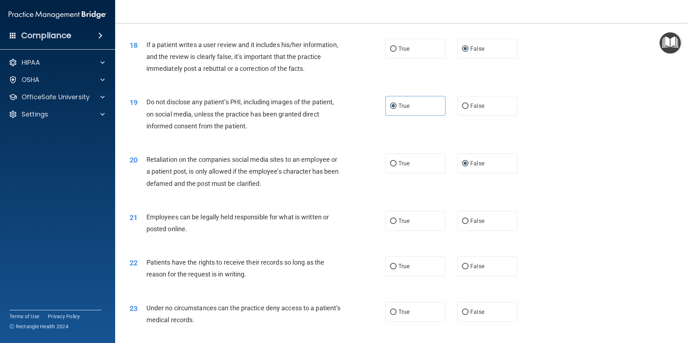
scroll to position [1008, 0]
click at [386, 230] on label "True" at bounding box center [416, 221] width 60 height 20
click at [390, 224] on input "True" at bounding box center [393, 220] width 6 height 5
radio input "true"
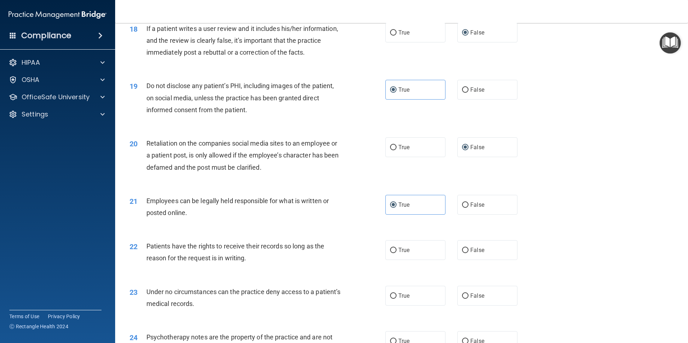
scroll to position [1044, 0]
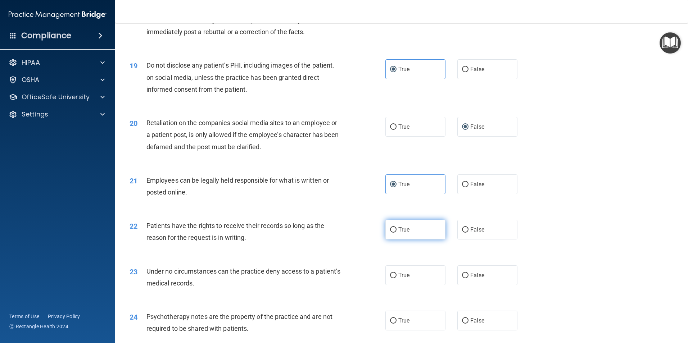
click at [390, 233] on input "True" at bounding box center [393, 229] width 6 height 5
radio input "true"
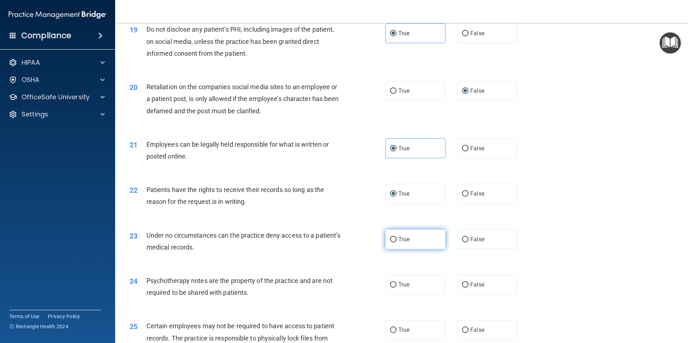
click at [390, 247] on label "True" at bounding box center [416, 240] width 60 height 20
click at [390, 243] on input "True" at bounding box center [393, 239] width 6 height 5
radio input "true"
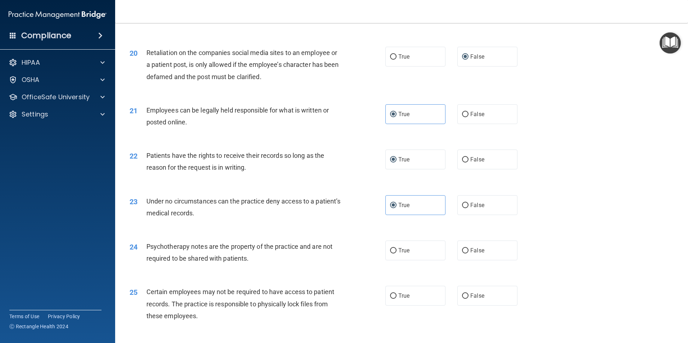
scroll to position [1116, 0]
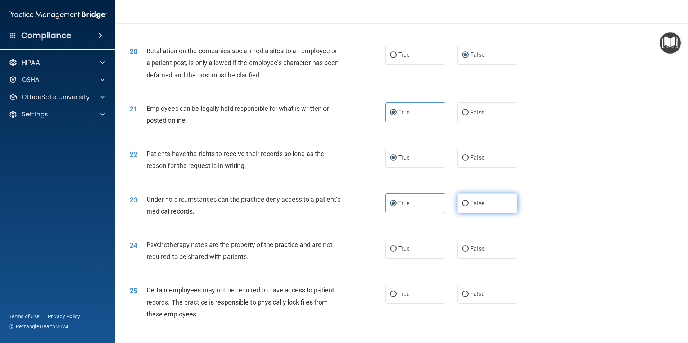
click at [457, 213] on label "False" at bounding box center [487, 204] width 60 height 20
click at [462, 207] on input "False" at bounding box center [465, 203] width 6 height 5
radio input "true"
radio input "false"
click at [462, 252] on input "False" at bounding box center [465, 249] width 6 height 5
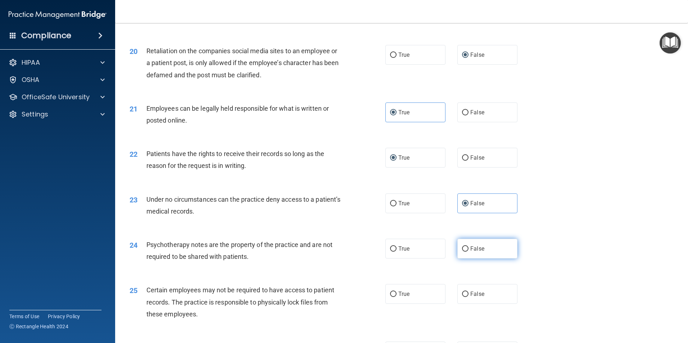
radio input "true"
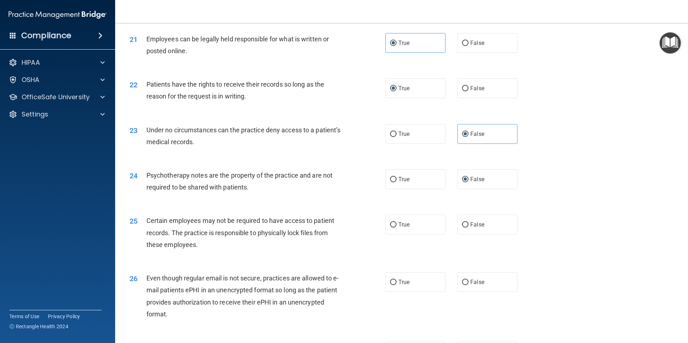
scroll to position [1188, 0]
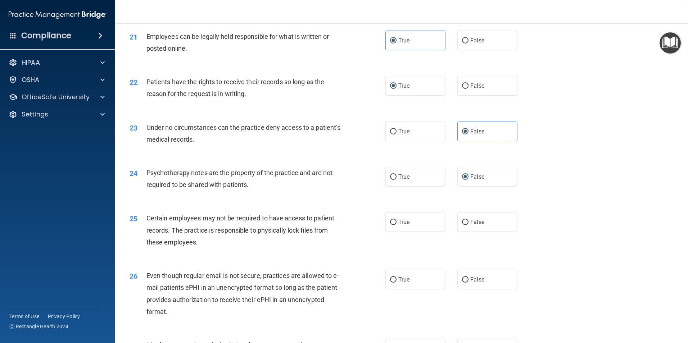
drag, startPoint x: 410, startPoint y: 233, endPoint x: 352, endPoint y: 252, distance: 61.5
click at [352, 252] on div "25 Certain employees may not be required to have access to patient records. The…" at bounding box center [258, 232] width 278 height 40
click at [390, 225] on input "True" at bounding box center [393, 222] width 6 height 5
radio input "true"
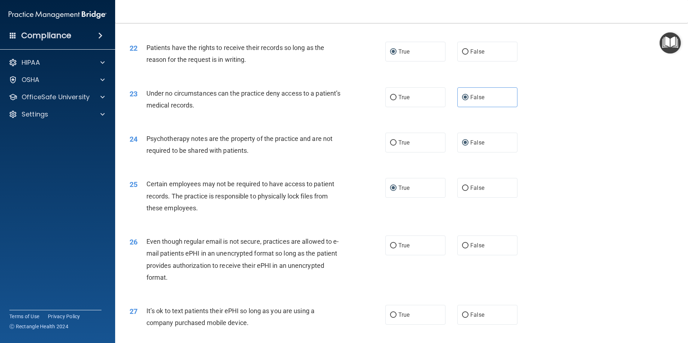
scroll to position [1224, 0]
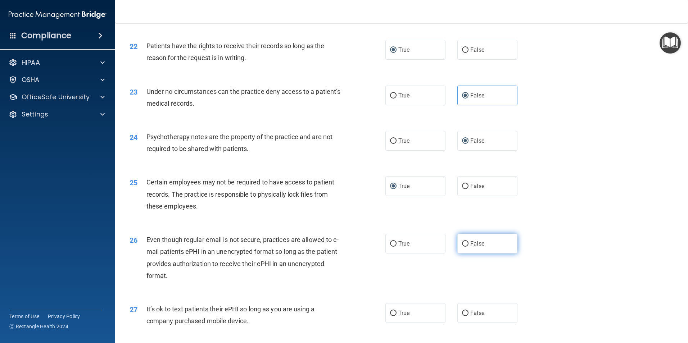
click at [462, 247] on input "False" at bounding box center [465, 244] width 6 height 5
radio input "true"
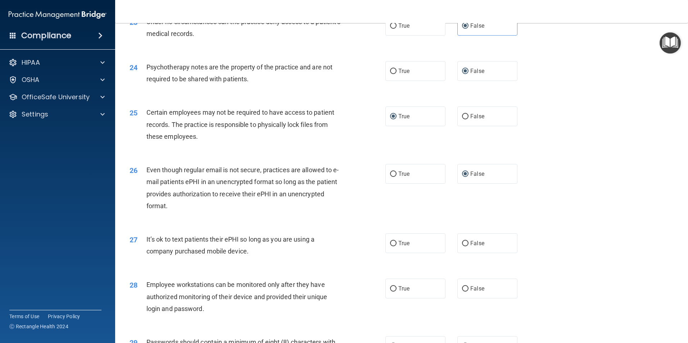
scroll to position [1296, 0]
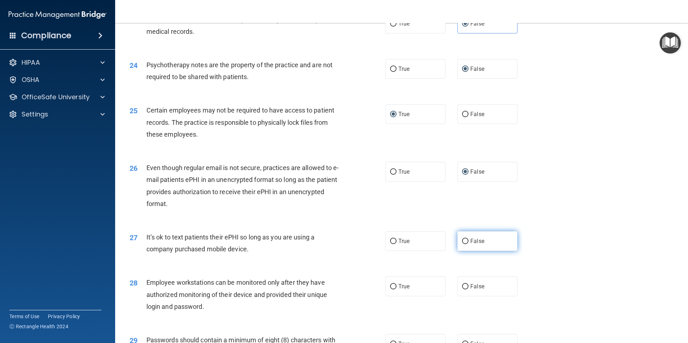
click at [457, 251] on label "False" at bounding box center [487, 241] width 60 height 20
click at [462, 244] on input "False" at bounding box center [465, 241] width 6 height 5
radio input "true"
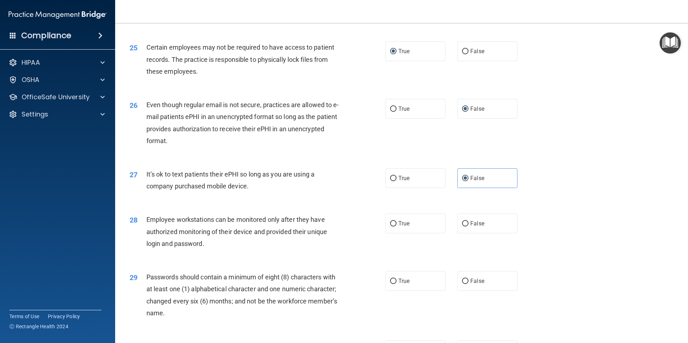
scroll to position [1368, 0]
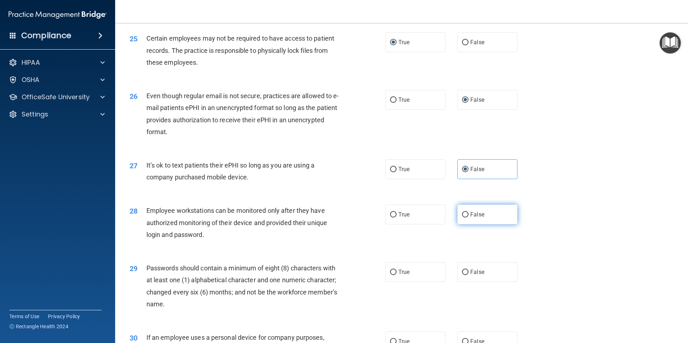
click at [462, 218] on input "False" at bounding box center [465, 214] width 6 height 5
radio input "true"
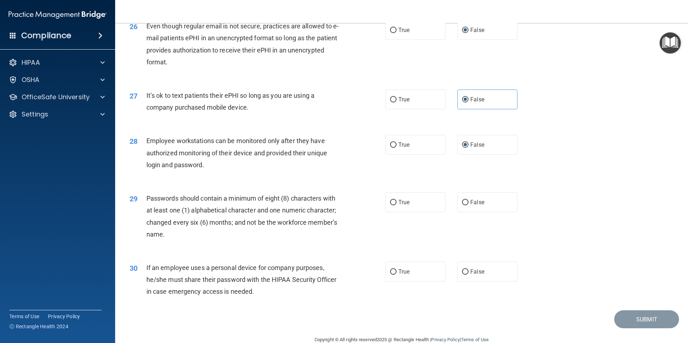
scroll to position [1440, 0]
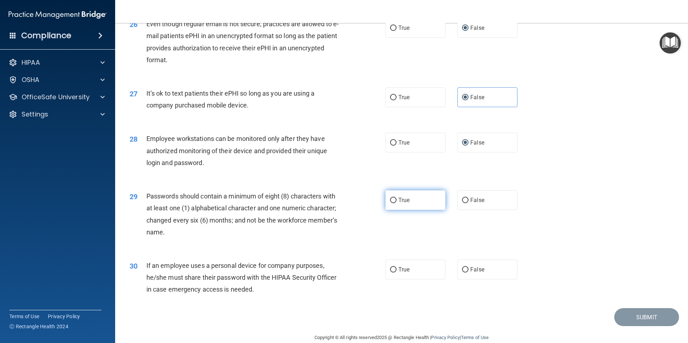
click at [387, 210] on label "True" at bounding box center [416, 200] width 60 height 20
click at [390, 203] on input "True" at bounding box center [393, 200] width 6 height 5
radio input "true"
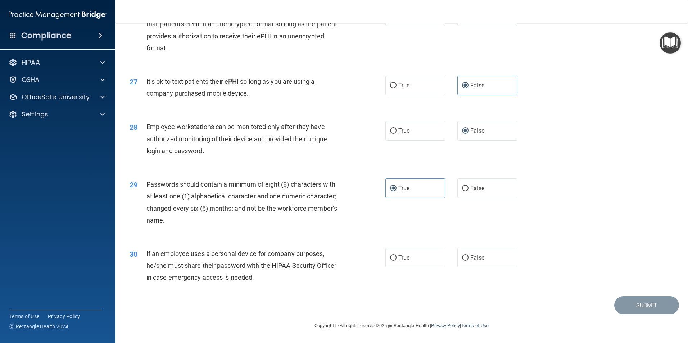
scroll to position [1464, 0]
click at [462, 256] on input "False" at bounding box center [465, 258] width 6 height 5
radio input "true"
click at [645, 306] on button "Submit" at bounding box center [646, 306] width 65 height 18
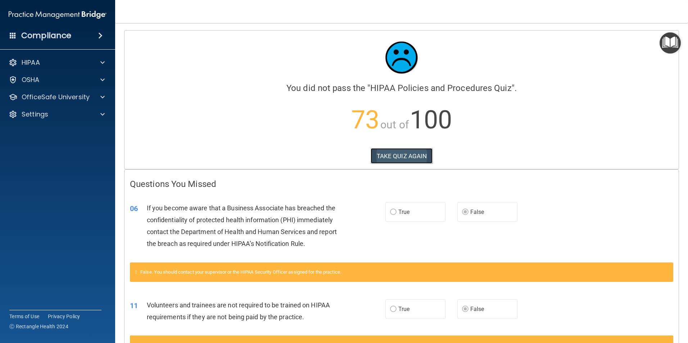
click at [397, 154] on button "TAKE QUIZ AGAIN" at bounding box center [402, 156] width 62 height 16
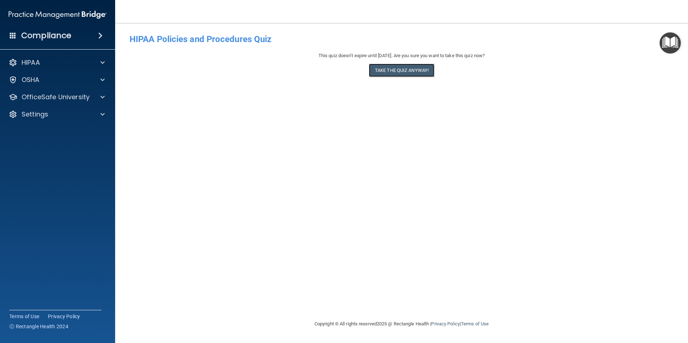
click at [399, 74] on button "Take the quiz anyway!" at bounding box center [402, 70] width 66 height 13
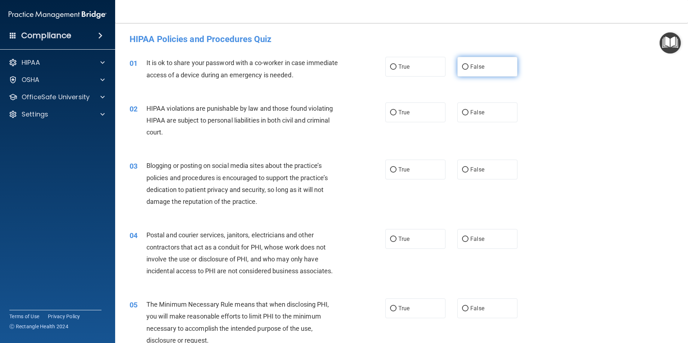
click at [462, 67] on input "False" at bounding box center [465, 66] width 6 height 5
radio input "true"
click at [388, 111] on label "True" at bounding box center [416, 113] width 60 height 20
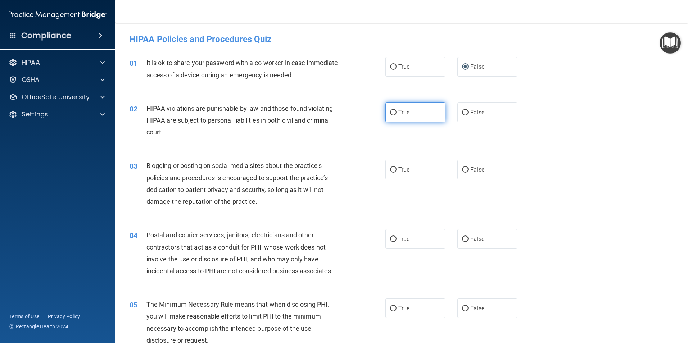
drag, startPoint x: 388, startPoint y: 111, endPoint x: 391, endPoint y: 114, distance: 3.8
click at [391, 114] on input "True" at bounding box center [393, 112] width 6 height 5
radio input "true"
click at [462, 170] on input "False" at bounding box center [465, 169] width 6 height 5
radio input "true"
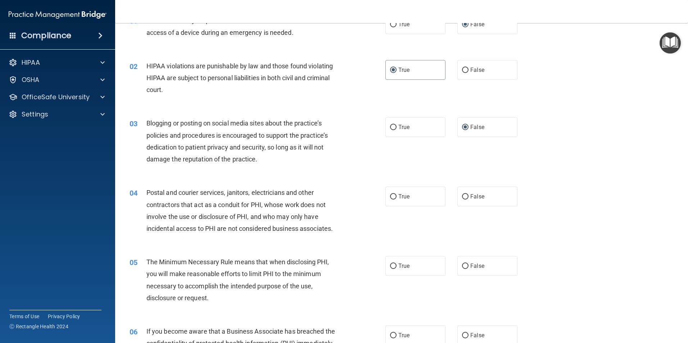
scroll to position [72, 0]
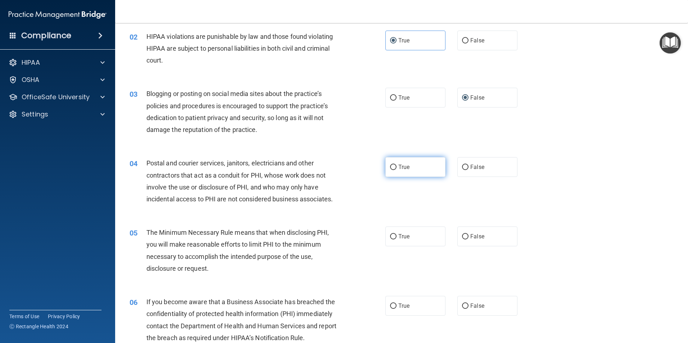
click at [391, 165] on input "True" at bounding box center [393, 167] width 6 height 5
radio input "true"
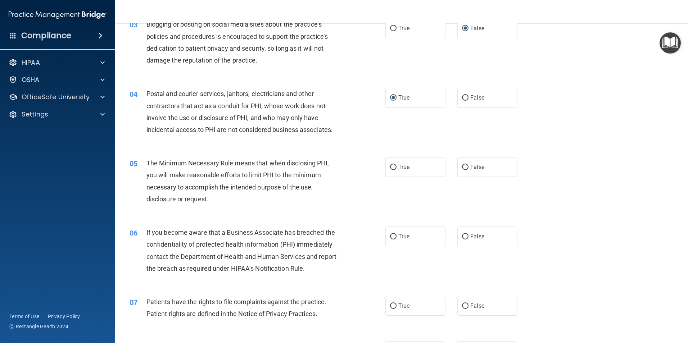
scroll to position [144, 0]
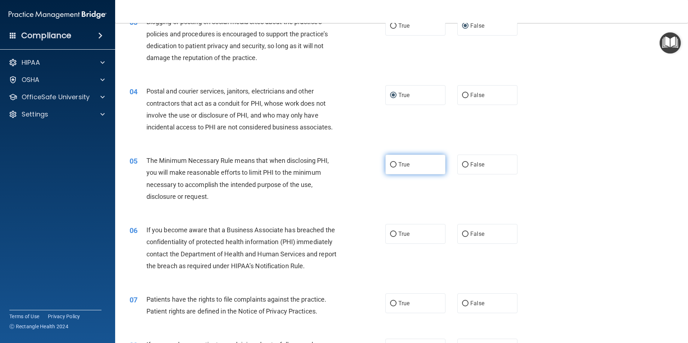
click at [389, 160] on label "True" at bounding box center [416, 165] width 60 height 20
click at [390, 162] on input "True" at bounding box center [393, 164] width 6 height 5
radio input "true"
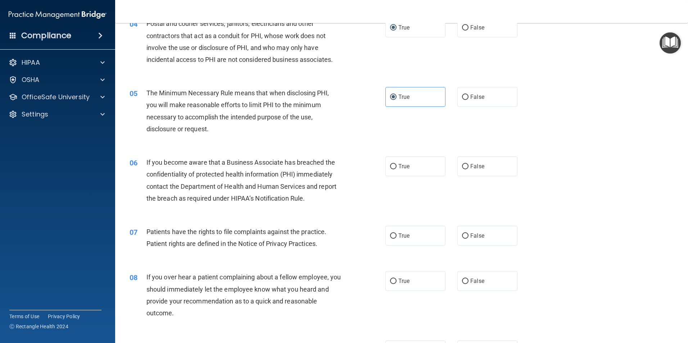
scroll to position [216, 0]
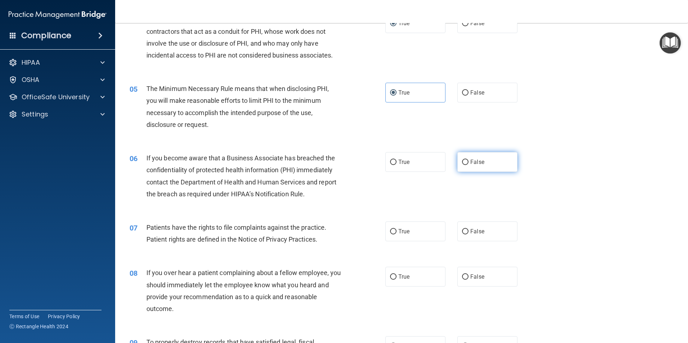
click at [464, 162] on input "False" at bounding box center [465, 162] width 6 height 5
radio input "true"
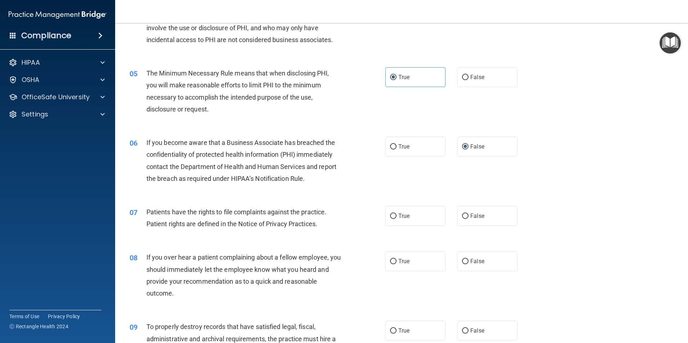
scroll to position [252, 0]
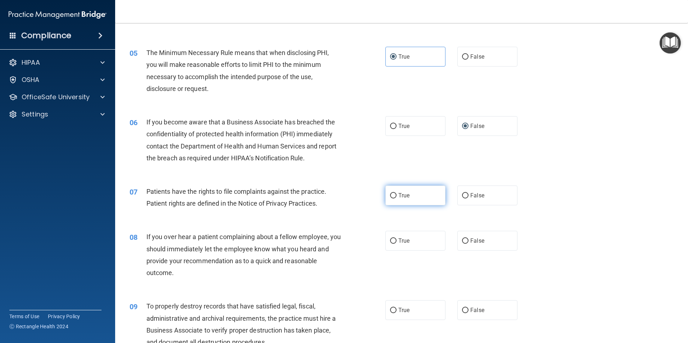
click at [391, 195] on input "True" at bounding box center [393, 195] width 6 height 5
radio input "true"
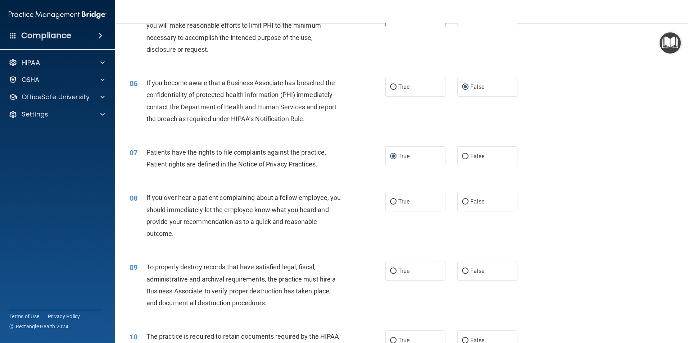
scroll to position [324, 0]
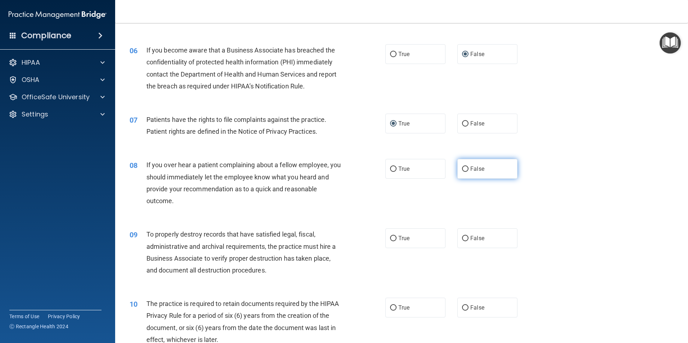
click at [462, 169] on input "False" at bounding box center [465, 169] width 6 height 5
radio input "true"
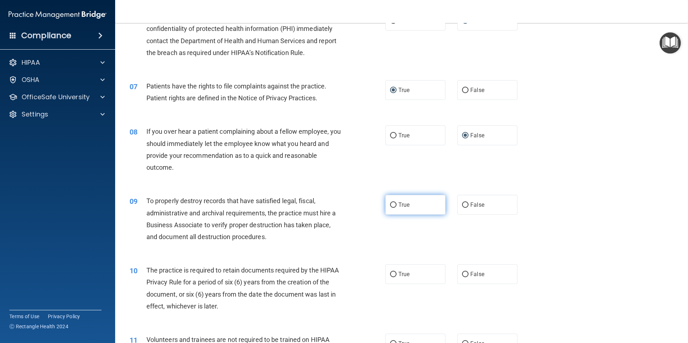
scroll to position [360, 0]
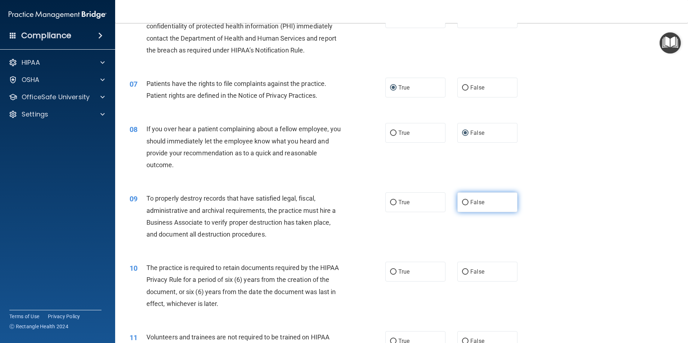
click at [464, 202] on input "False" at bounding box center [465, 202] width 6 height 5
radio input "true"
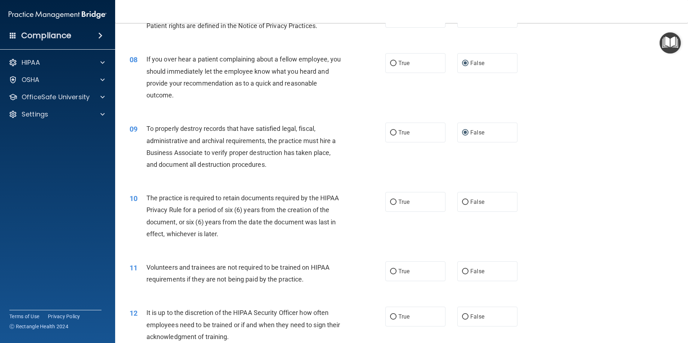
scroll to position [432, 0]
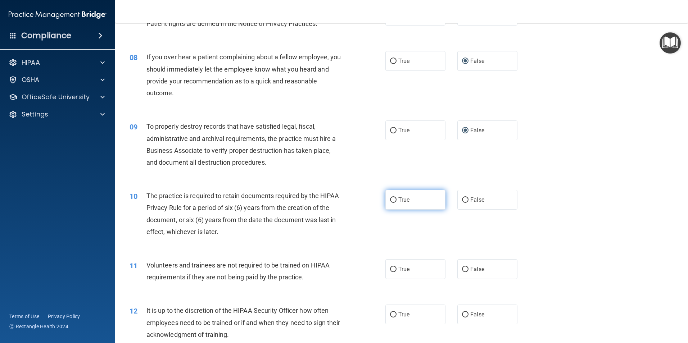
click at [390, 199] on input "True" at bounding box center [393, 200] width 6 height 5
radio input "true"
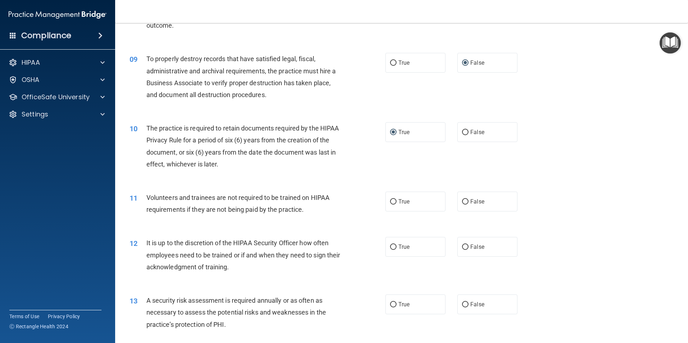
scroll to position [504, 0]
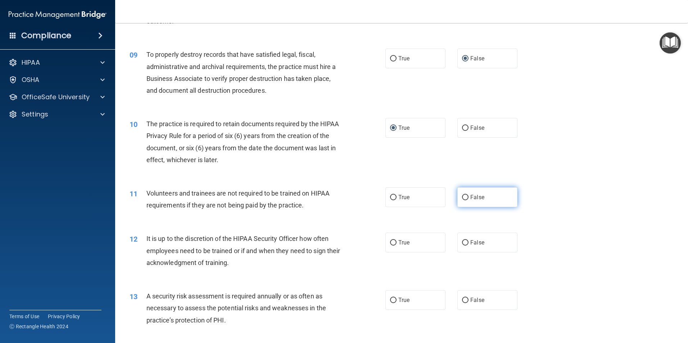
click at [465, 194] on label "False" at bounding box center [487, 198] width 60 height 20
click at [465, 195] on input "False" at bounding box center [465, 197] width 6 height 5
radio input "true"
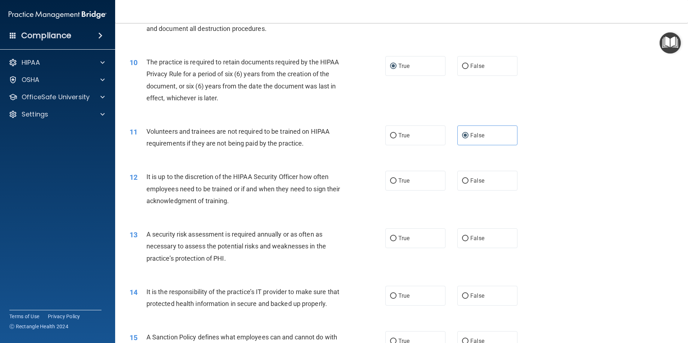
scroll to position [576, 0]
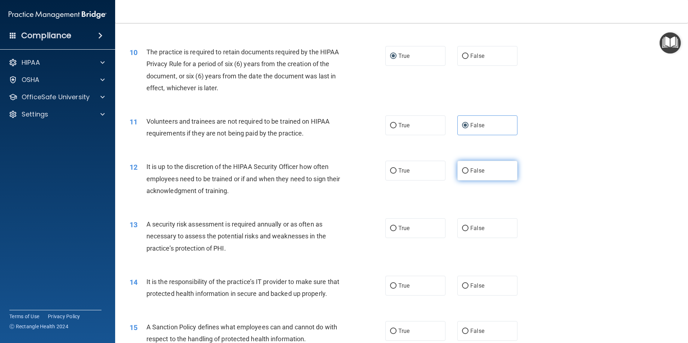
click at [462, 171] on input "False" at bounding box center [465, 170] width 6 height 5
radio input "true"
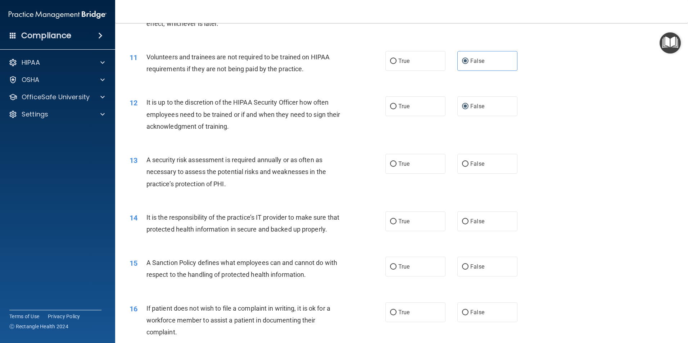
scroll to position [648, 0]
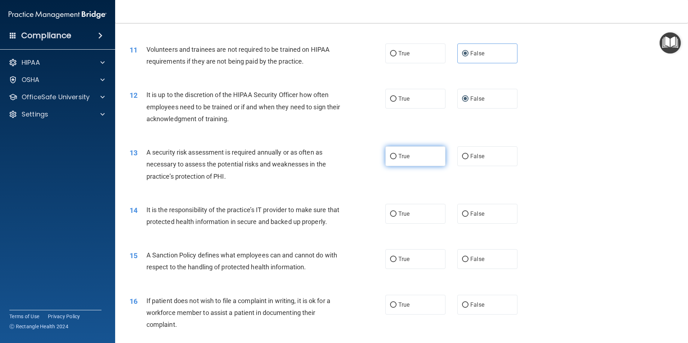
click at [391, 155] on input "True" at bounding box center [393, 156] width 6 height 5
radio input "true"
click at [463, 214] on input "False" at bounding box center [465, 214] width 6 height 5
radio input "true"
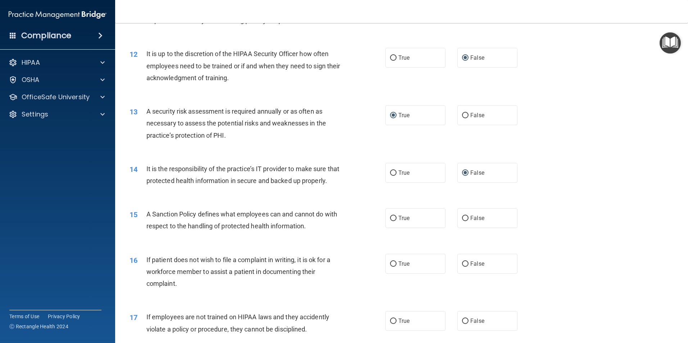
scroll to position [720, 0]
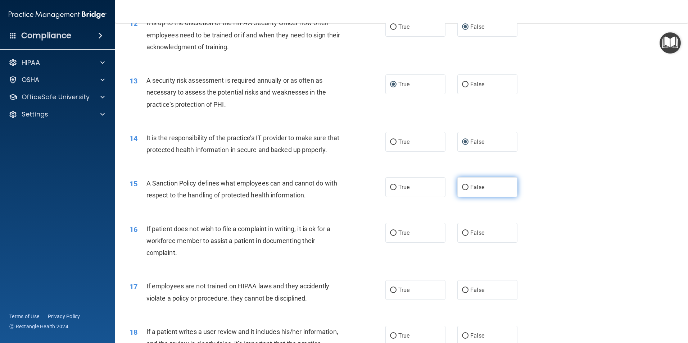
click at [464, 190] on input "False" at bounding box center [465, 187] width 6 height 5
radio input "true"
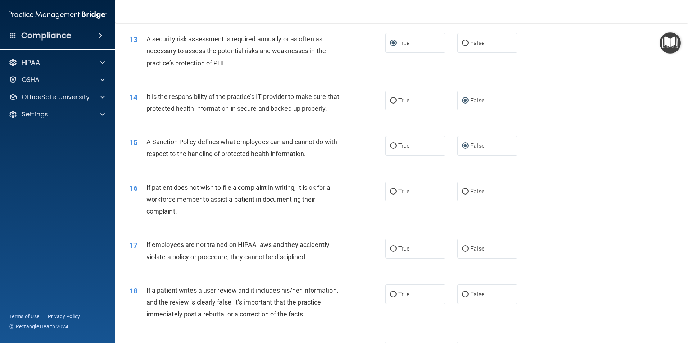
scroll to position [792, 0]
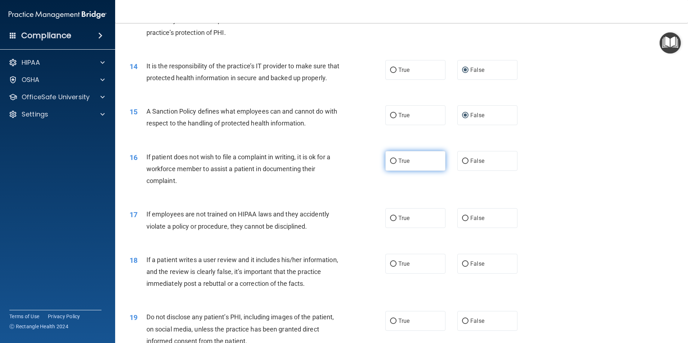
click at [392, 164] on input "True" at bounding box center [393, 161] width 6 height 5
radio input "true"
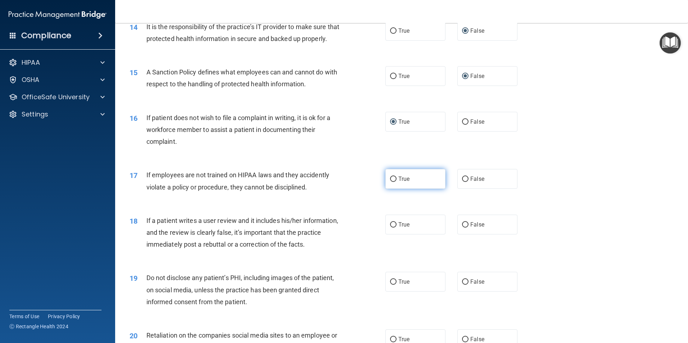
scroll to position [864, 0]
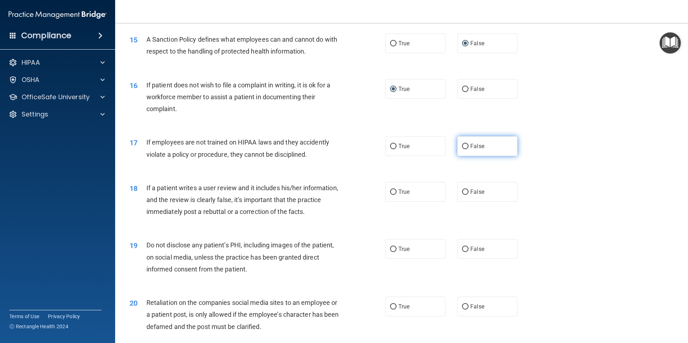
click at [464, 149] on input "False" at bounding box center [465, 146] width 6 height 5
radio input "true"
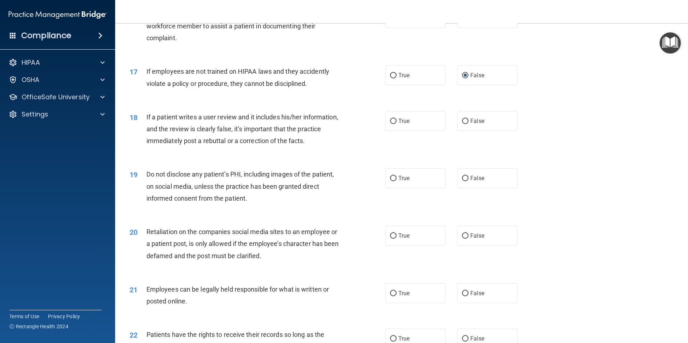
scroll to position [936, 0]
click at [463, 123] on input "False" at bounding box center [465, 120] width 6 height 5
radio input "true"
click at [394, 185] on label "True" at bounding box center [416, 177] width 60 height 20
click at [394, 180] on input "True" at bounding box center [393, 177] width 6 height 5
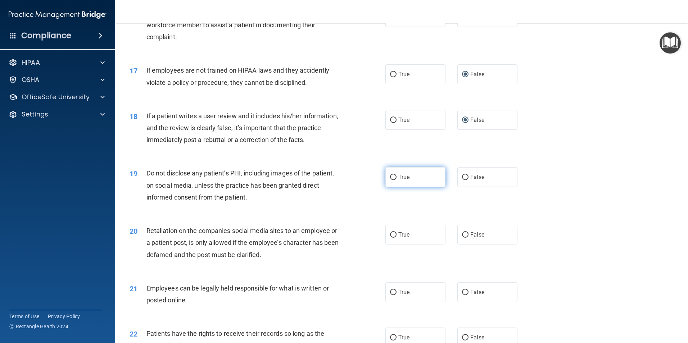
radio input "true"
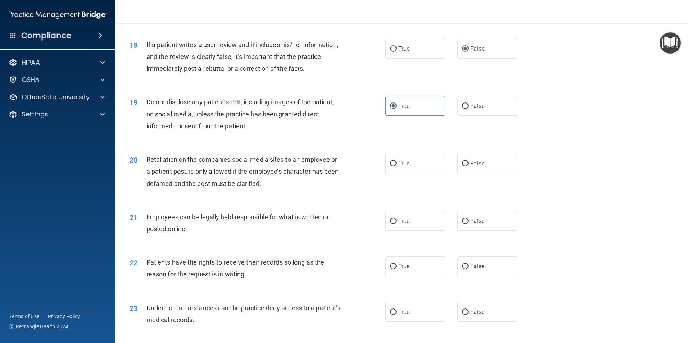
scroll to position [1008, 0]
click at [464, 166] on input "False" at bounding box center [465, 163] width 6 height 5
radio input "true"
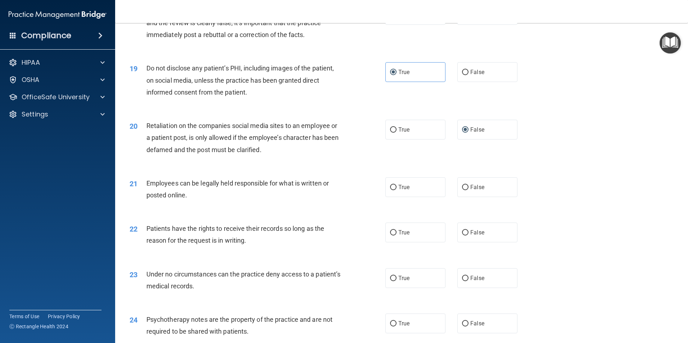
scroll to position [1044, 0]
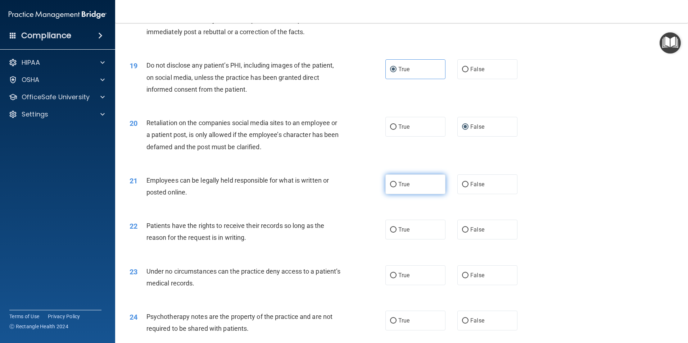
click at [390, 188] on input "True" at bounding box center [393, 184] width 6 height 5
radio input "true"
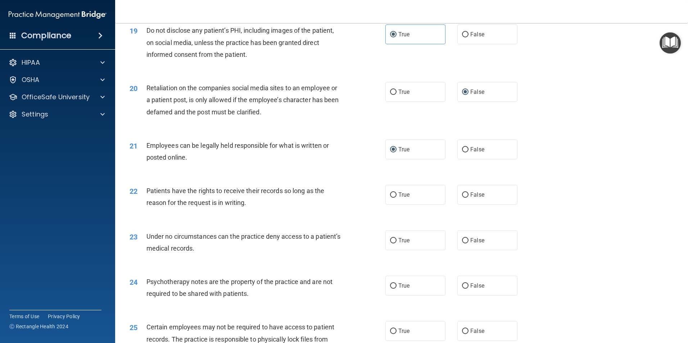
scroll to position [1080, 0]
click at [462, 197] on input "False" at bounding box center [465, 193] width 6 height 5
radio input "true"
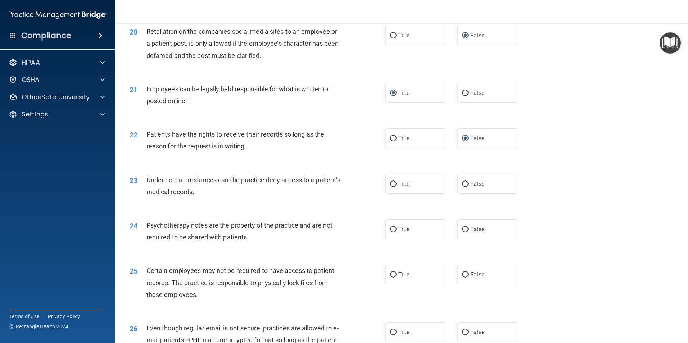
scroll to position [1152, 0]
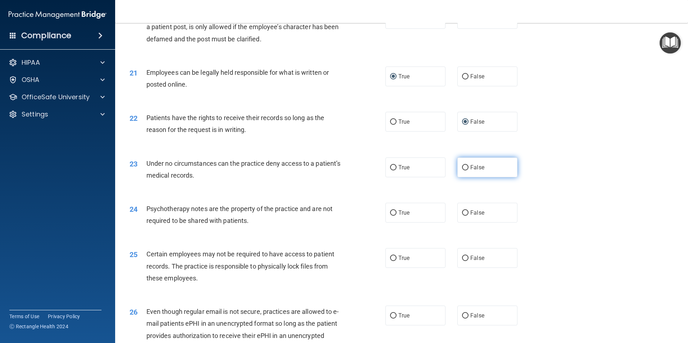
click at [462, 171] on input "False" at bounding box center [465, 167] width 6 height 5
radio input "true"
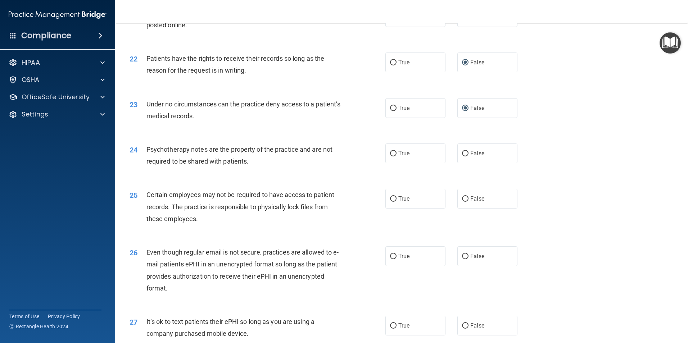
scroll to position [1224, 0]
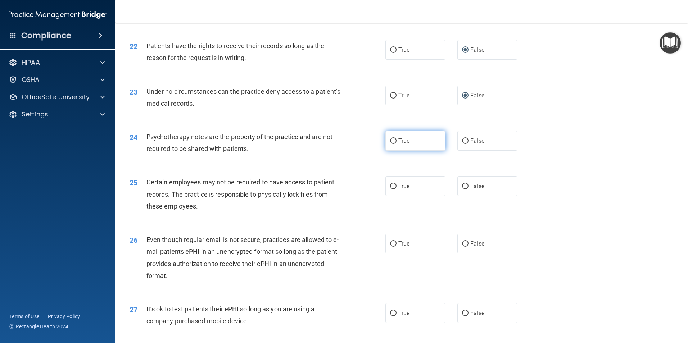
click at [390, 144] on input "True" at bounding box center [393, 141] width 6 height 5
radio input "true"
click at [394, 196] on label "True" at bounding box center [416, 186] width 60 height 20
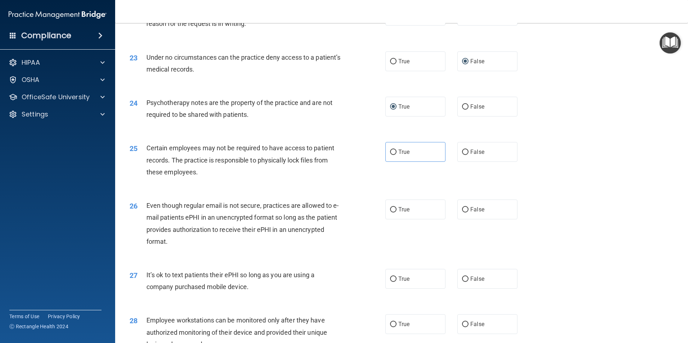
scroll to position [1260, 0]
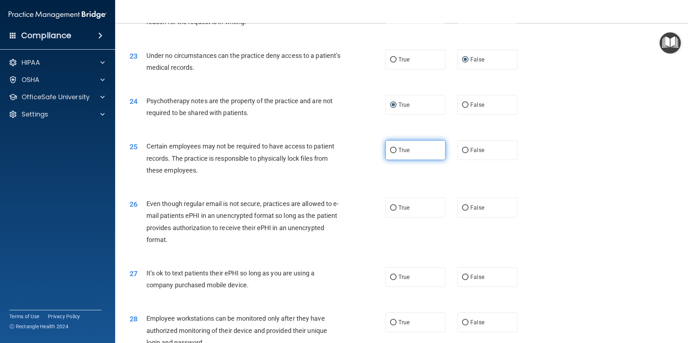
drag, startPoint x: 391, startPoint y: 164, endPoint x: 398, endPoint y: 168, distance: 8.5
click at [392, 153] on input "True" at bounding box center [393, 150] width 6 height 5
radio input "true"
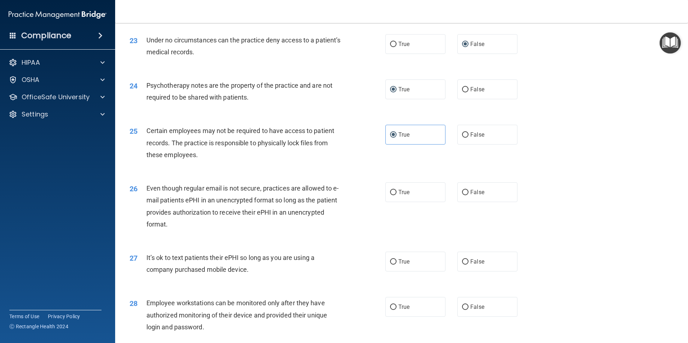
scroll to position [1296, 0]
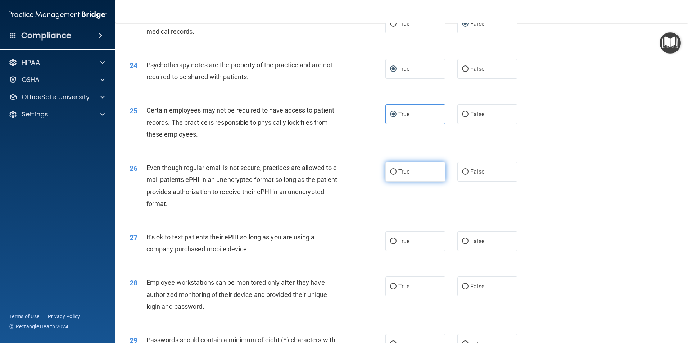
click at [395, 182] on label "True" at bounding box center [416, 172] width 60 height 20
click at [395, 175] on input "True" at bounding box center [393, 172] width 6 height 5
radio input "true"
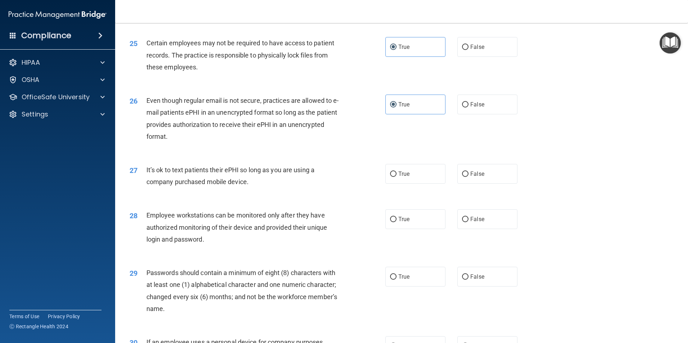
scroll to position [1368, 0]
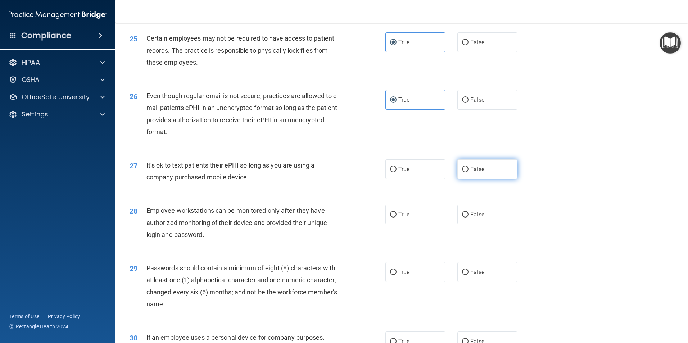
click at [462, 172] on input "False" at bounding box center [465, 169] width 6 height 5
radio input "true"
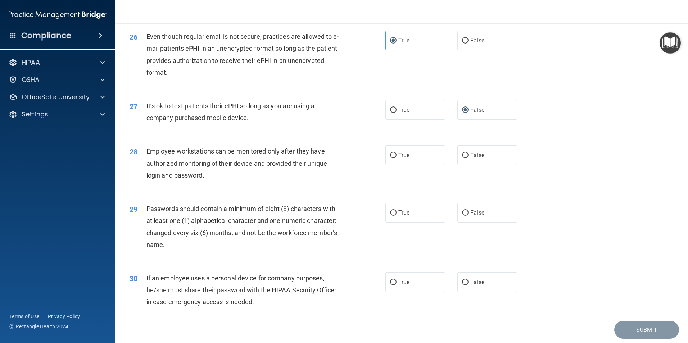
scroll to position [1440, 0]
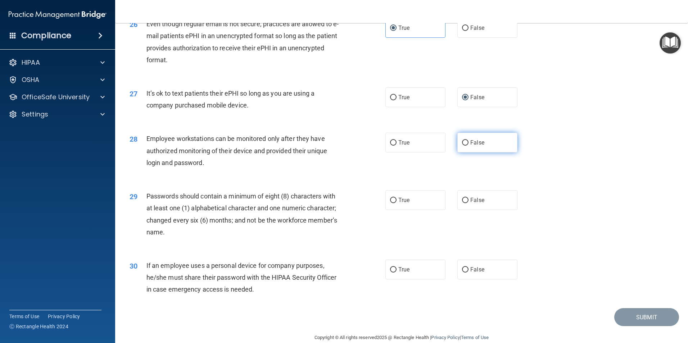
click at [462, 146] on input "False" at bounding box center [465, 142] width 6 height 5
radio input "true"
click at [391, 203] on input "True" at bounding box center [393, 200] width 6 height 5
radio input "true"
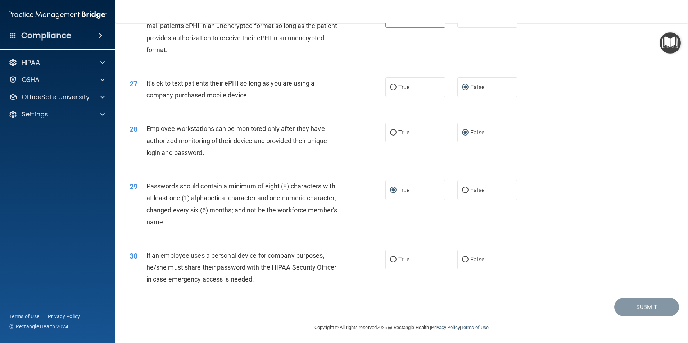
scroll to position [1464, 0]
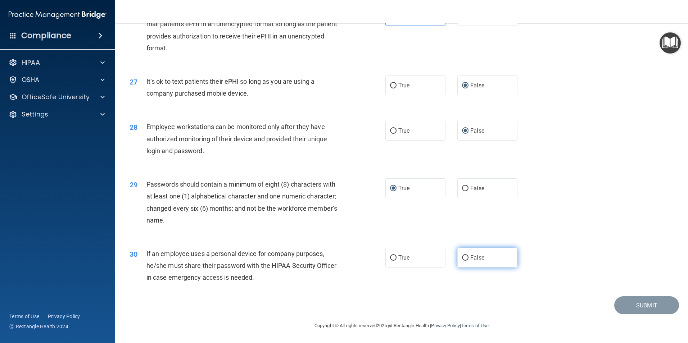
click at [462, 257] on input "False" at bounding box center [465, 258] width 6 height 5
radio input "true"
click at [627, 306] on button "Submit" at bounding box center [646, 306] width 65 height 18
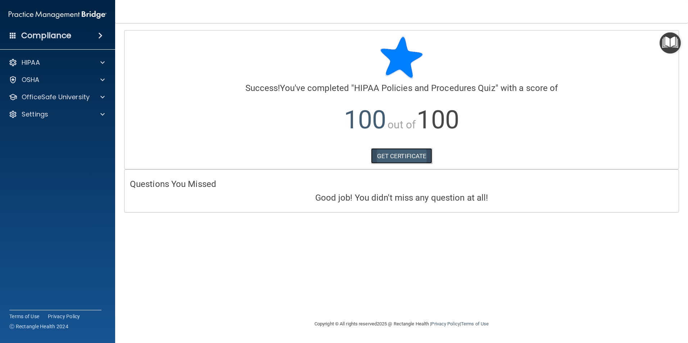
click at [407, 154] on link "GET CERTIFICATE" at bounding box center [402, 156] width 62 height 16
click at [106, 96] on div at bounding box center [102, 97] width 18 height 9
click at [74, 117] on div "HIPAA Training" at bounding box center [54, 114] width 98 height 7
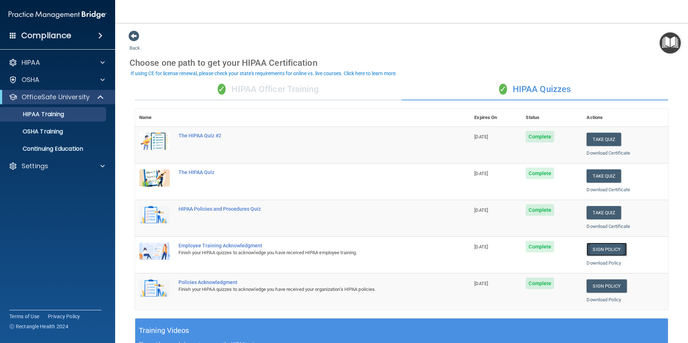
click at [591, 246] on link "Sign Policy" at bounding box center [607, 249] width 40 height 13
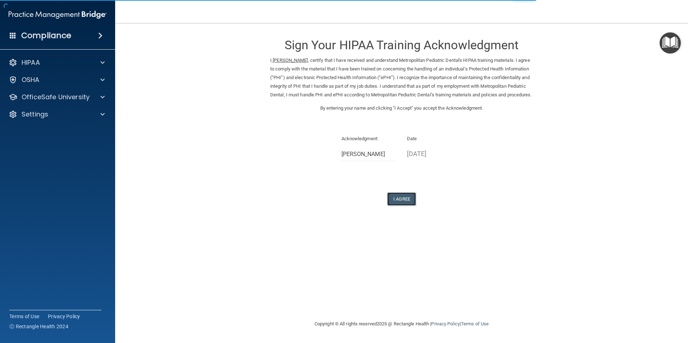
click at [402, 206] on button "I Agree" at bounding box center [401, 199] width 29 height 13
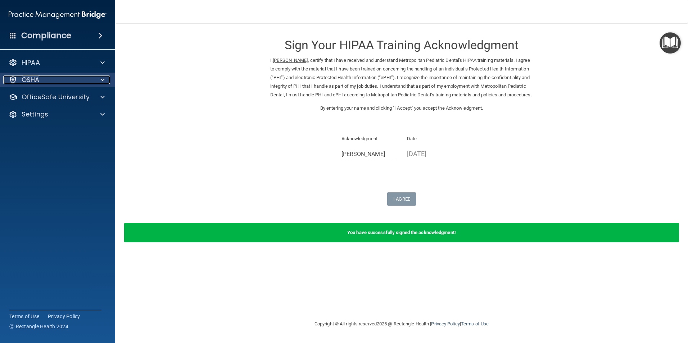
click at [55, 84] on div "OSHA" at bounding box center [47, 80] width 89 height 9
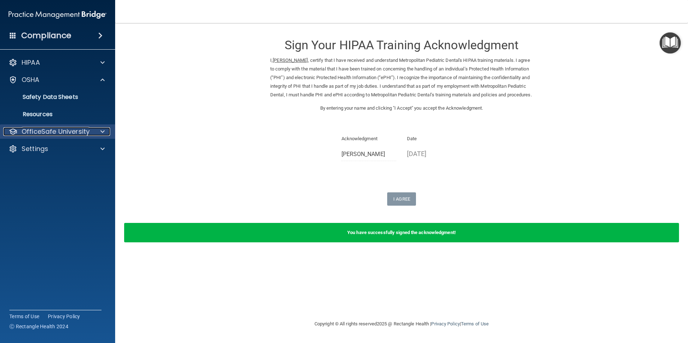
click at [84, 132] on p "OfficeSafe University" at bounding box center [56, 131] width 68 height 9
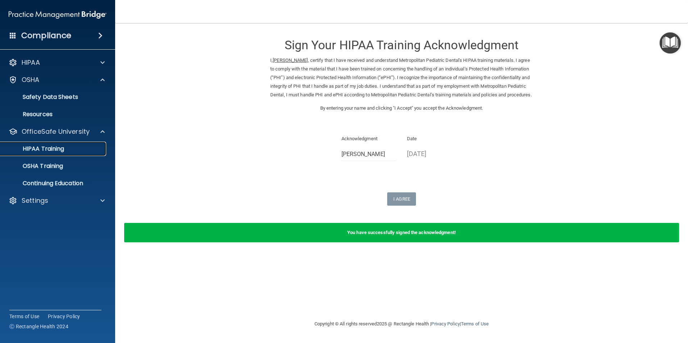
click at [86, 149] on div "HIPAA Training" at bounding box center [54, 148] width 98 height 7
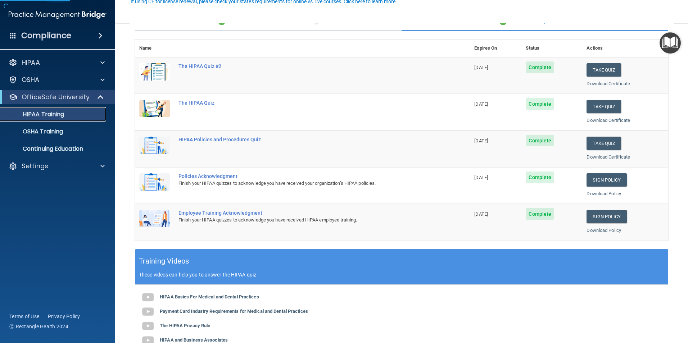
scroll to position [72, 0]
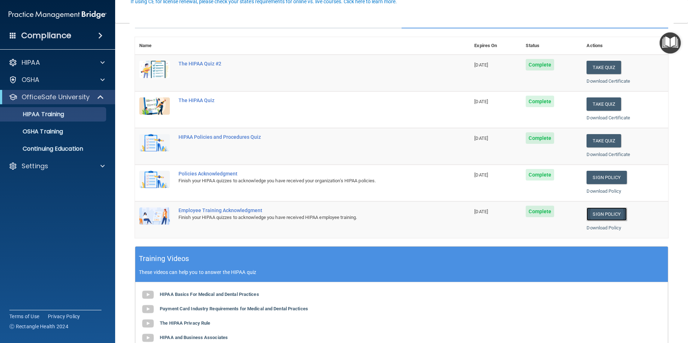
click at [599, 213] on link "Sign Policy" at bounding box center [607, 214] width 40 height 13
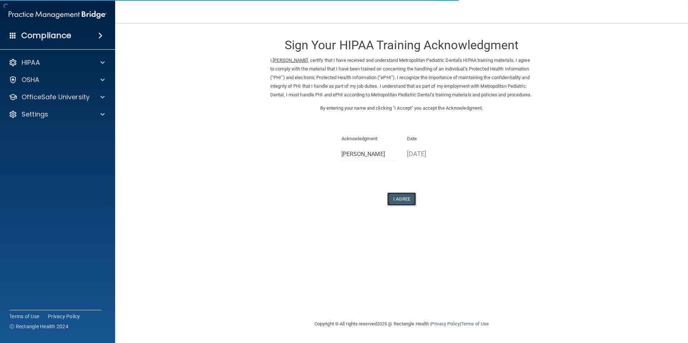
click at [405, 206] on button "I Agree" at bounding box center [401, 199] width 29 height 13
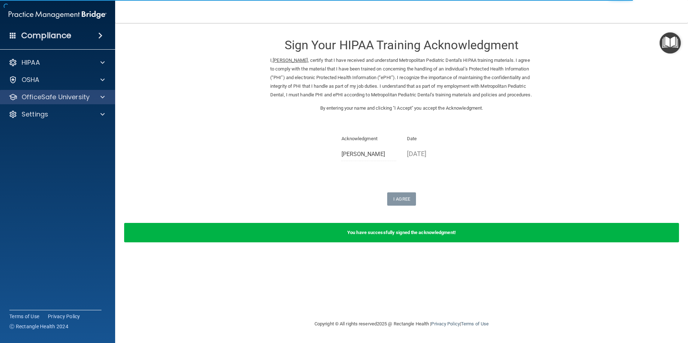
click at [105, 91] on div "OfficeSafe University" at bounding box center [58, 97] width 116 height 14
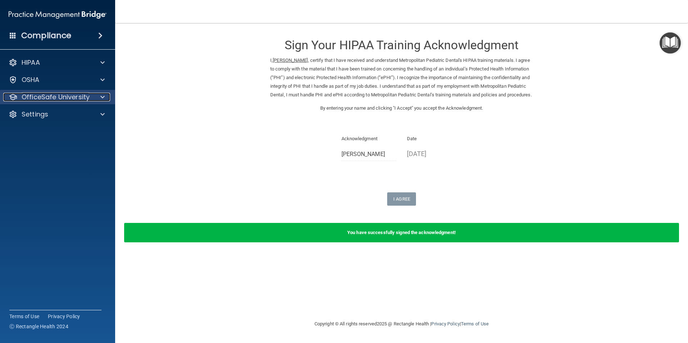
click at [99, 97] on div at bounding box center [102, 97] width 18 height 9
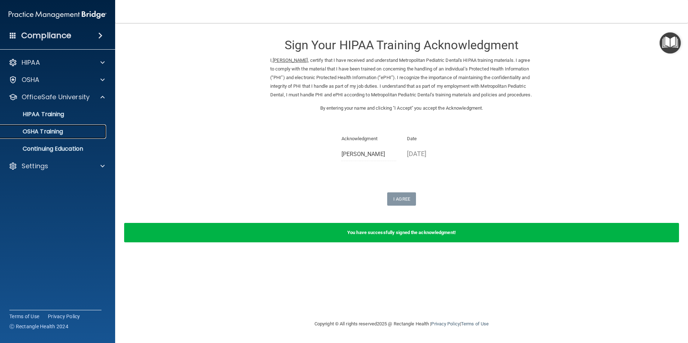
click at [64, 135] on link "OSHA Training" at bounding box center [49, 132] width 113 height 14
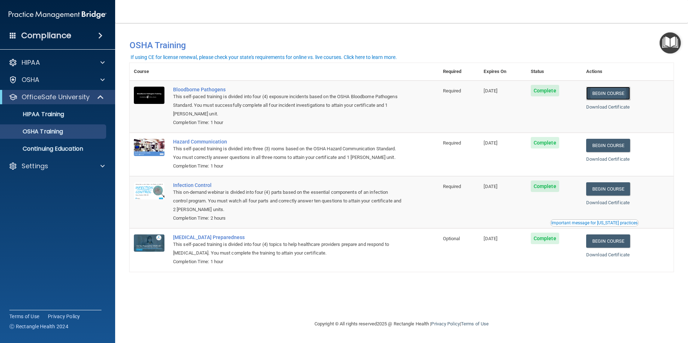
click at [599, 93] on link "Begin Course" at bounding box center [608, 93] width 44 height 13
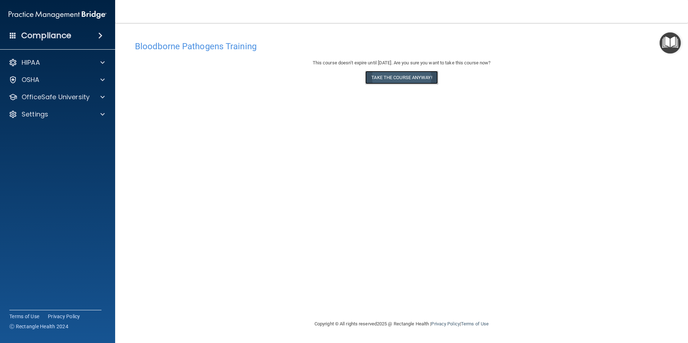
click at [374, 76] on button "Take the course anyway!" at bounding box center [401, 77] width 72 height 13
